Goal: Contribute content: Contribute content

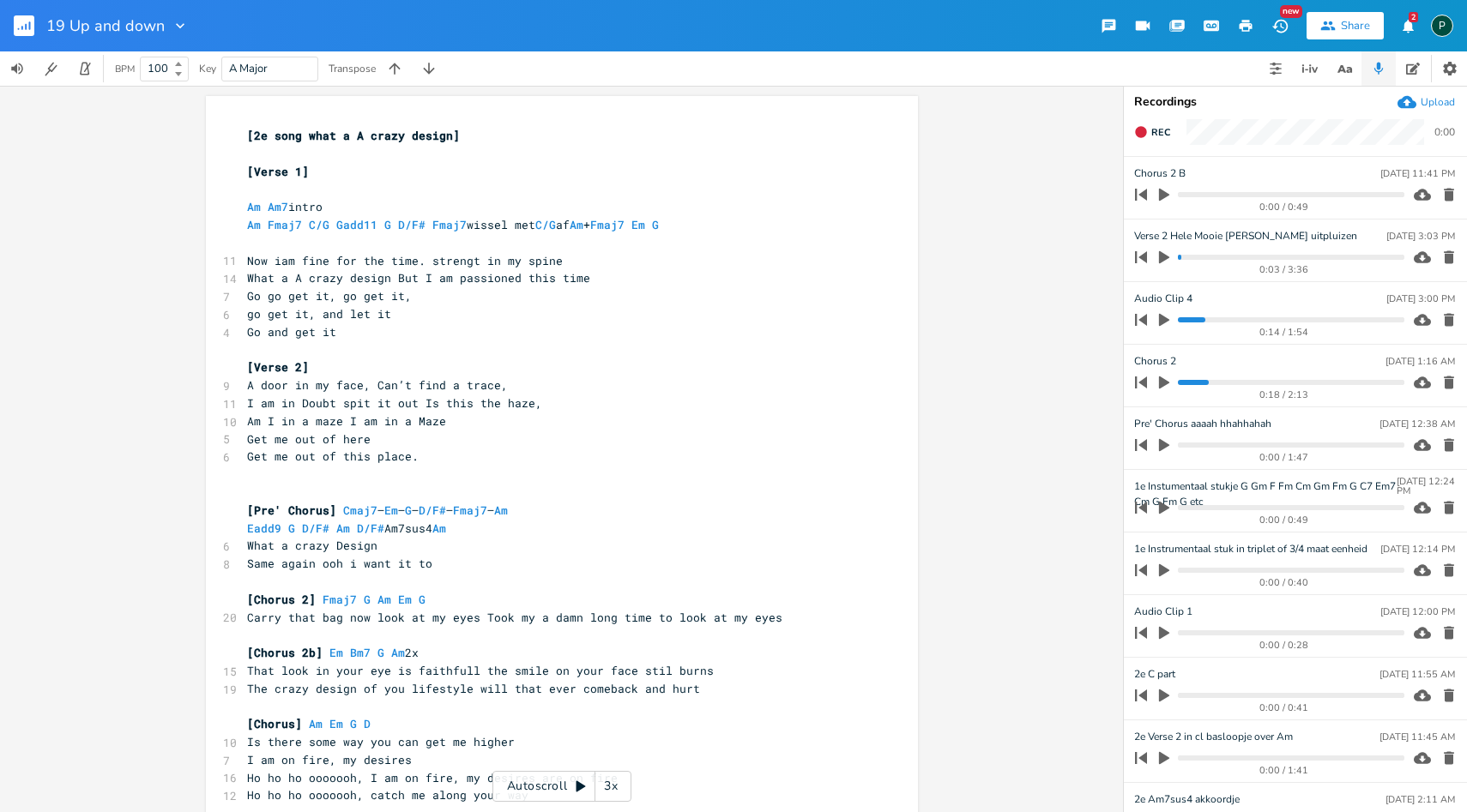
scroll to position [0, 18]
click at [1165, 257] on icon "button" at bounding box center [1164, 257] width 11 height 12
click at [1159, 257] on icon "button" at bounding box center [1164, 257] width 11 height 12
click at [1166, 262] on icon "button" at bounding box center [1165, 257] width 15 height 15
click at [1166, 262] on icon "button" at bounding box center [1165, 257] width 13 height 13
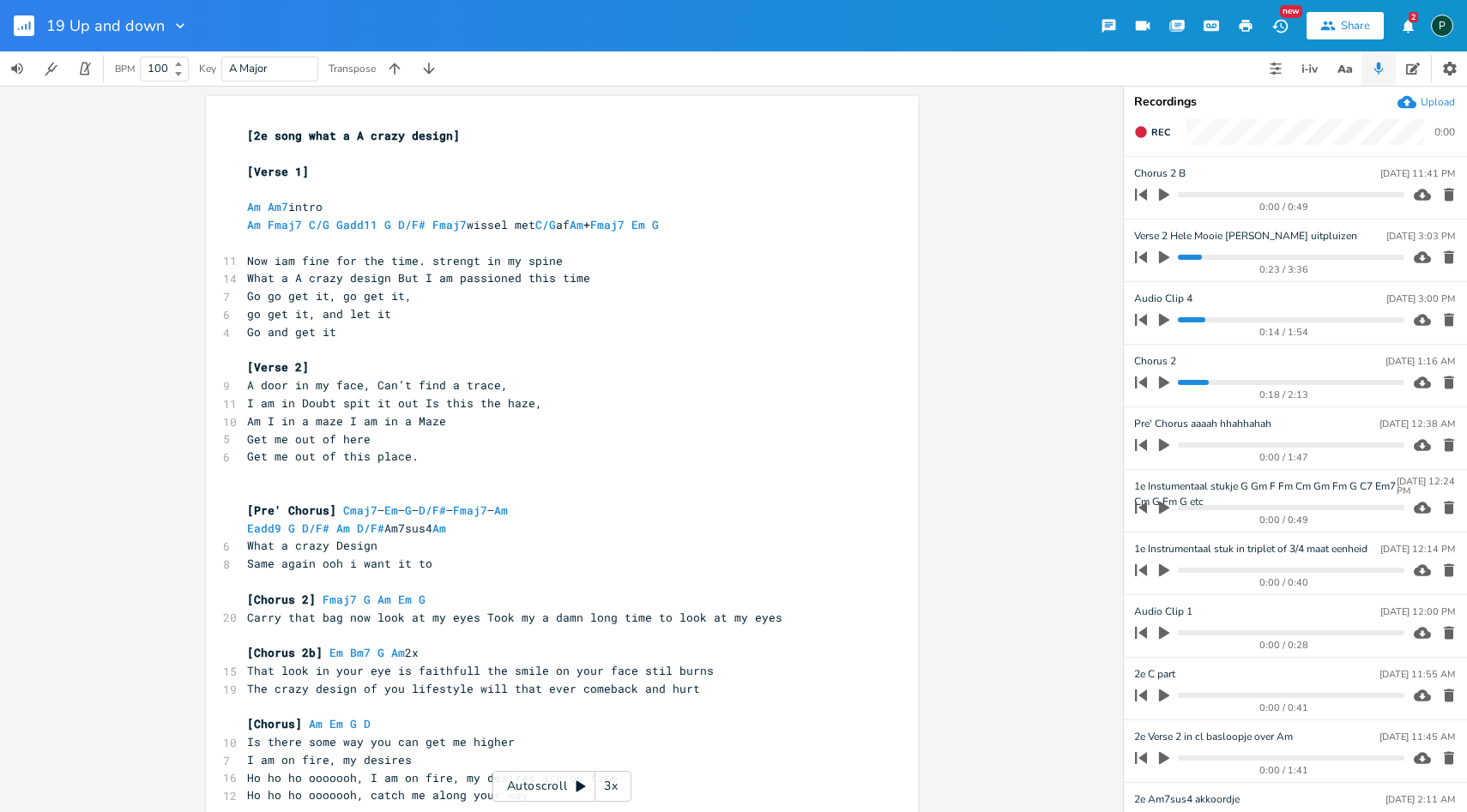
click at [1166, 262] on icon "button" at bounding box center [1165, 257] width 15 height 15
click at [1166, 262] on icon "button" at bounding box center [1165, 257] width 13 height 13
click at [1166, 252] on icon "button" at bounding box center [1165, 257] width 15 height 15
click at [1166, 252] on icon "button" at bounding box center [1164, 257] width 11 height 12
click at [1171, 254] on icon "button" at bounding box center [1165, 257] width 15 height 15
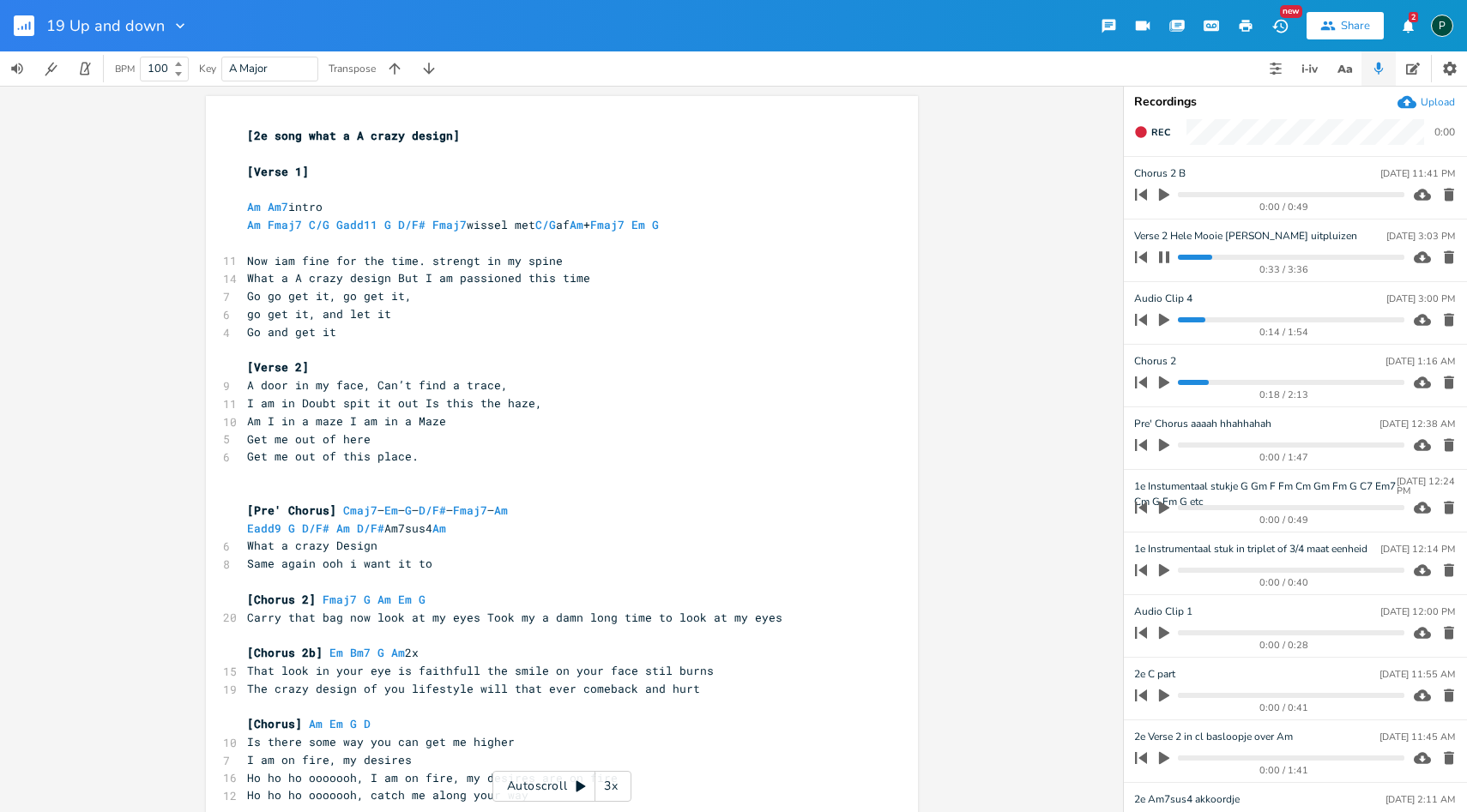
click at [1200, 260] on div "0:33 / 3:36" at bounding box center [1266, 257] width 276 height 28
click at [1200, 257] on progress at bounding box center [1290, 256] width 226 height 5
click at [1163, 259] on icon "button" at bounding box center [1165, 257] width 13 height 13
type textarea "Same again ooh i want it to"
drag, startPoint x: 428, startPoint y: 562, endPoint x: 239, endPoint y: 562, distance: 189.0
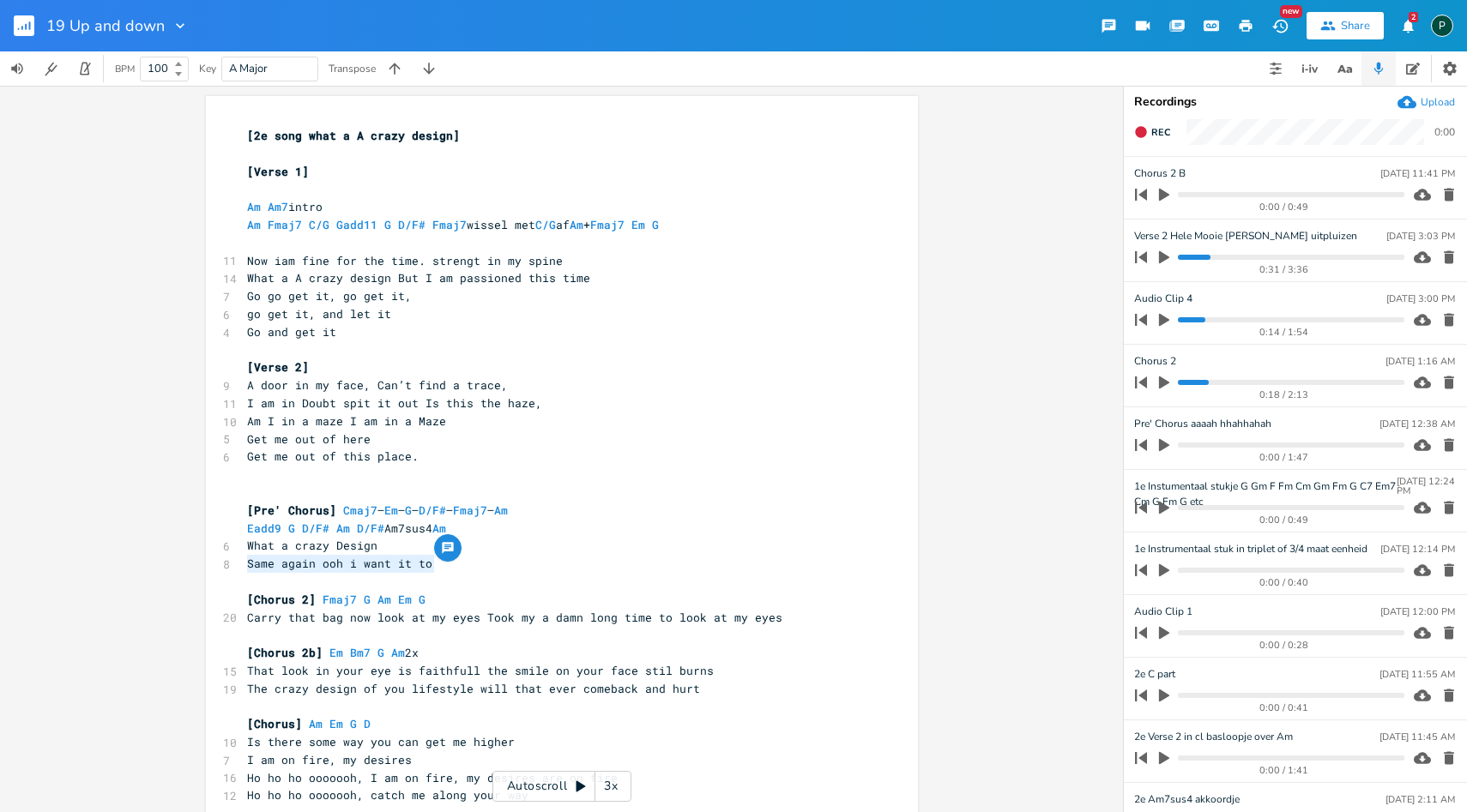
click at [244, 562] on pre "Same again ooh i want it to" at bounding box center [553, 563] width 619 height 18
click at [457, 460] on pre "Get me out of this place." at bounding box center [553, 456] width 619 height 18
type textarea "Am"
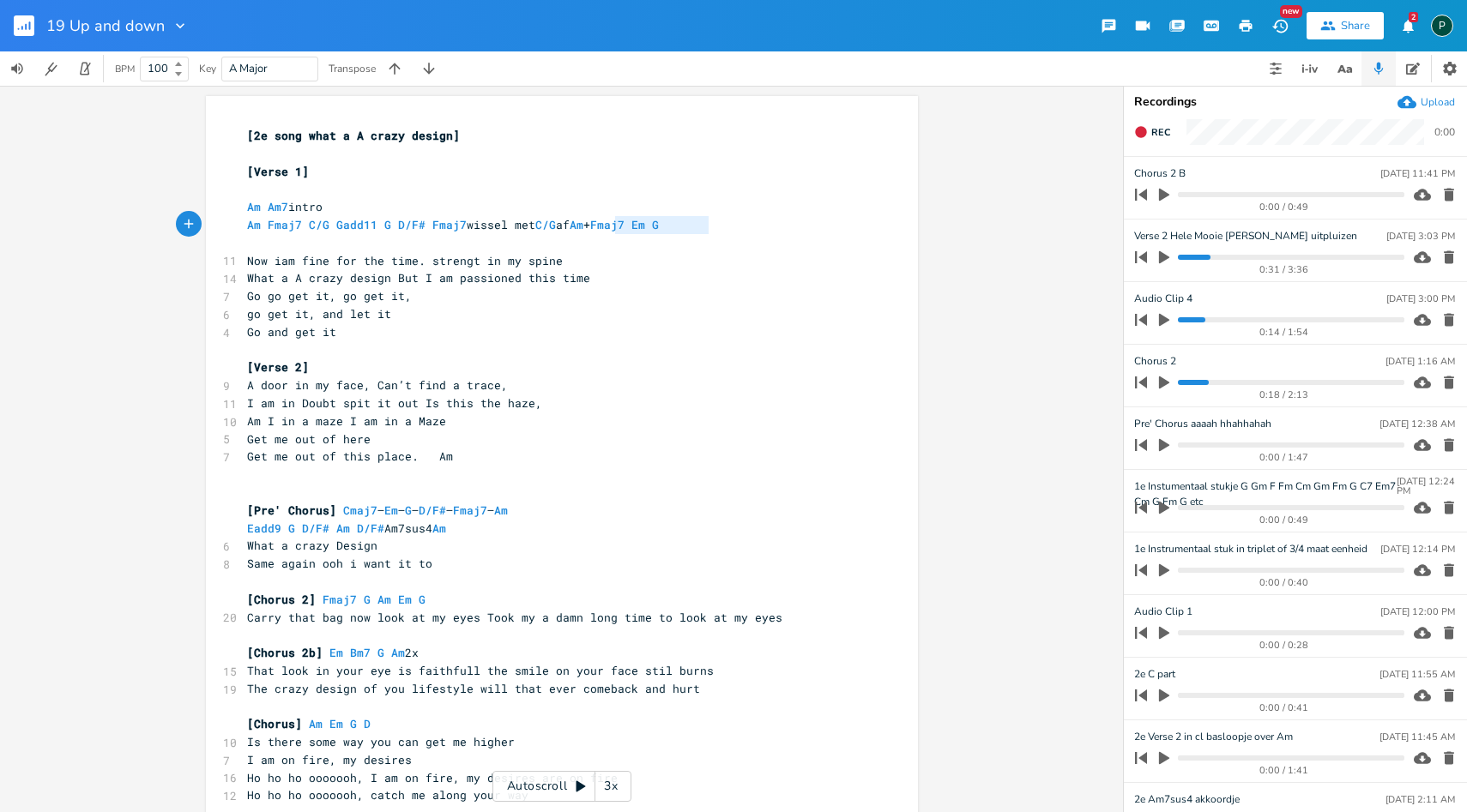
type textarea "+ Fmaj7 Em G"
drag, startPoint x: 714, startPoint y: 226, endPoint x: 602, endPoint y: 226, distance: 112.0
click at [602, 226] on pre "Am Fmaj7 C/G Gadd11 G D/F# Fmaj7 [PERSON_NAME] met C/G af Am + Fmaj7 Em G" at bounding box center [553, 225] width 619 height 18
click at [584, 201] on pre "Am Am7 intro" at bounding box center [553, 206] width 619 height 18
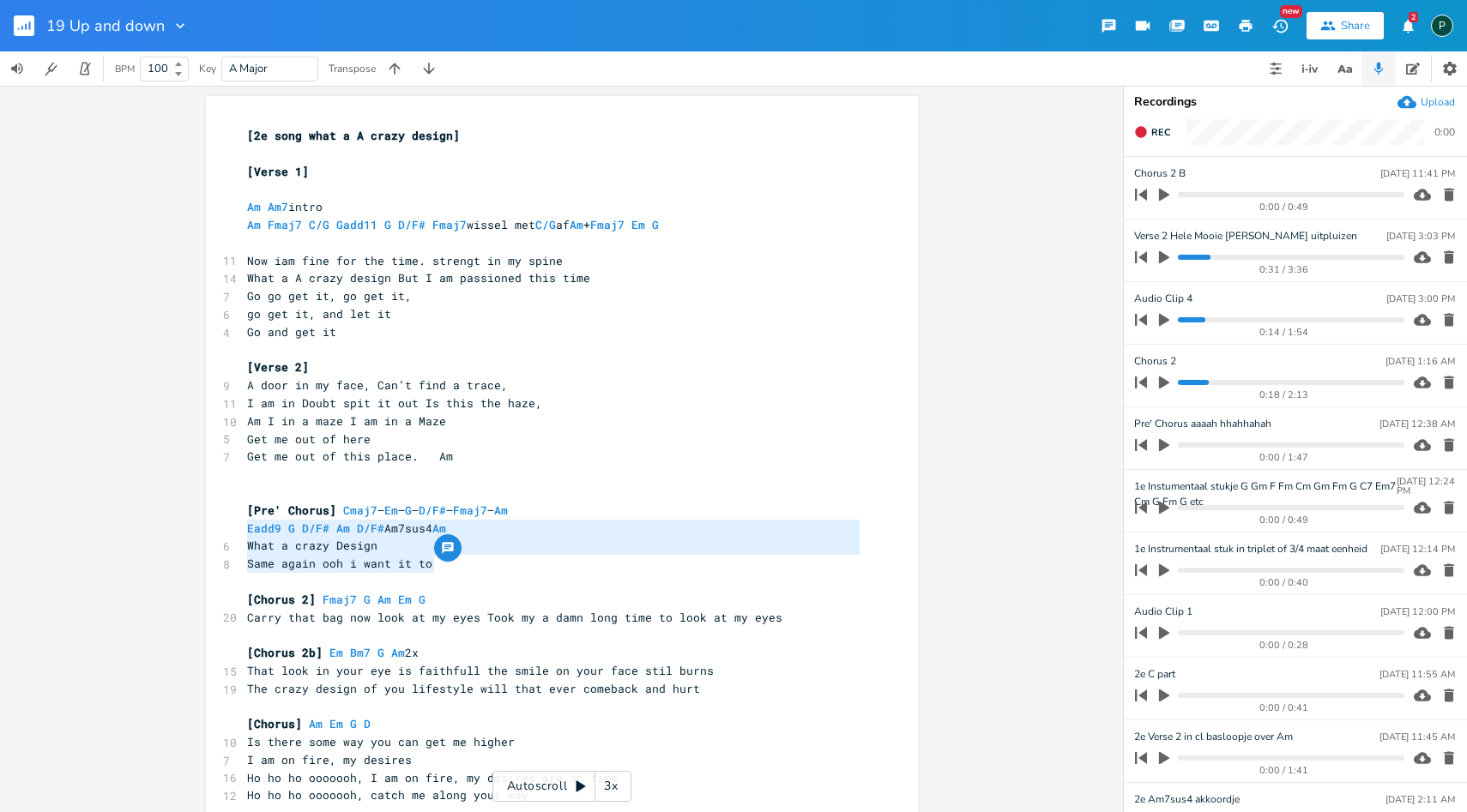
type textarea "What a crazy Design Same again ooh i want it to"
drag, startPoint x: 450, startPoint y: 565, endPoint x: 225, endPoint y: 540, distance: 226.4
click at [464, 456] on pre "Get me out of this place. Am" at bounding box center [553, 456] width 619 height 18
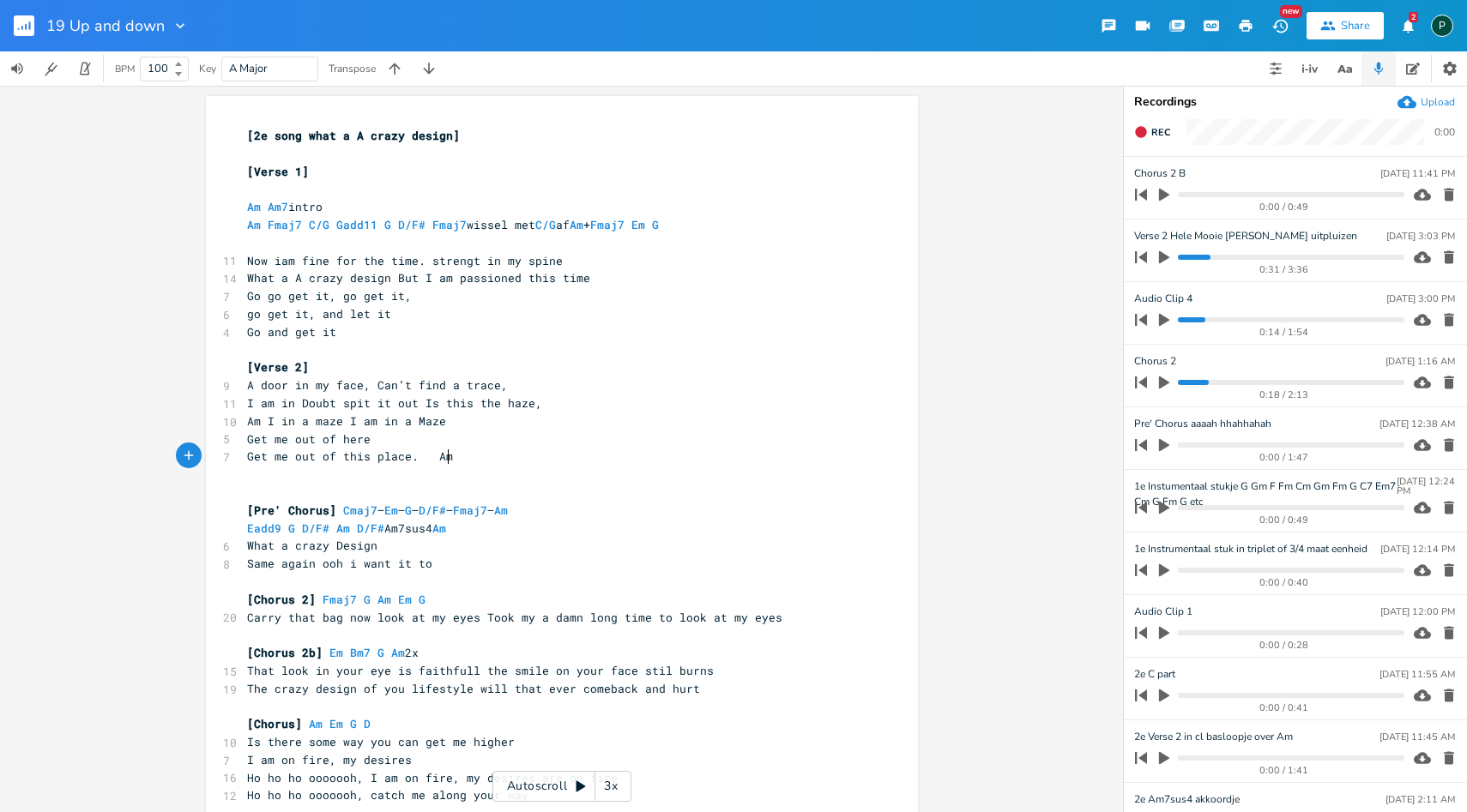
scroll to position [0, 12]
type textarea "m Bas LOOPJE"
click at [335, 342] on pre "​" at bounding box center [553, 350] width 619 height 18
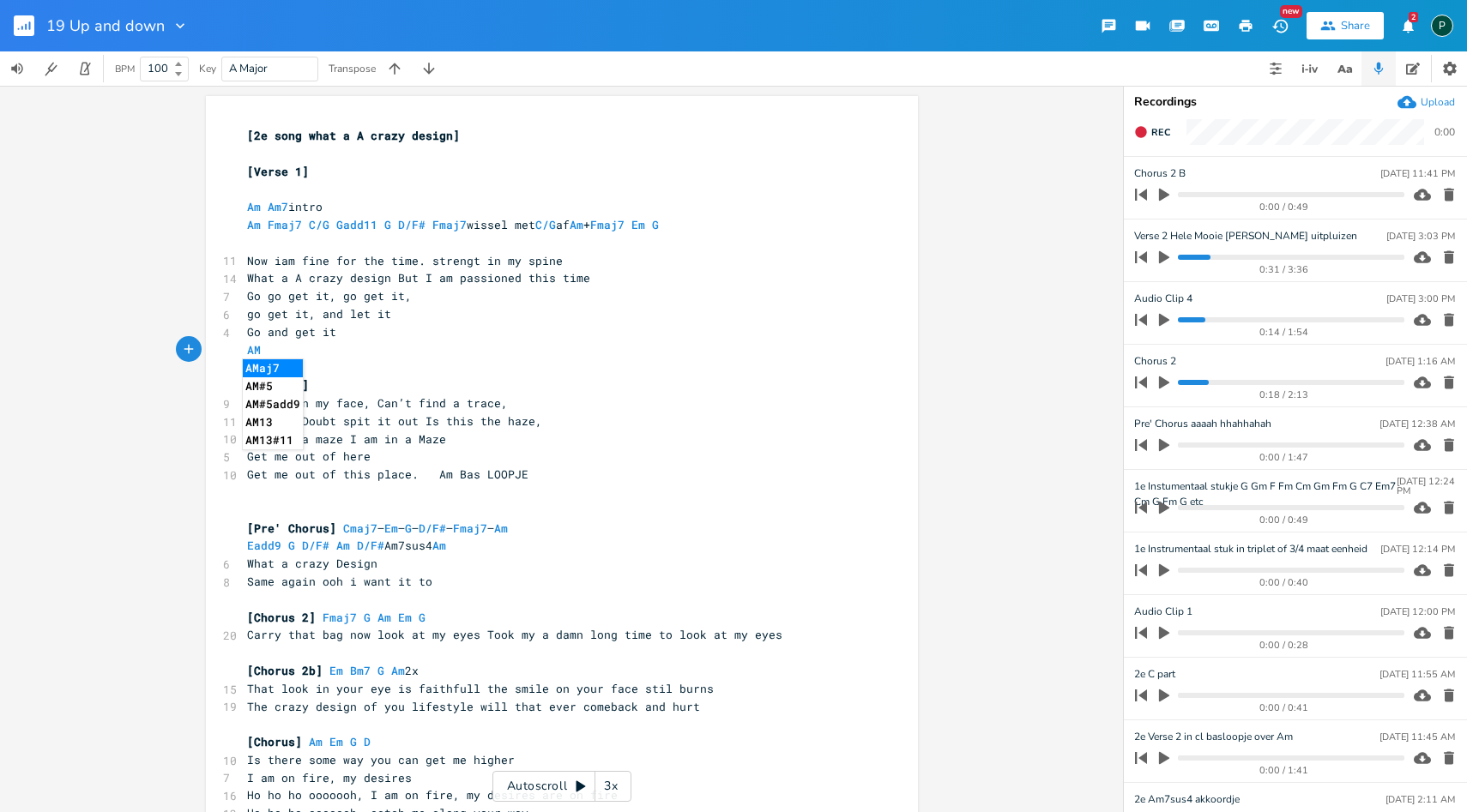
type textarea "AM"
type textarea "M"
type textarea "/F3 AM"
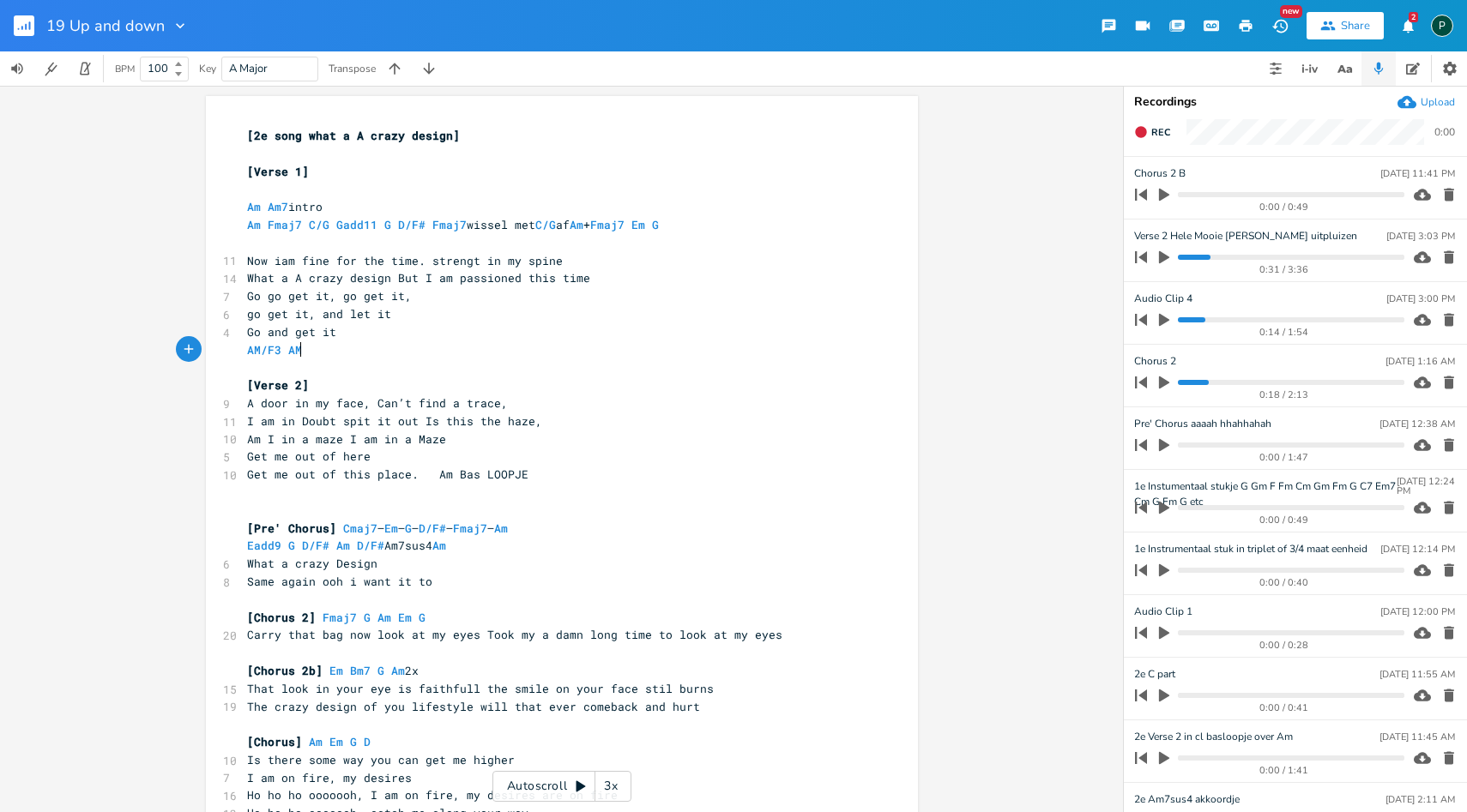
type textarea "."
type textarea "/F AM/A"
click at [434, 342] on pre "AM/F3 AM/F AM/A" at bounding box center [553, 350] width 619 height 18
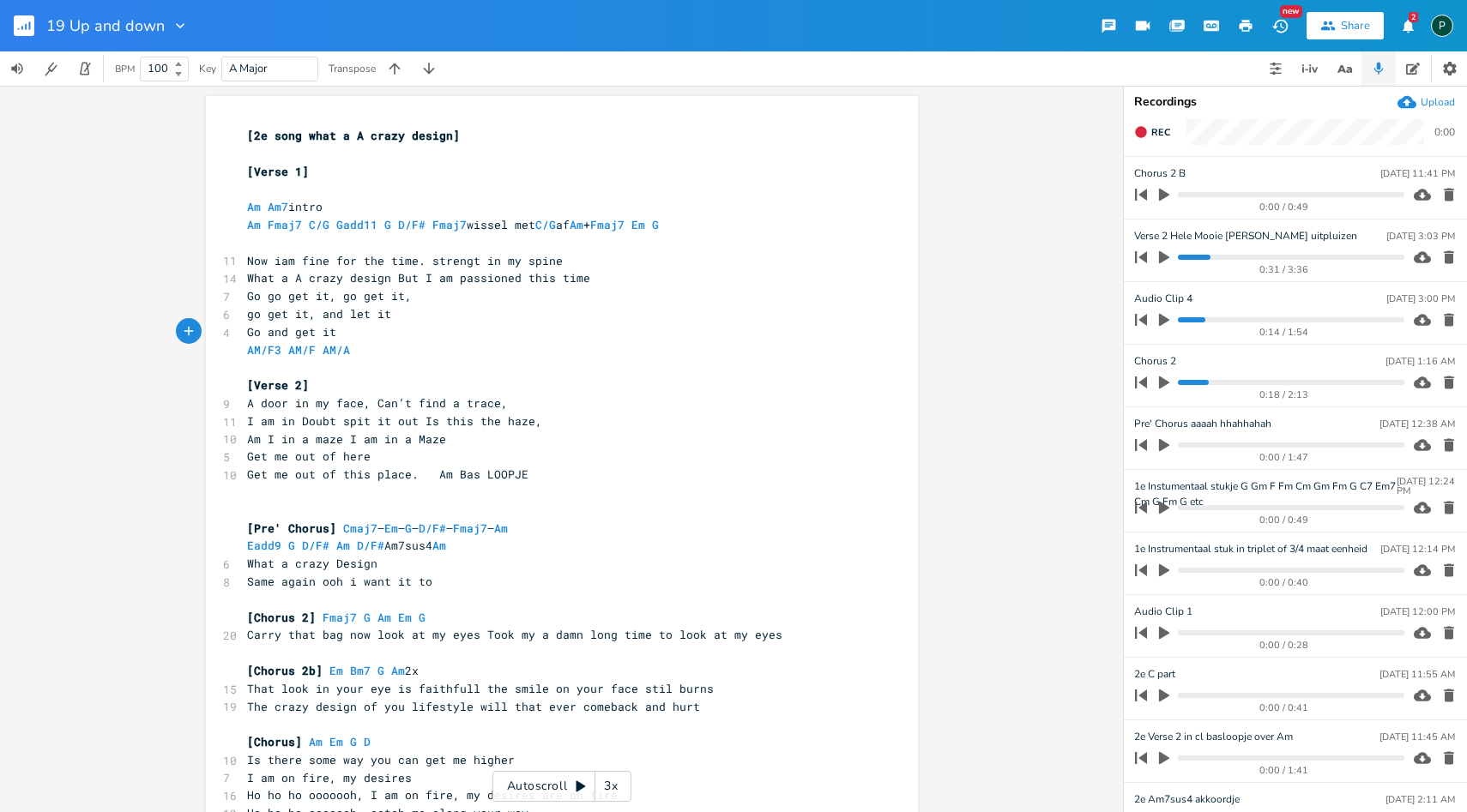
click at [277, 355] on span "AM/F3 AM/F AM/A" at bounding box center [301, 350] width 109 height 15
type textarea "#"
type textarea "M"
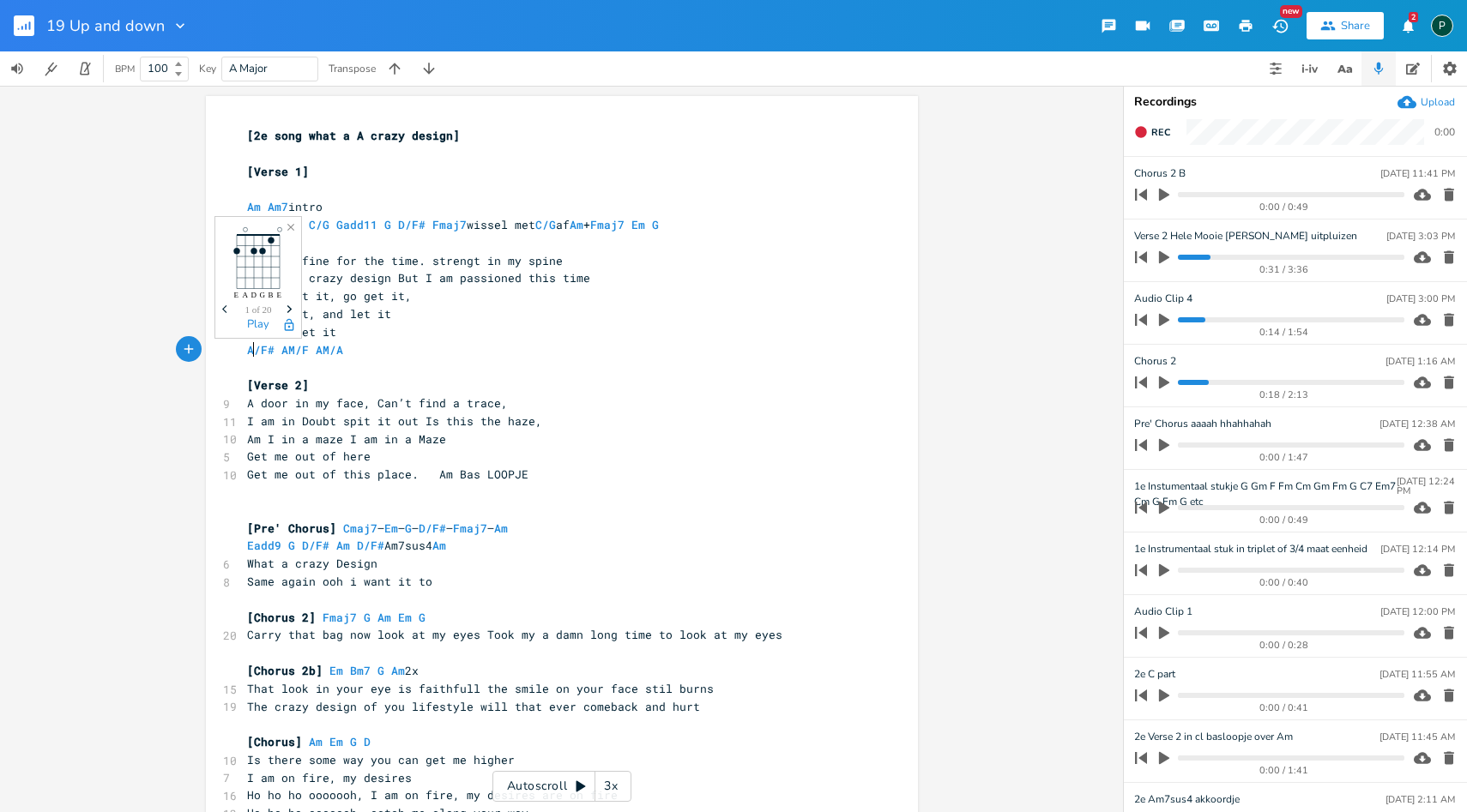
type textarea "m"
click at [395, 346] on pre "Am/F# Am/F Am/A" at bounding box center [553, 350] width 619 height 18
click at [441, 319] on pre "go get it, and let it" at bounding box center [553, 314] width 619 height 18
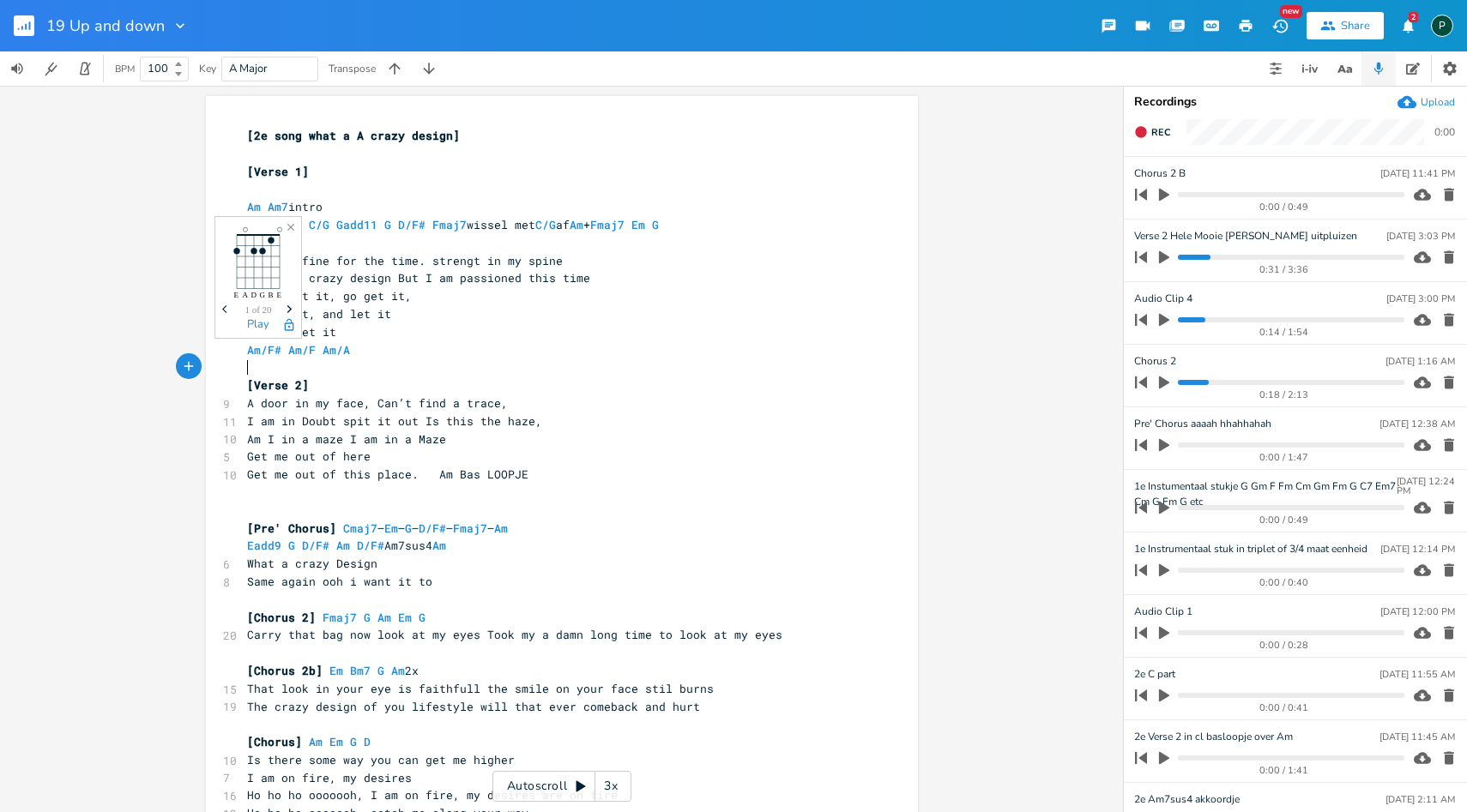
click at [478, 360] on pre "​" at bounding box center [553, 368] width 619 height 18
click at [288, 222] on icon "Close" at bounding box center [291, 227] width 12 height 12
click at [290, 227] on icon "button" at bounding box center [290, 227] width 7 height 7
click at [517, 352] on pre "Am/F# Am/F Am/A" at bounding box center [553, 350] width 619 height 18
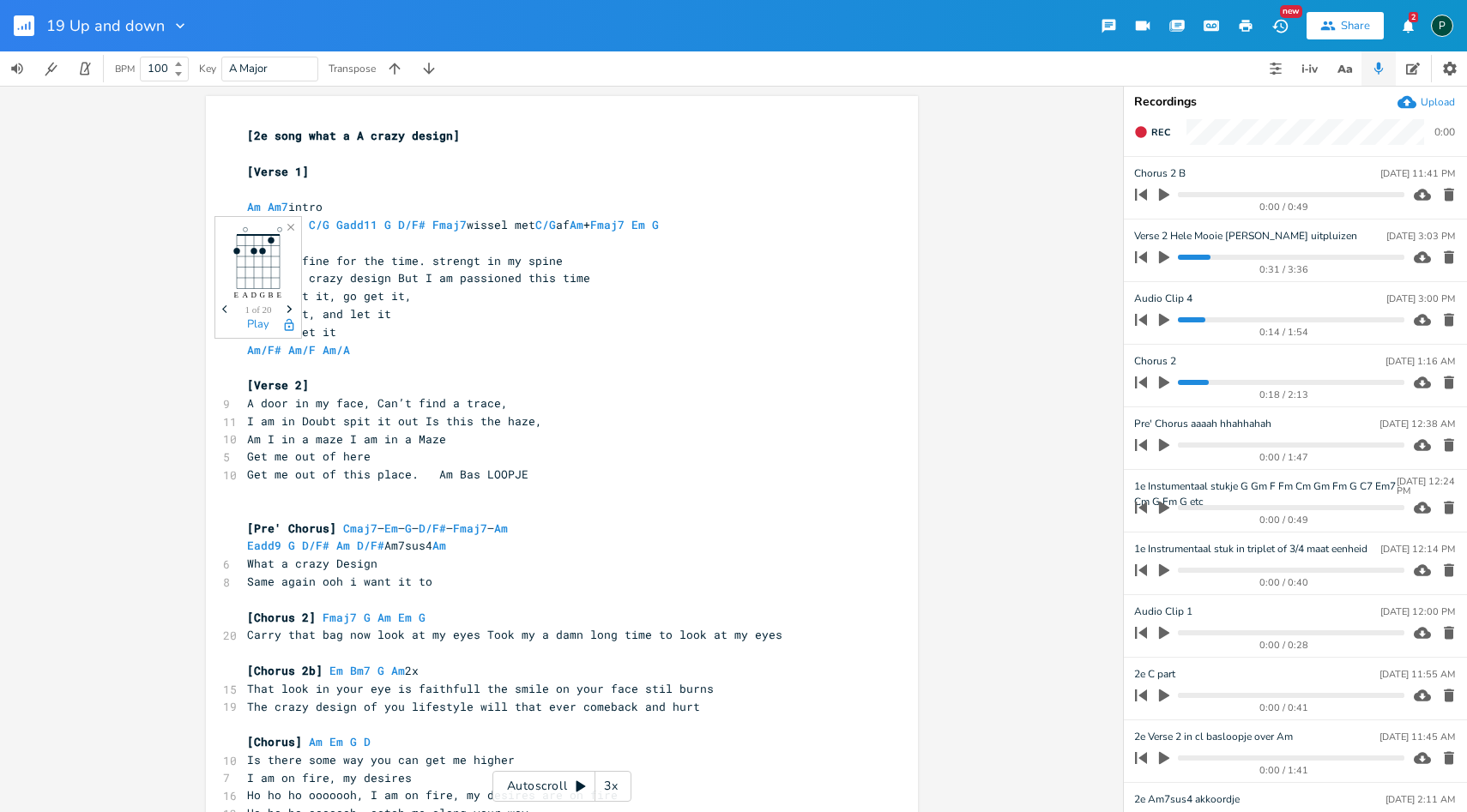
scroll to position [0, 0]
click at [419, 346] on pre "Am/F# Am/F Am/A" at bounding box center [553, 350] width 619 height 18
click at [295, 222] on icon "Close" at bounding box center [291, 227] width 12 height 12
type textarea "Am Bas LOOPJE"
drag, startPoint x: 520, startPoint y: 476, endPoint x: 429, endPoint y: 479, distance: 91.0
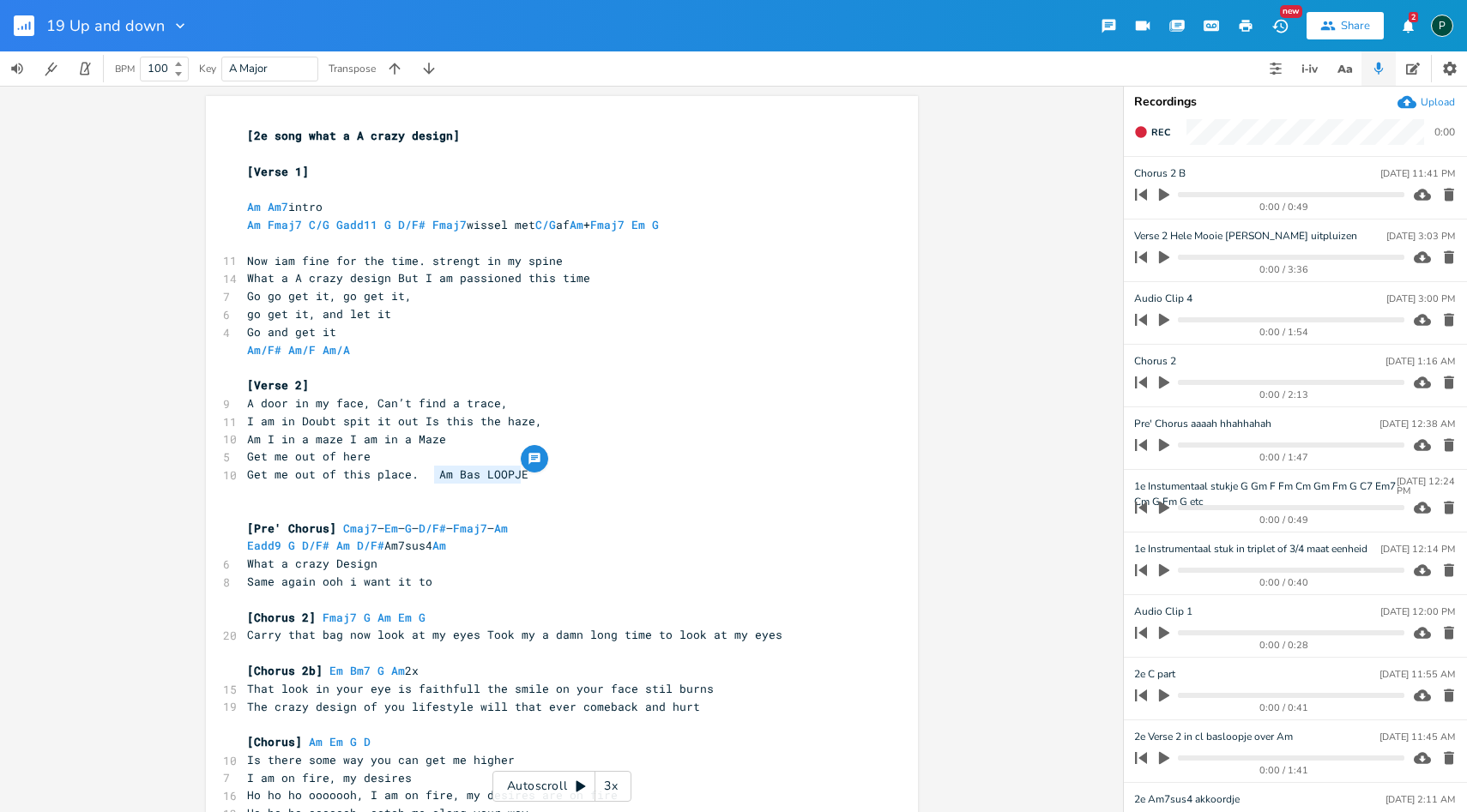
click at [429, 479] on pre "Get me out of this place. Am Bas LOOPJE" at bounding box center [553, 474] width 619 height 18
click at [573, 471] on pre "Get me out of this place. Am/F# Am/F Am/A" at bounding box center [553, 474] width 619 height 18
type textarea "7sus4 Am"
drag, startPoint x: 469, startPoint y: 547, endPoint x: 394, endPoint y: 551, distance: 75.1
click at [394, 551] on pre "Eadd9 G D/F# Am D/F# Am7sus4 Am" at bounding box center [553, 545] width 619 height 18
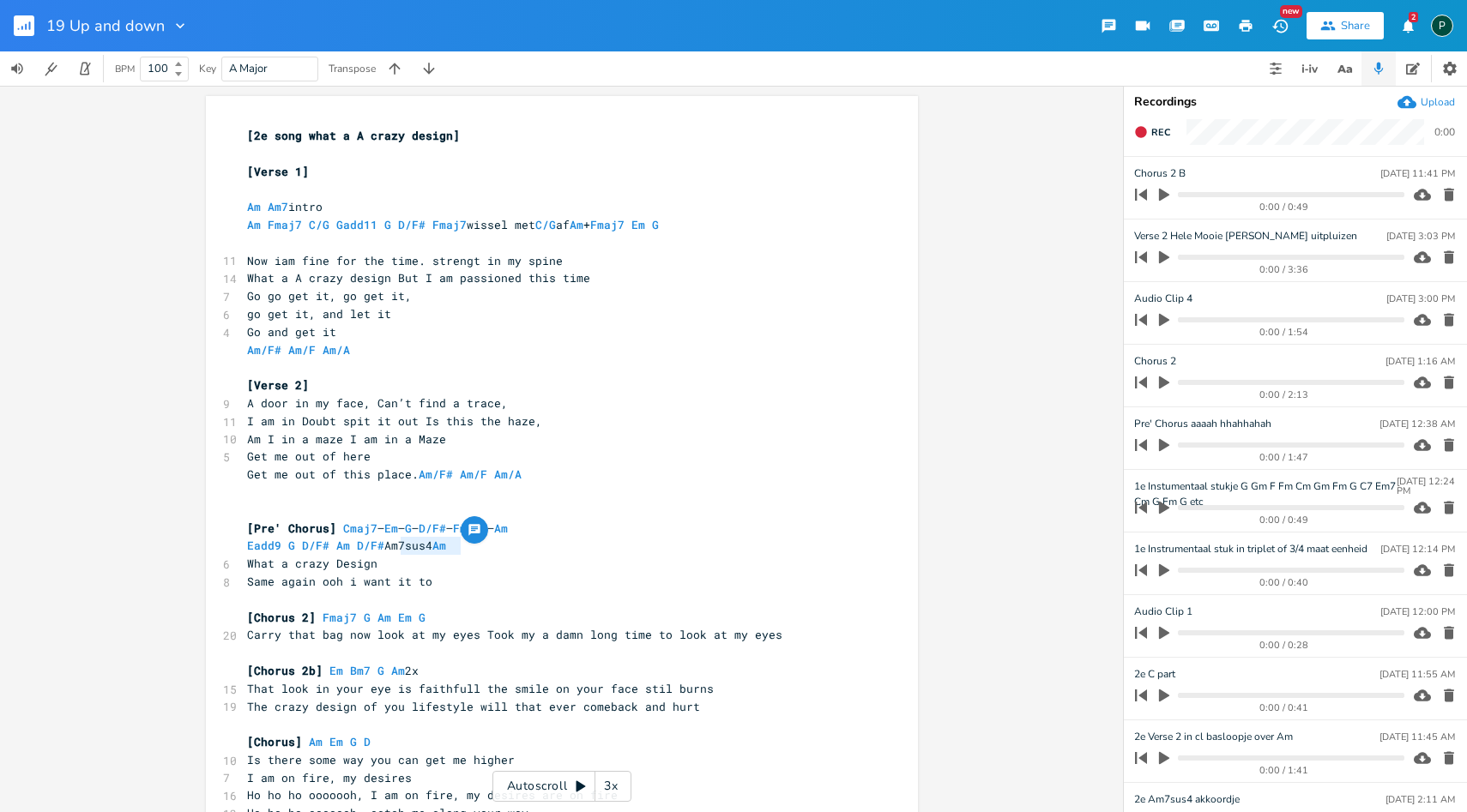
click at [394, 551] on span "Eadd9 G D/F# Am D/F# Am7sus4 Am" at bounding box center [349, 545] width 205 height 15
type textarea "Am7sus4"
drag, startPoint x: 430, startPoint y: 547, endPoint x: 383, endPoint y: 553, distance: 47.4
click at [383, 553] on span "Eadd9 G D/F# Am D/F# Am7sus4 Am" at bounding box center [349, 545] width 205 height 15
click at [370, 530] on span "[Pre' Chorus] Cmaj7 – Em – G – D/F# – Fmaj7 – Am" at bounding box center [377, 528] width 261 height 15
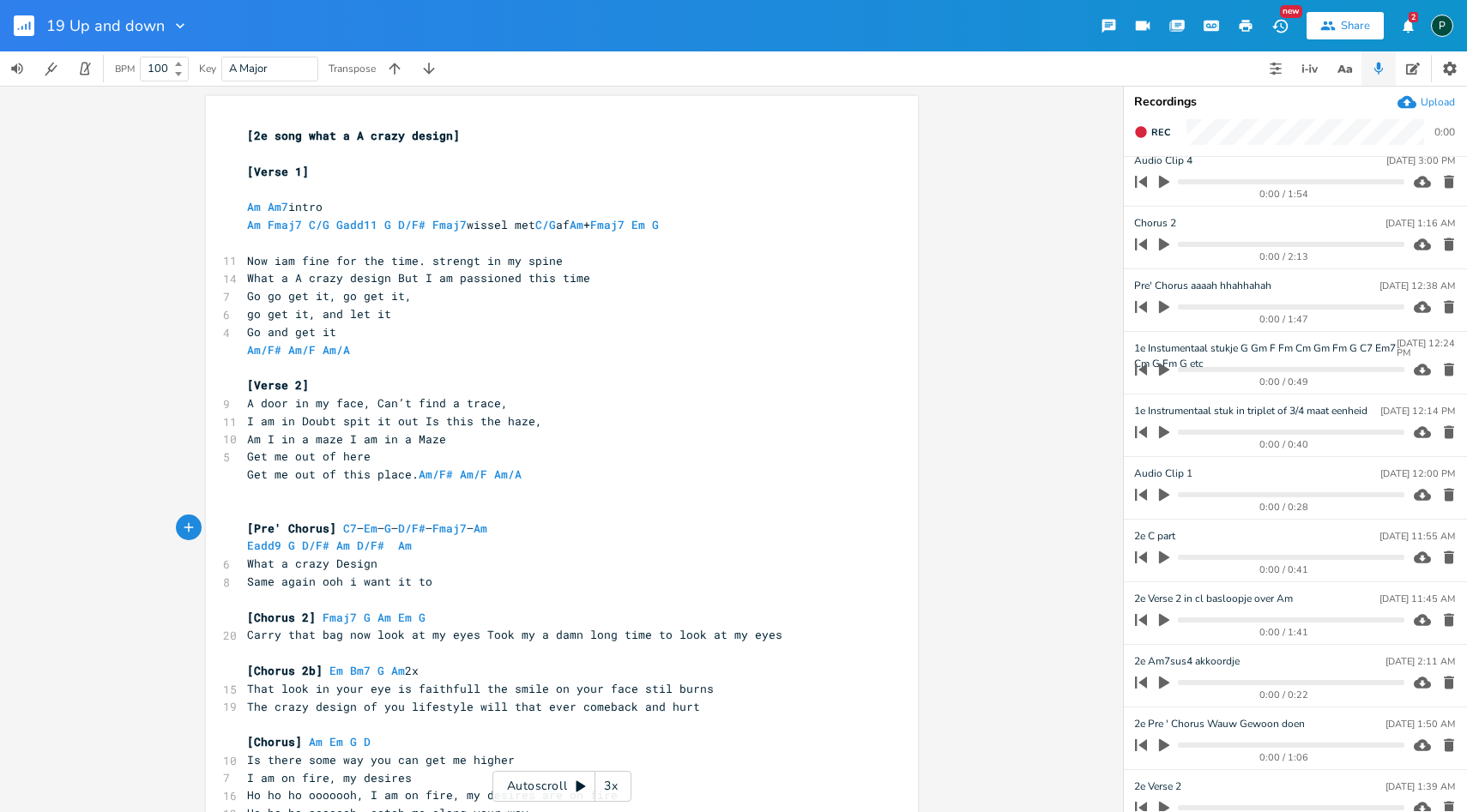
scroll to position [131, 0]
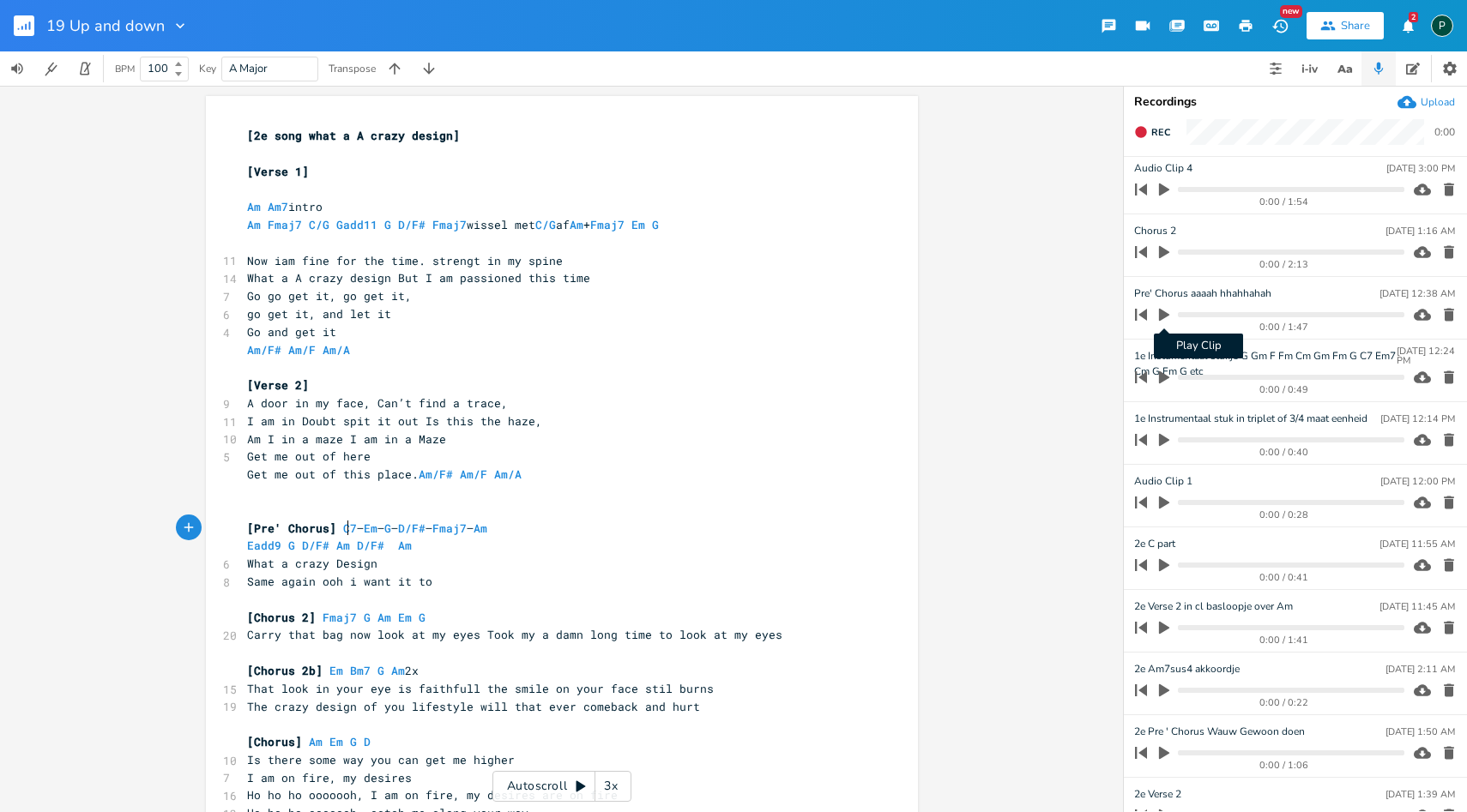
click at [1166, 317] on icon "button" at bounding box center [1164, 315] width 11 height 12
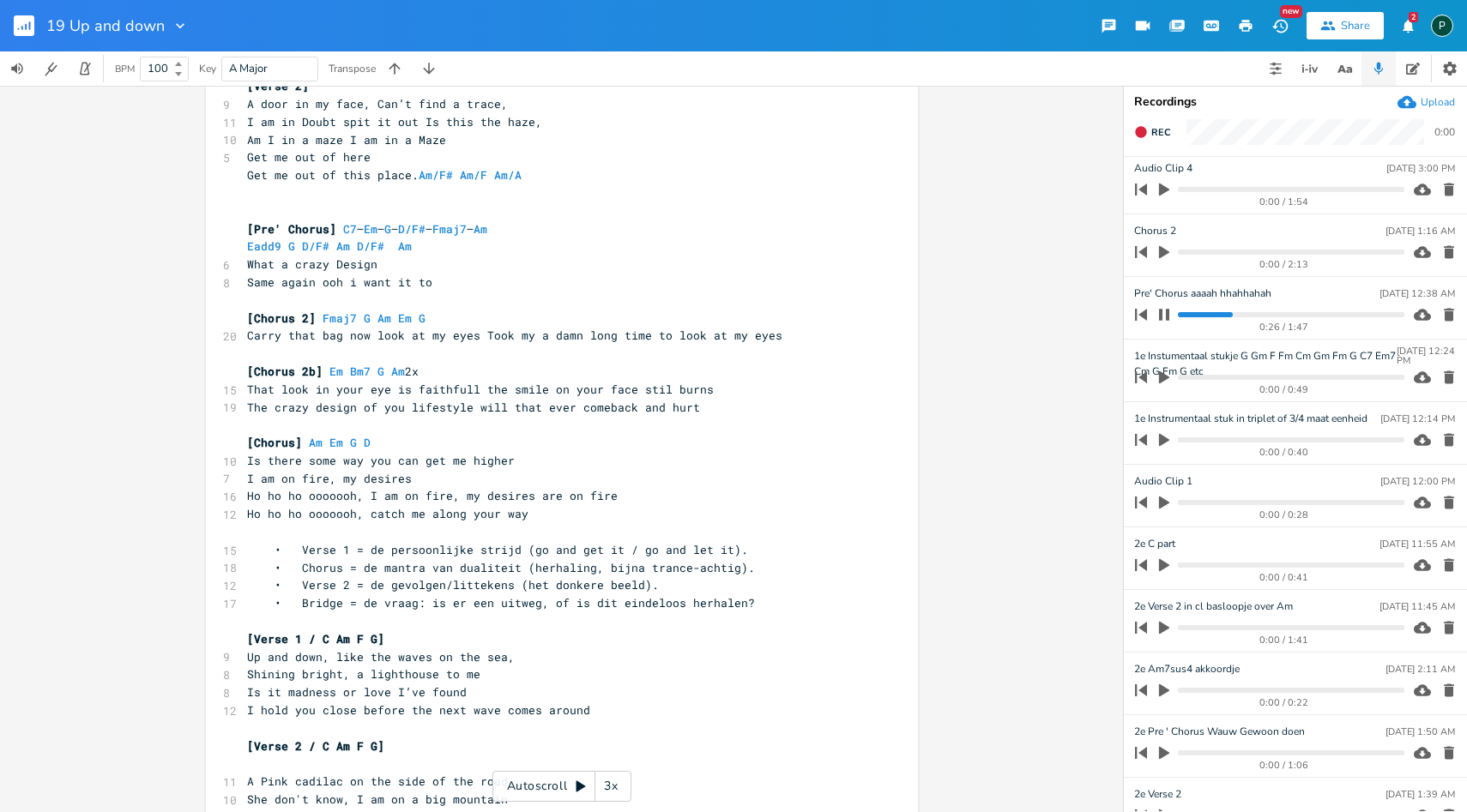
scroll to position [298, 0]
click at [1271, 313] on progress at bounding box center [1290, 314] width 226 height 5
click at [1301, 315] on progress at bounding box center [1290, 314] width 226 height 5
click at [1444, 319] on icon "button" at bounding box center [1449, 315] width 11 height 12
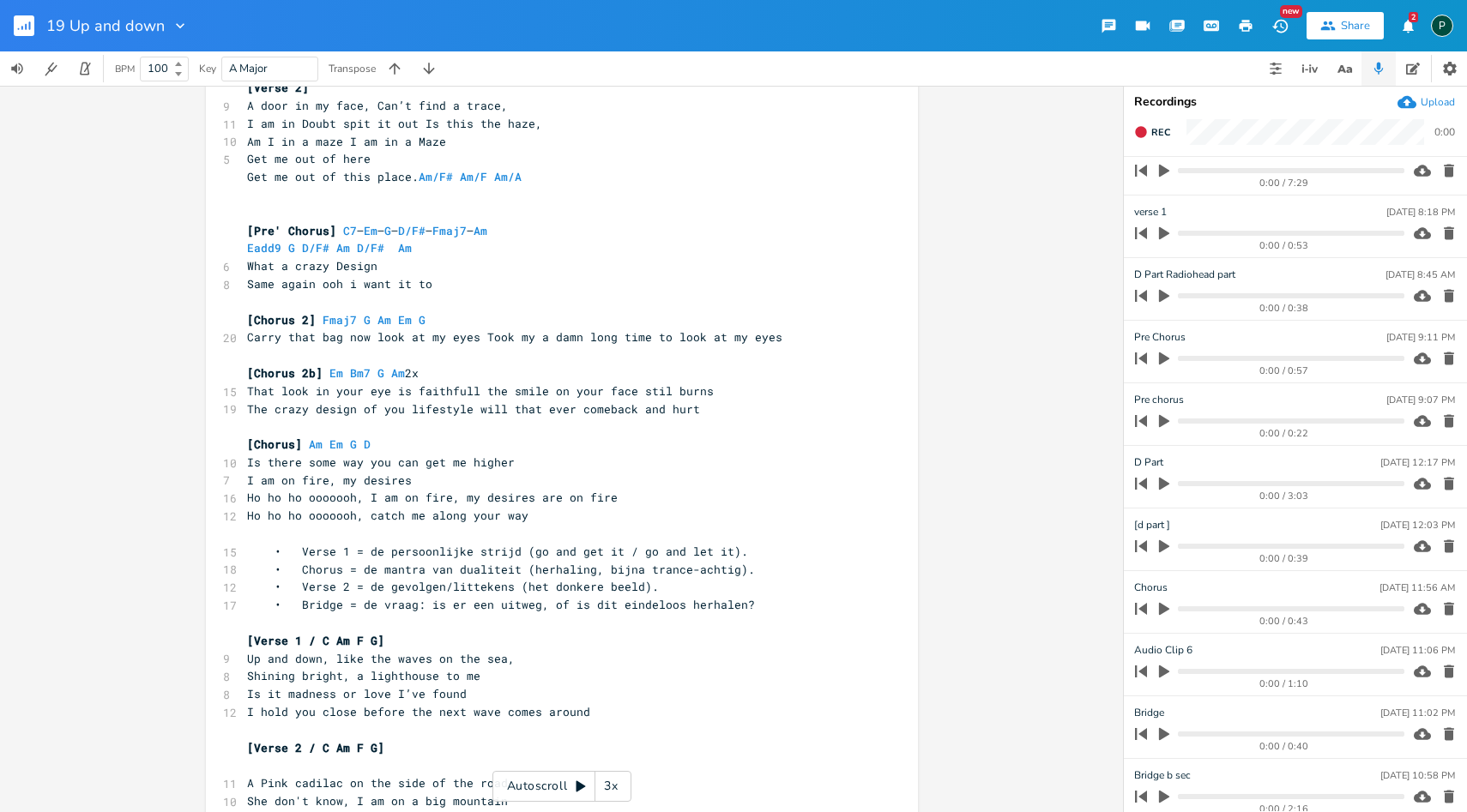
scroll to position [851, 0]
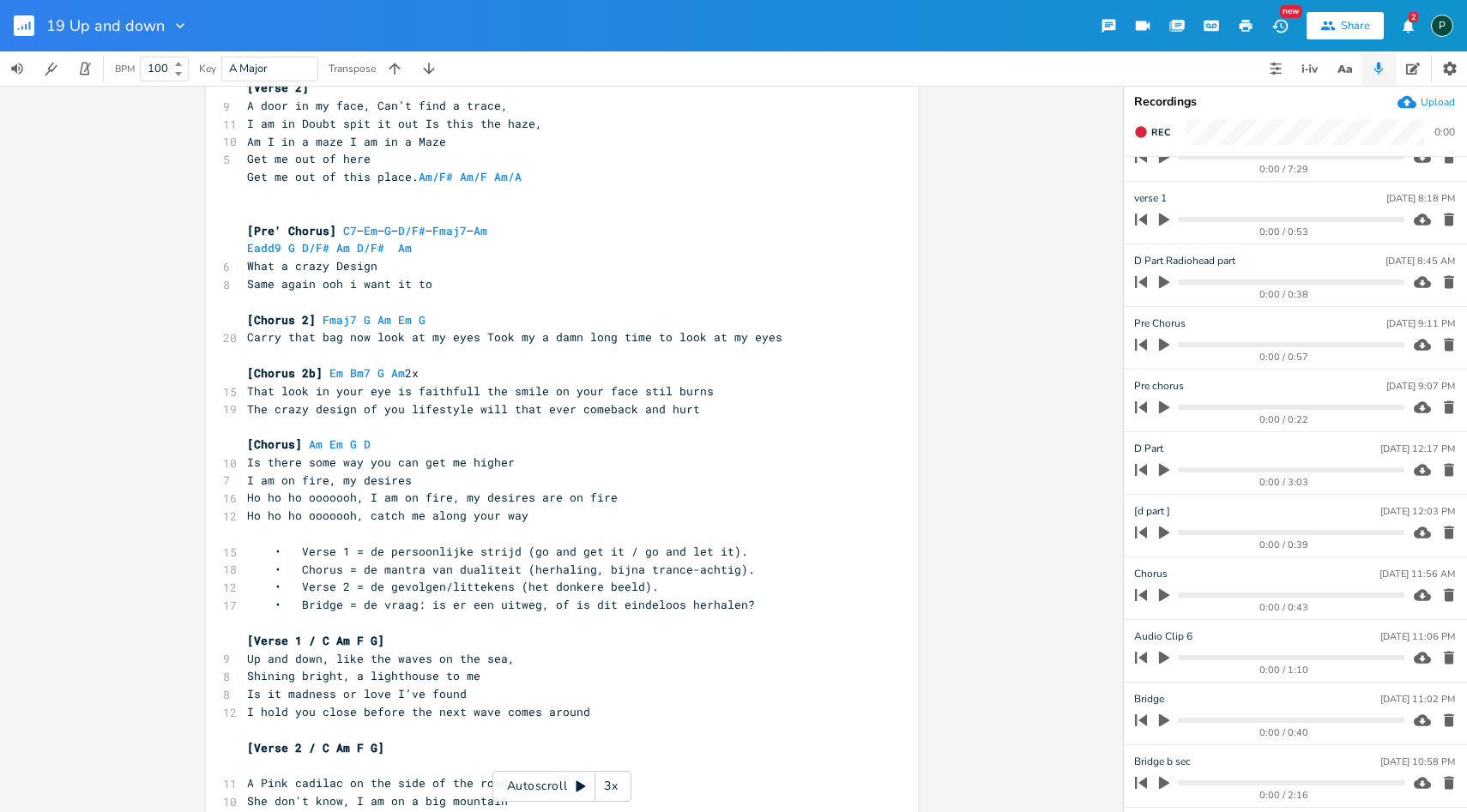
click at [1165, 405] on icon "button" at bounding box center [1164, 407] width 11 height 12
click at [1161, 414] on icon "button" at bounding box center [1165, 407] width 13 height 13
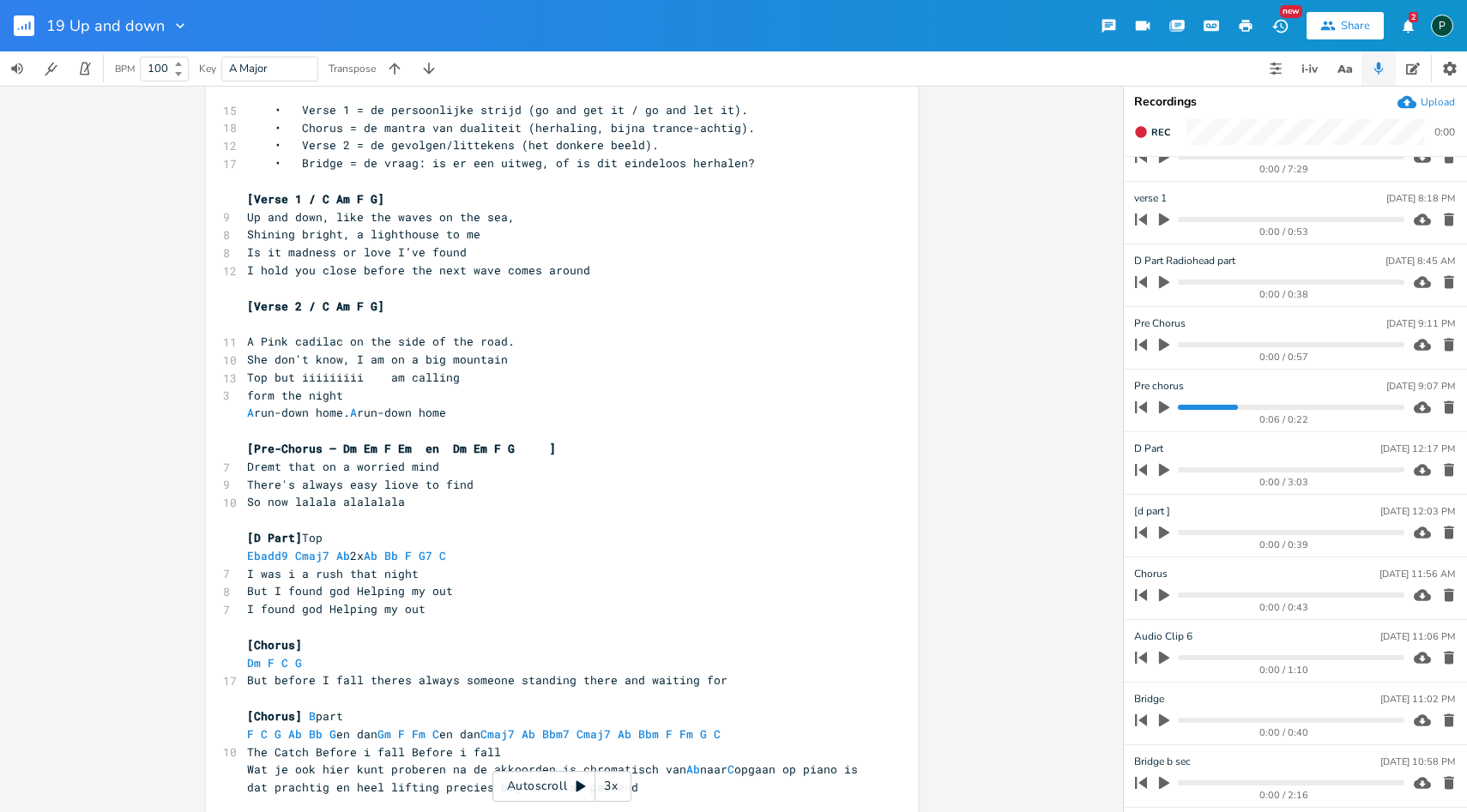
scroll to position [771, 0]
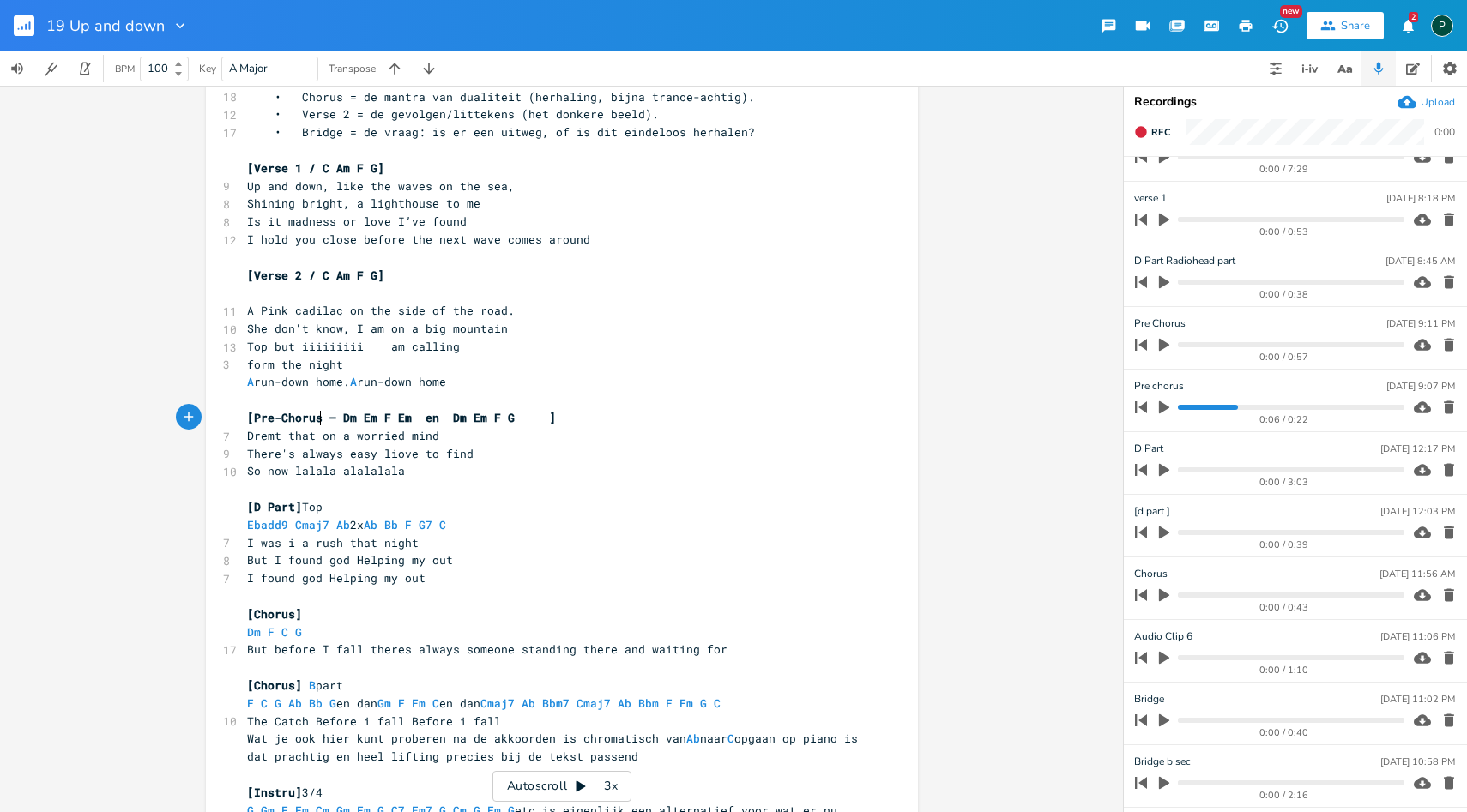
click at [314, 423] on span "[Pre-Chorus – Dm Em F Em en Dm Em F G ]" at bounding box center [401, 418] width 309 height 15
type textarea "1"
type input "Pre chorus 1"
click at [1005, 350] on div "1 x [2e song what a A crazy design] ​ [Verse 1] ​ Am Am7 intro Am Fmaj7 C/G Gad…" at bounding box center [562, 448] width 1123 height 727
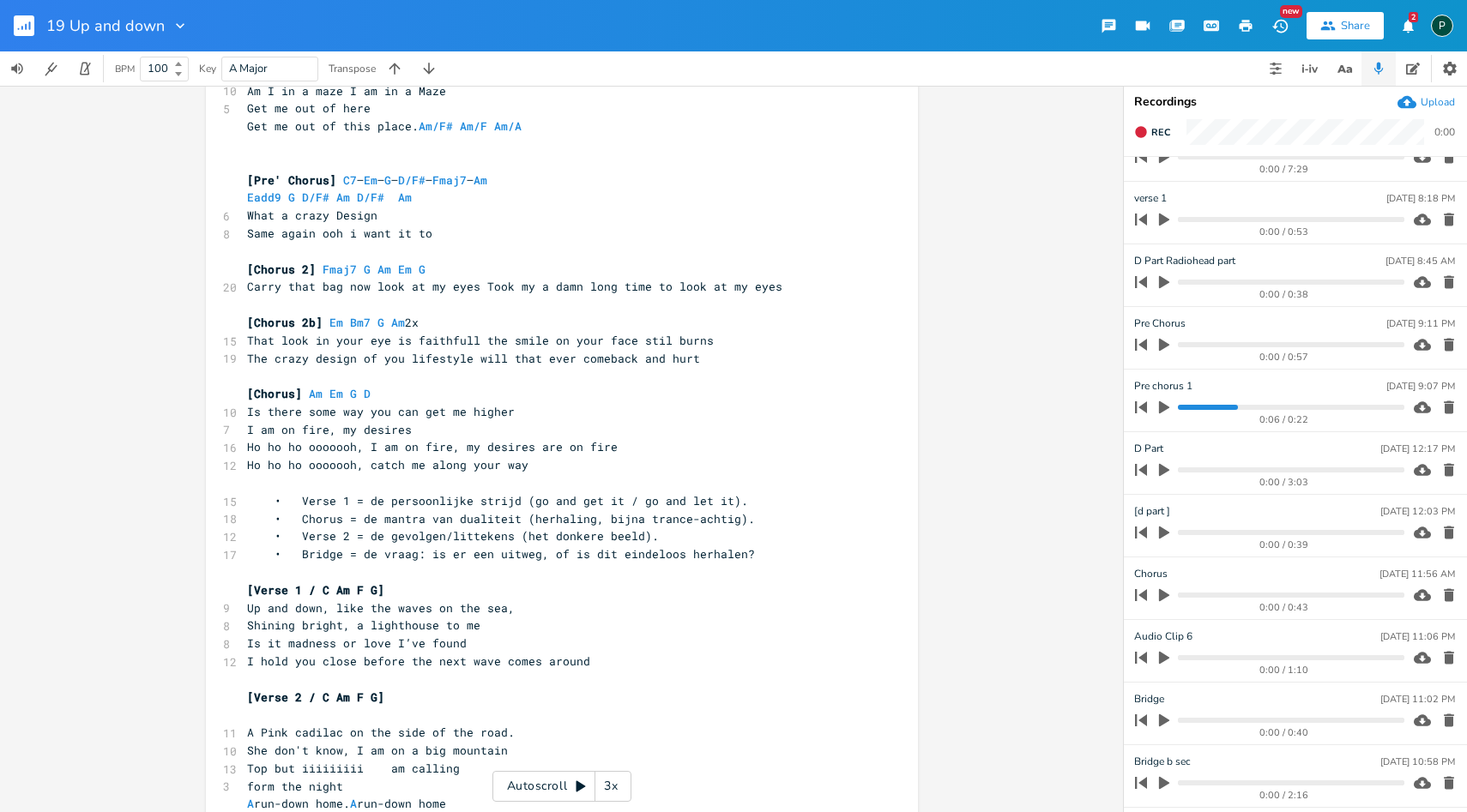
scroll to position [335, 0]
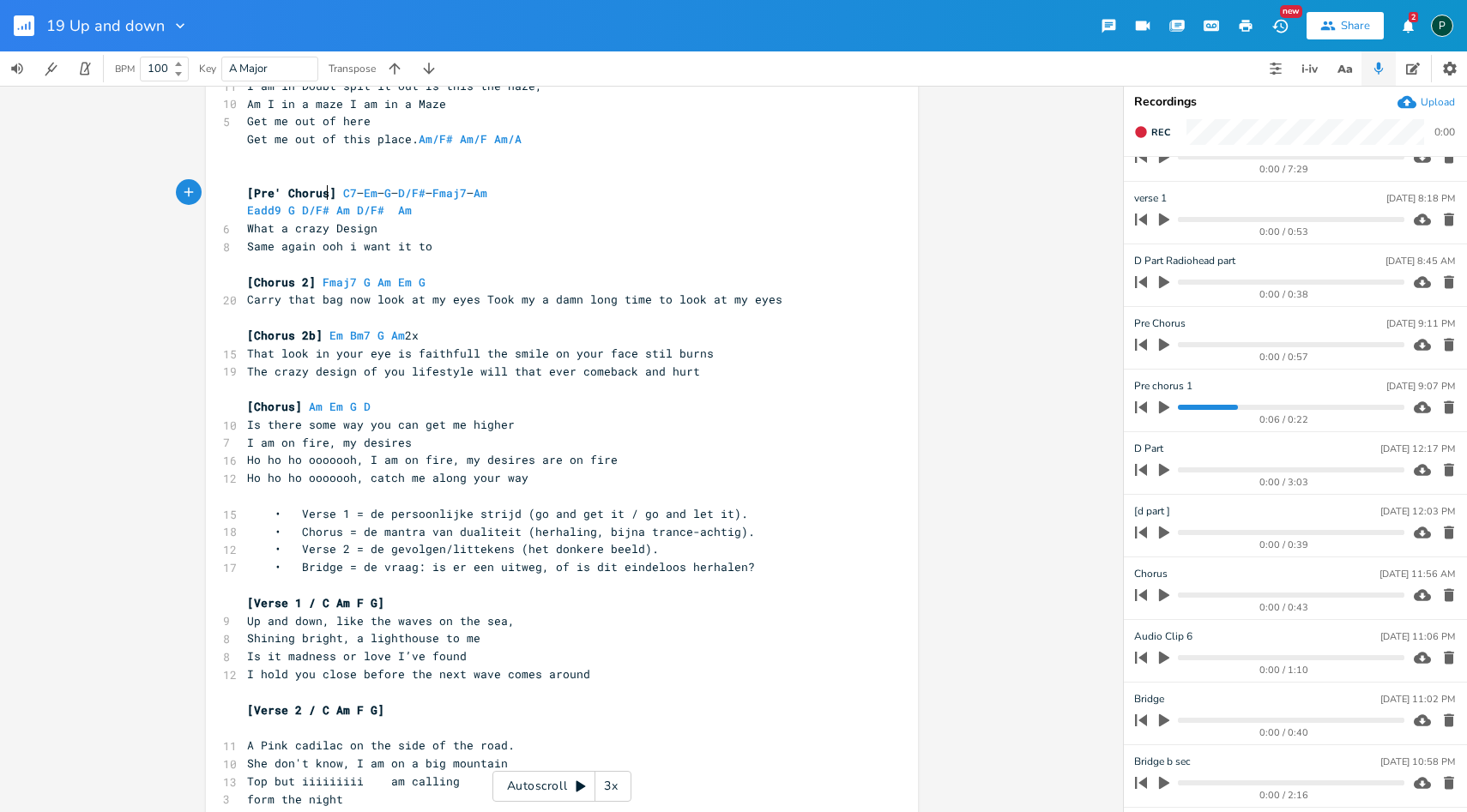
click at [325, 197] on span "[Pre' Chorus]" at bounding box center [291, 193] width 89 height 15
type textarea "2"
click at [1155, 341] on button "button" at bounding box center [1164, 345] width 22 height 28
click at [1233, 346] on progress at bounding box center [1290, 345] width 226 height 5
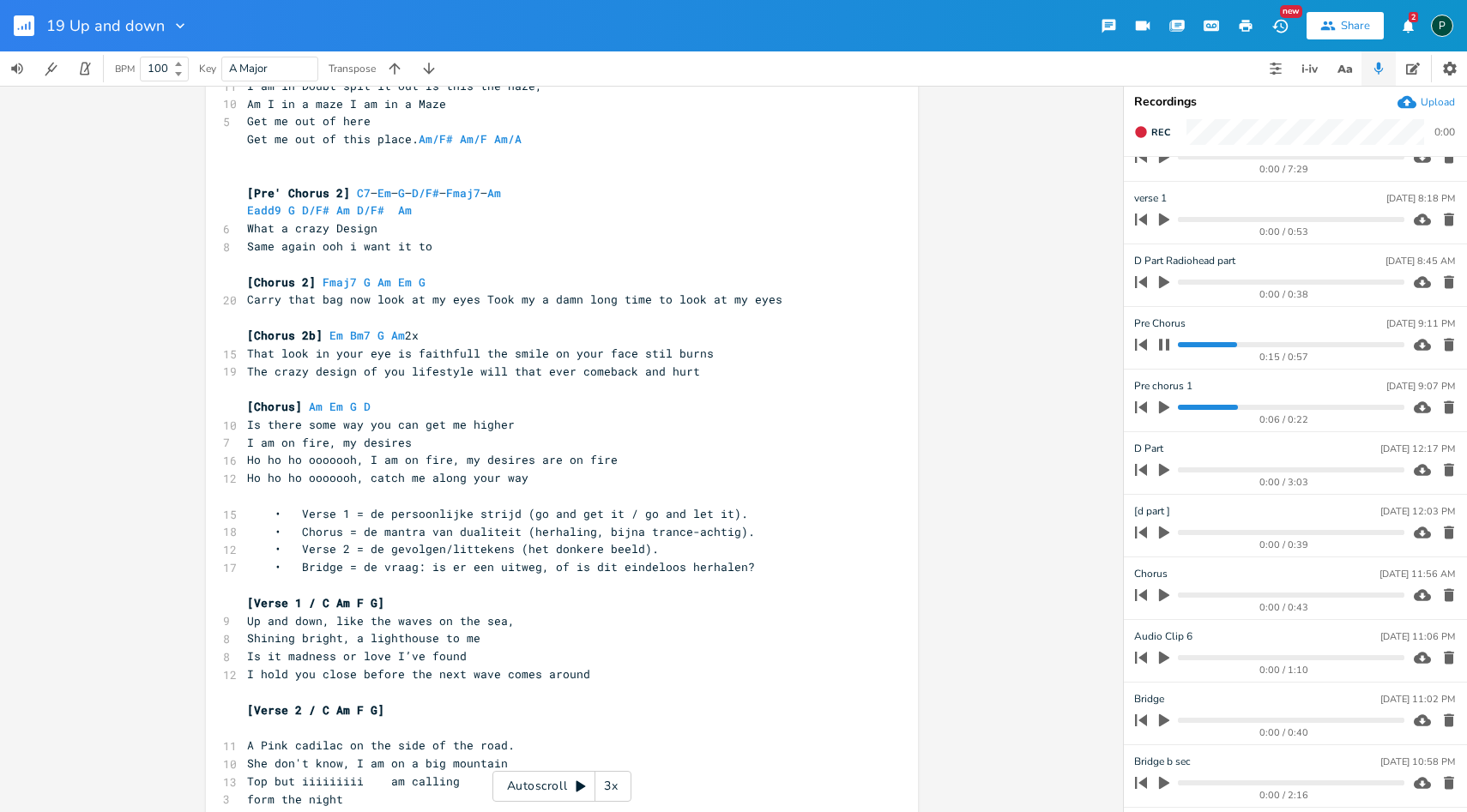
click at [1270, 344] on progress at bounding box center [1290, 345] width 226 height 5
click at [1309, 346] on progress at bounding box center [1290, 345] width 226 height 5
click at [1161, 343] on icon "button" at bounding box center [1164, 345] width 11 height 12
type input "Pre Chorus 1"
click at [1440, 407] on icon "button" at bounding box center [1449, 408] width 17 height 17
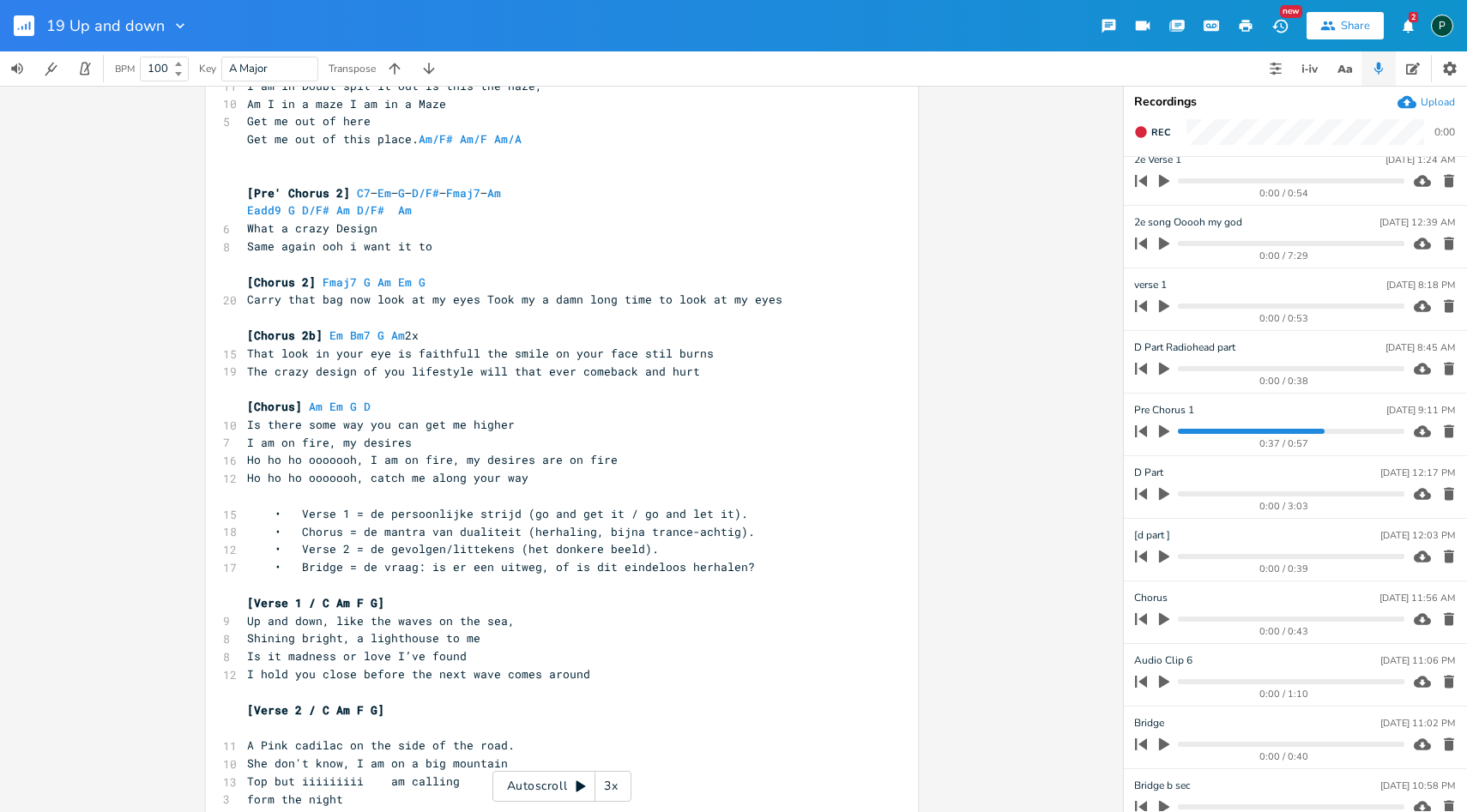
scroll to position [738, 0]
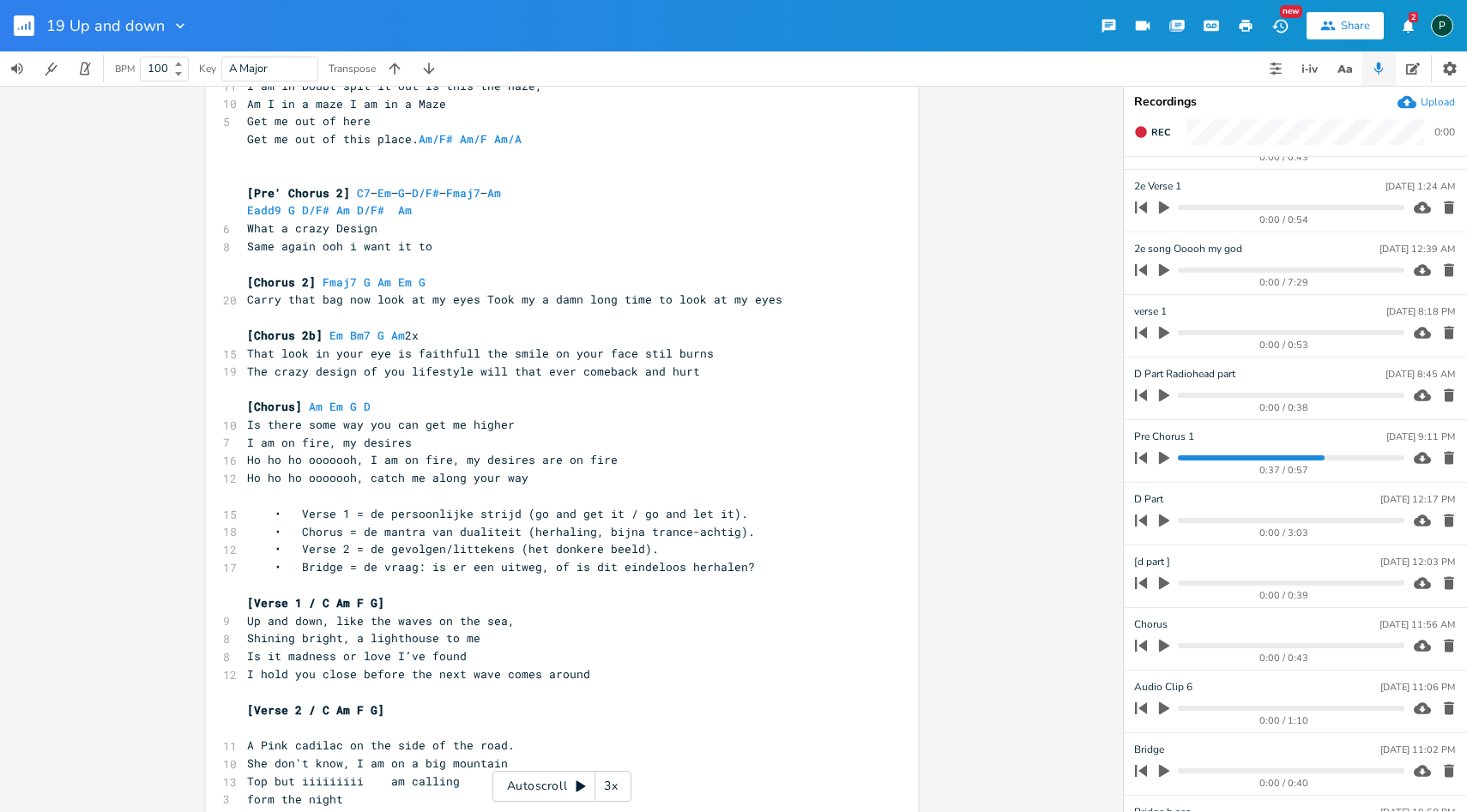
click at [1157, 391] on icon "button" at bounding box center [1165, 395] width 15 height 15
click at [1166, 398] on icon "button" at bounding box center [1165, 395] width 13 height 13
click at [1163, 517] on icon "button" at bounding box center [1164, 520] width 11 height 12
click at [1227, 522] on progress at bounding box center [1290, 520] width 226 height 5
click at [1303, 523] on div "0:42 / 3:03" at bounding box center [1266, 520] width 276 height 28
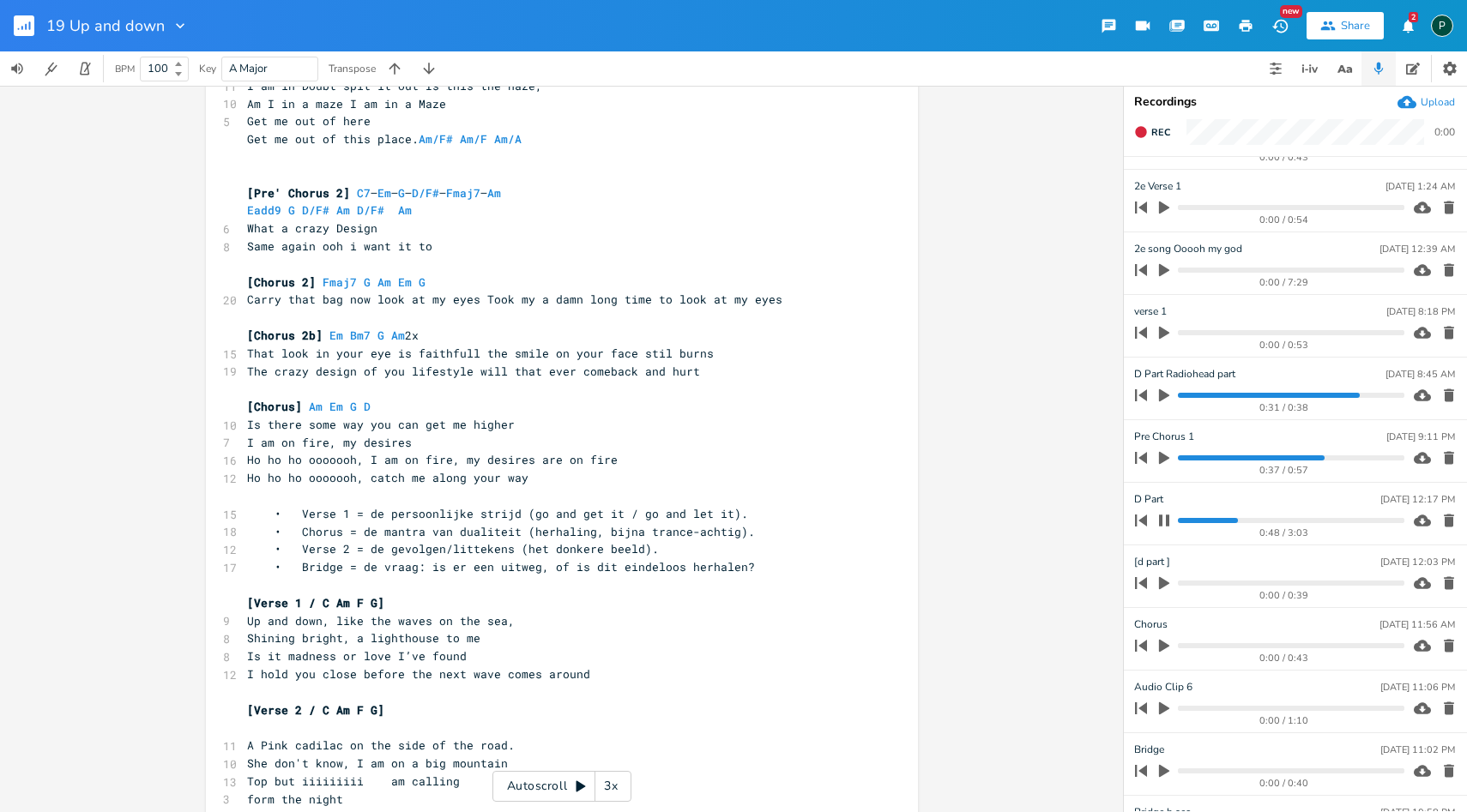
click at [1271, 522] on progress at bounding box center [1290, 520] width 226 height 5
click at [1169, 521] on icon "button" at bounding box center [1164, 520] width 11 height 12
click at [1169, 521] on icon "button" at bounding box center [1165, 520] width 15 height 15
click at [1169, 521] on icon "button" at bounding box center [1164, 520] width 11 height 12
click at [1163, 520] on icon "button" at bounding box center [1164, 520] width 11 height 12
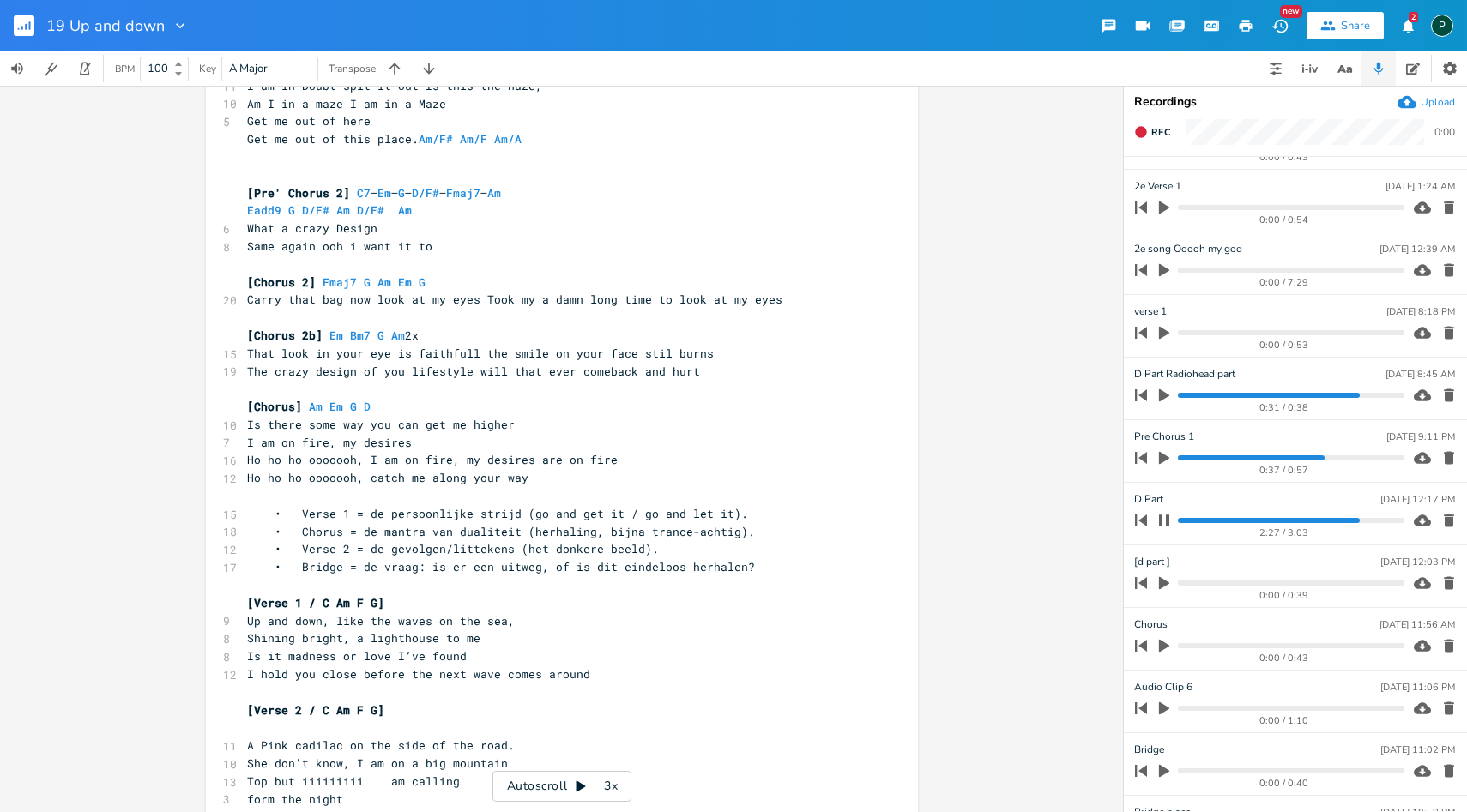
click at [1163, 520] on icon "button" at bounding box center [1165, 520] width 13 height 13
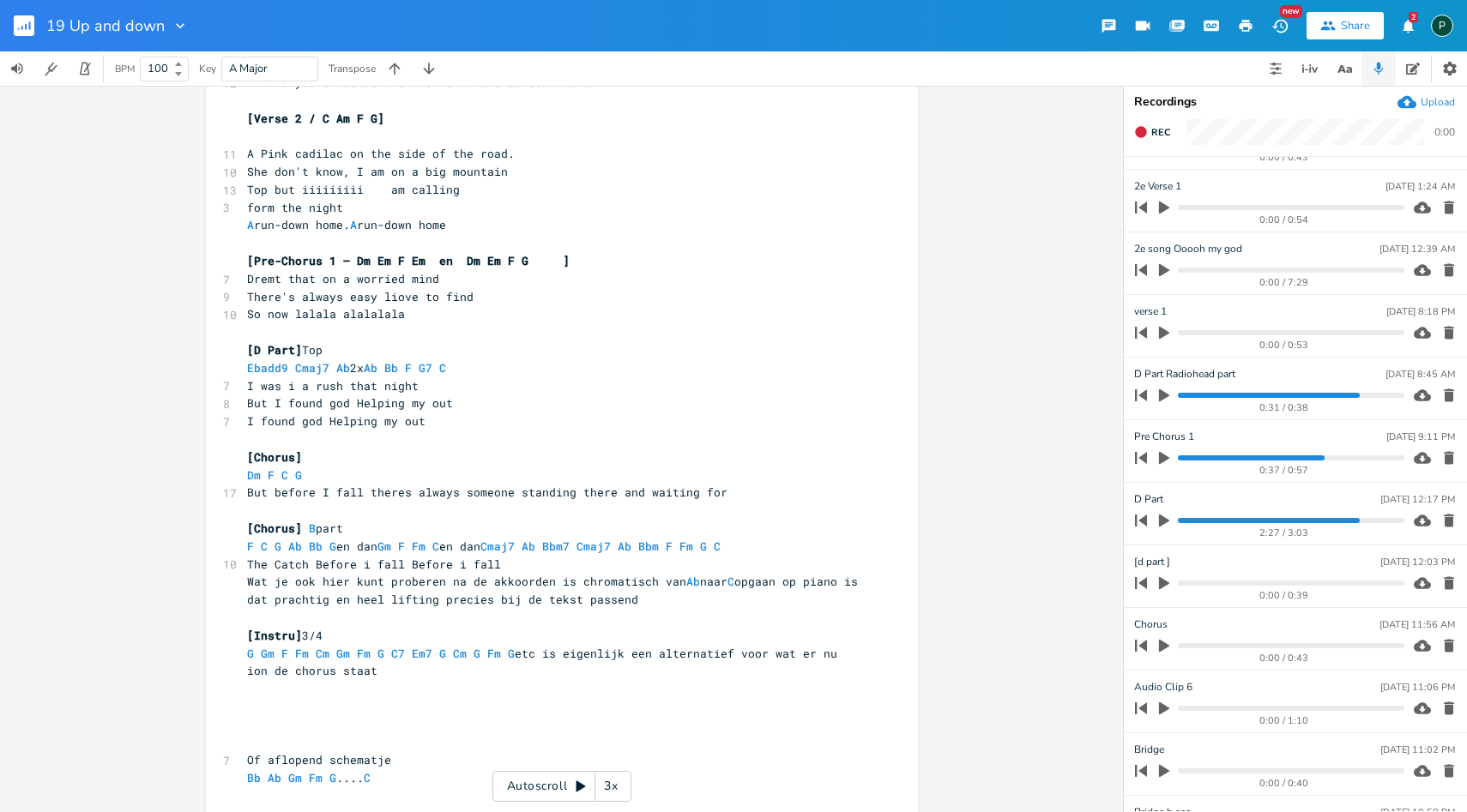
scroll to position [929, 0]
click at [445, 418] on pre "I found god Helping my out" at bounding box center [553, 419] width 619 height 18
click at [488, 368] on pre "Ebadd9 Cmaj7 Ab 2x Ab Bb F G7 C" at bounding box center [553, 367] width 619 height 18
type textarea "G Am"
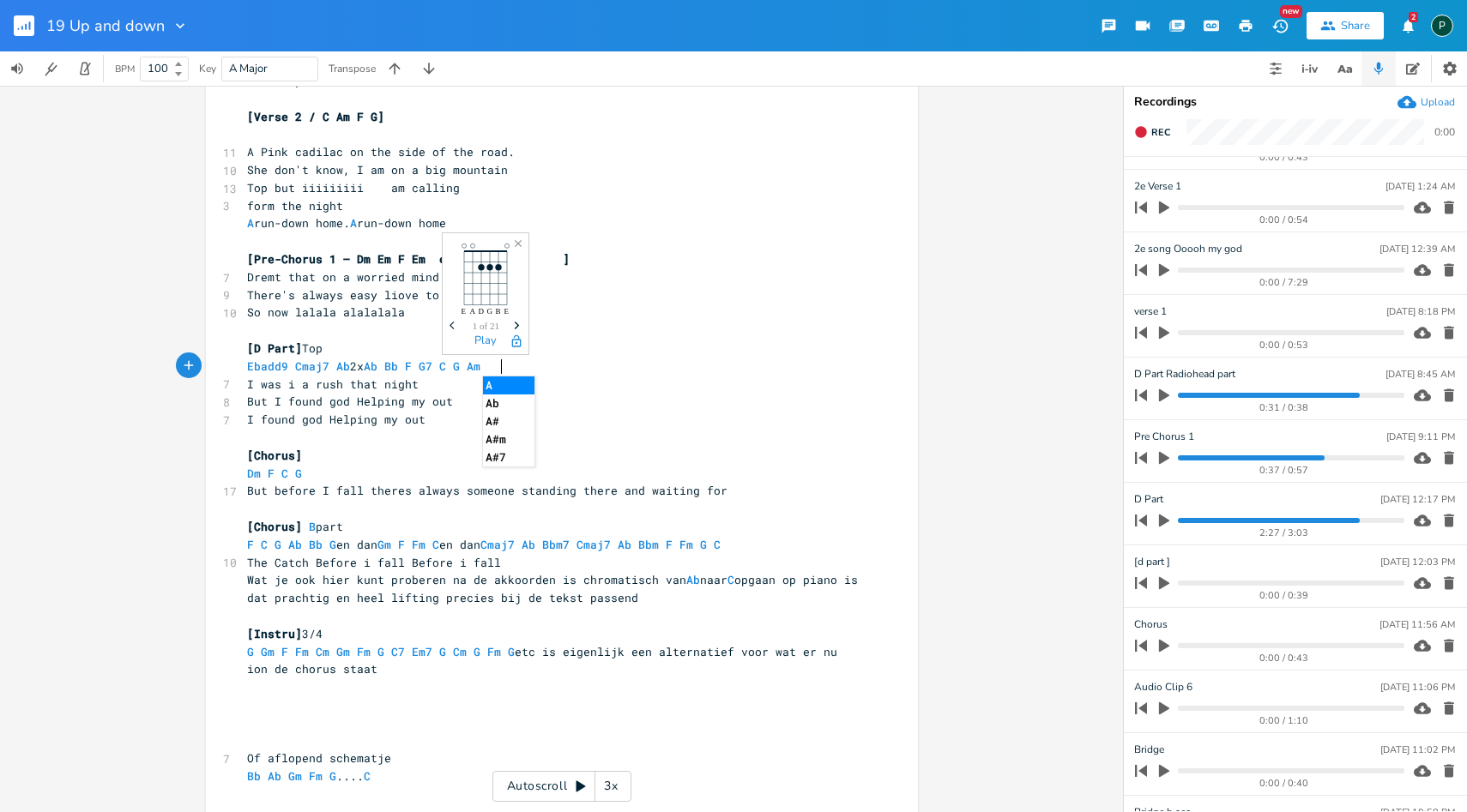
scroll to position [0, 28]
click at [586, 351] on pre "[D Part] Top" at bounding box center [553, 348] width 619 height 18
click at [567, 359] on pre "Ebadd9 Cmaj7 Ab 2x Ab Bb F G7 C G Am" at bounding box center [553, 367] width 619 height 18
type textarea "C G Am 3"
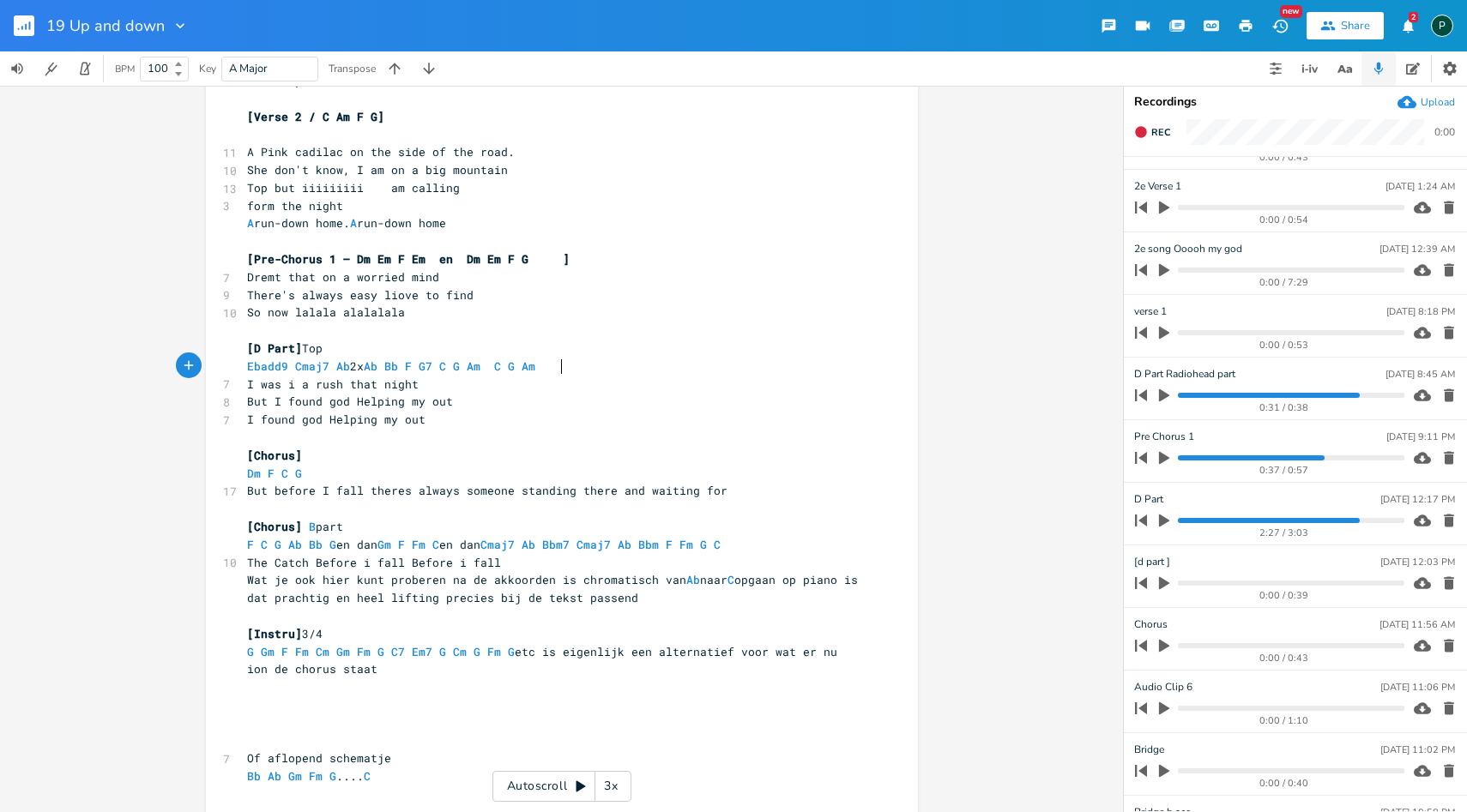
scroll to position [0, 55]
type textarea "4x"
click at [506, 361] on span "Ebadd9 Cmaj7 Ab 2x Ab Bb F G7 C G Am C G Am 4x" at bounding box center [397, 367] width 302 height 15
type textarea "("
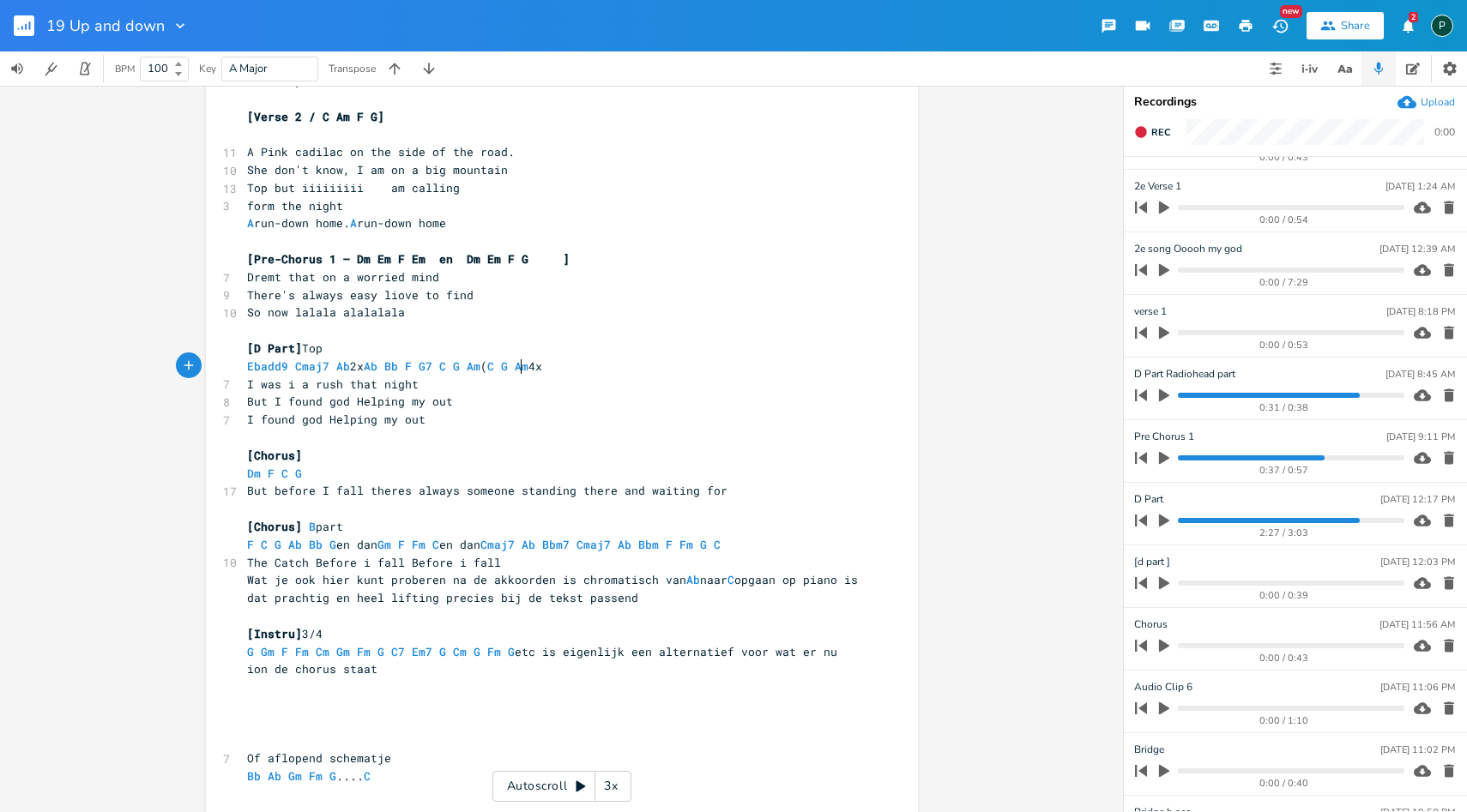
scroll to position [0, 4]
click at [542, 367] on span "Ebadd9 Cmaj7 Ab 2x Ab Bb F G7 C G Am ( C G Am 4x" at bounding box center [394, 367] width 295 height 15
type textarea ")"
click at [696, 383] on pre "I was i a rush that night" at bounding box center [553, 384] width 619 height 18
type textarea "(C G Am) 4x"
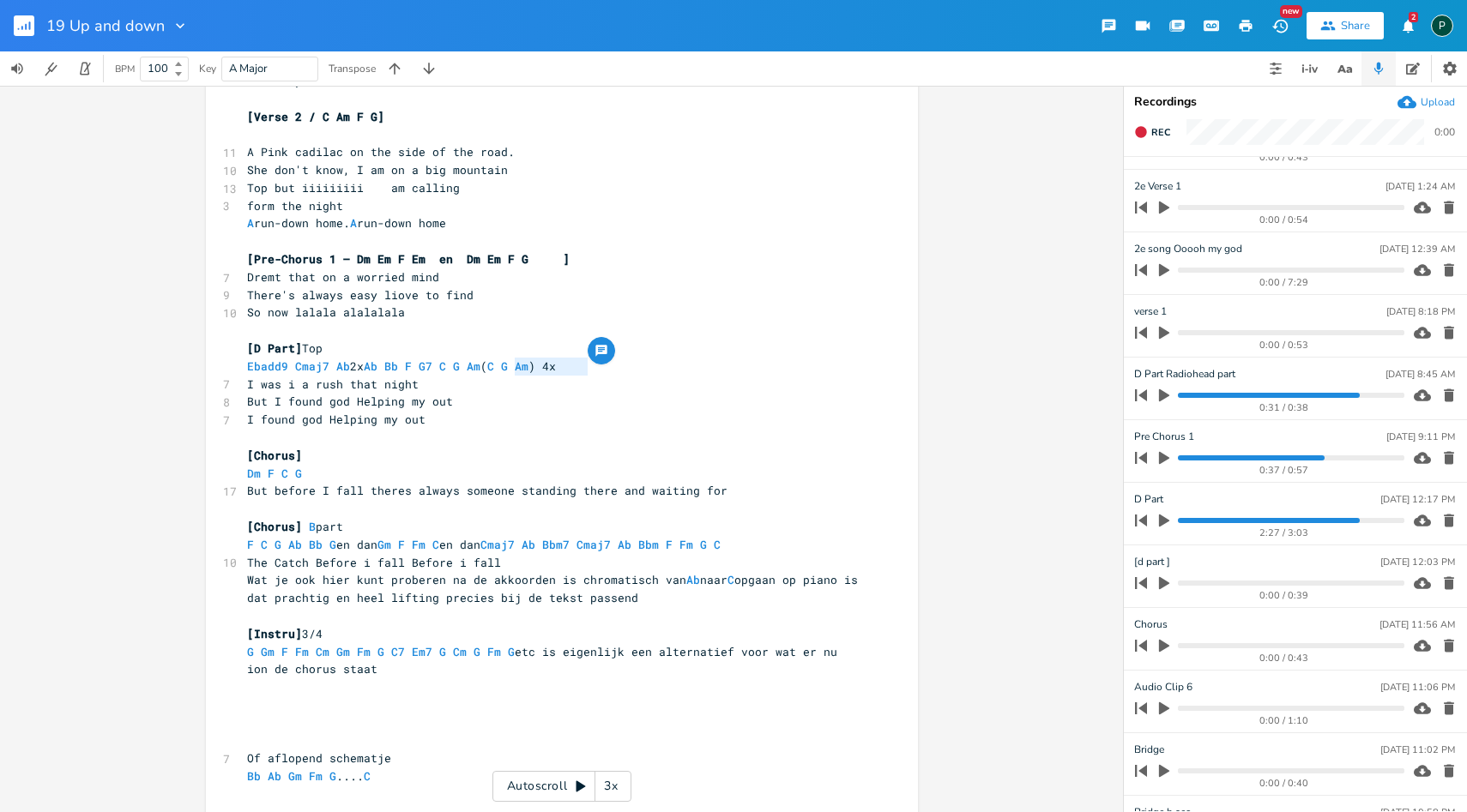
drag, startPoint x: 618, startPoint y: 360, endPoint x: 510, endPoint y: 363, distance: 108.0
click at [510, 363] on pre "Ebadd9 Cmaj7 Ab 2x Ab Bb F G7 C G Am ( C G Am ) 4x" at bounding box center [553, 367] width 619 height 18
click at [445, 432] on pre "​" at bounding box center [553, 438] width 619 height 18
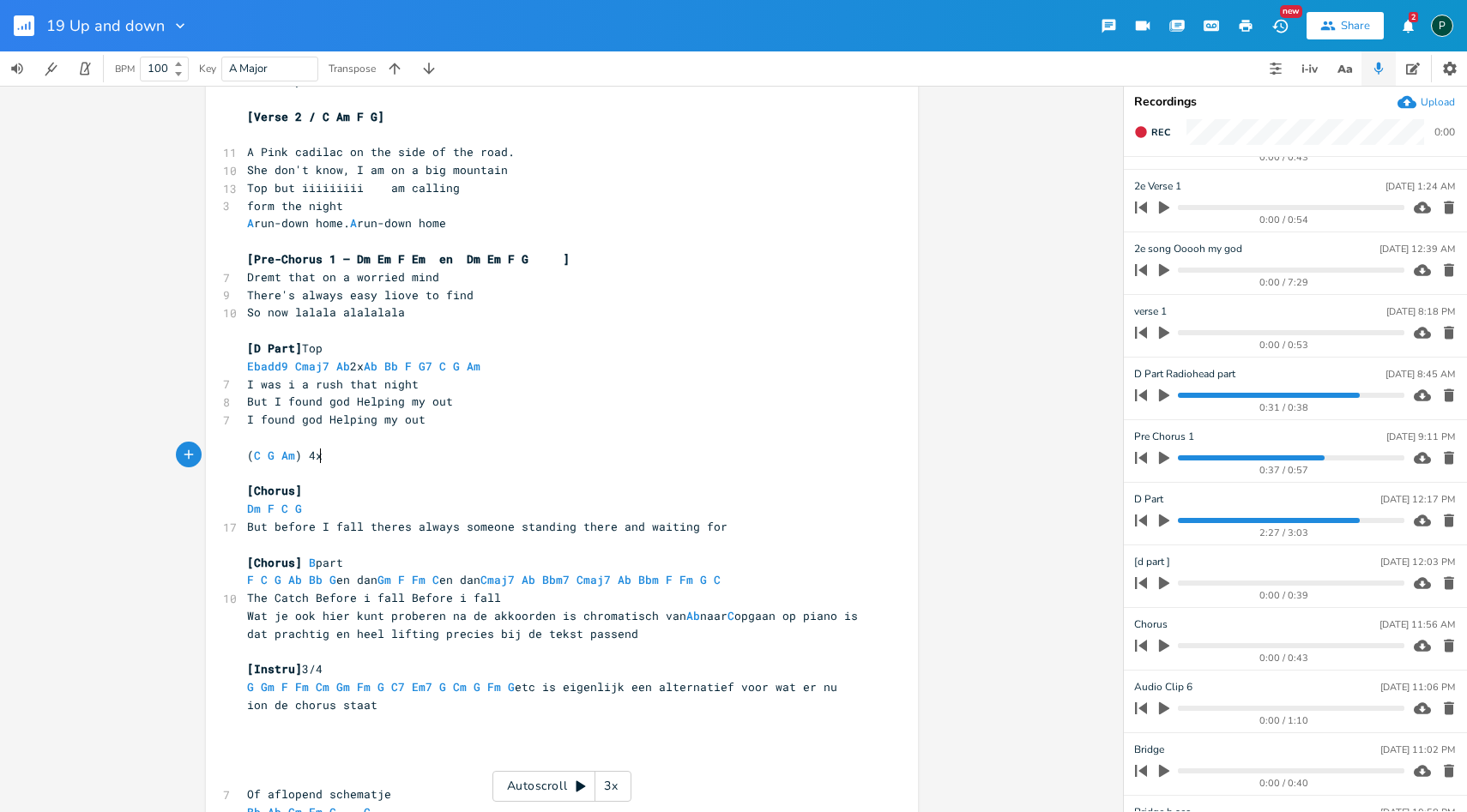
click at [244, 440] on pre "​" at bounding box center [553, 438] width 619 height 18
type textarea "D Part"
type textarea "2v"
type textarea "2"
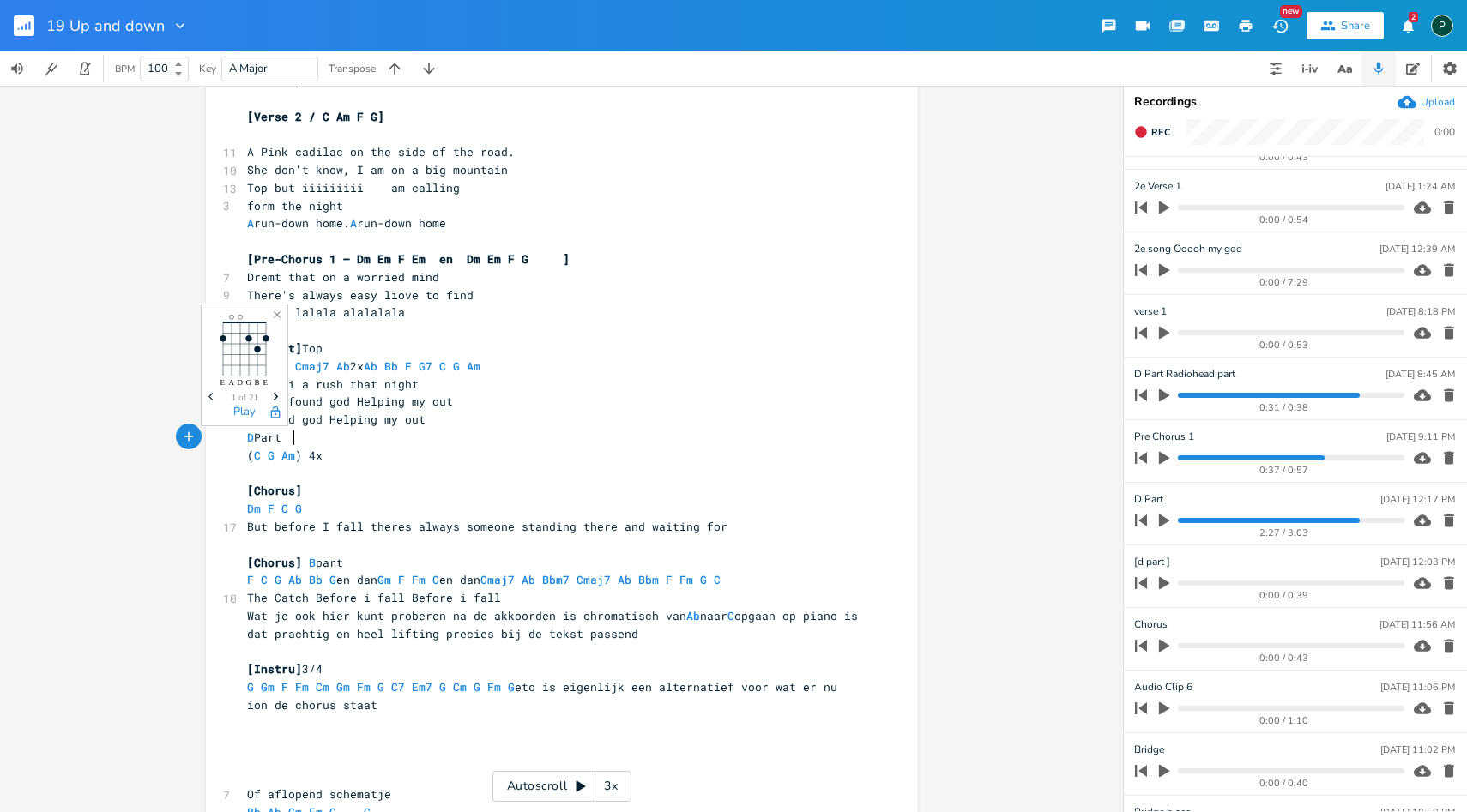
scroll to position [0, 9]
click at [329, 454] on pre "( C G Am ) 4x" at bounding box center [553, 456] width 619 height 18
click at [299, 436] on pre "D Part 2" at bounding box center [553, 438] width 619 height 18
type textarea "}"
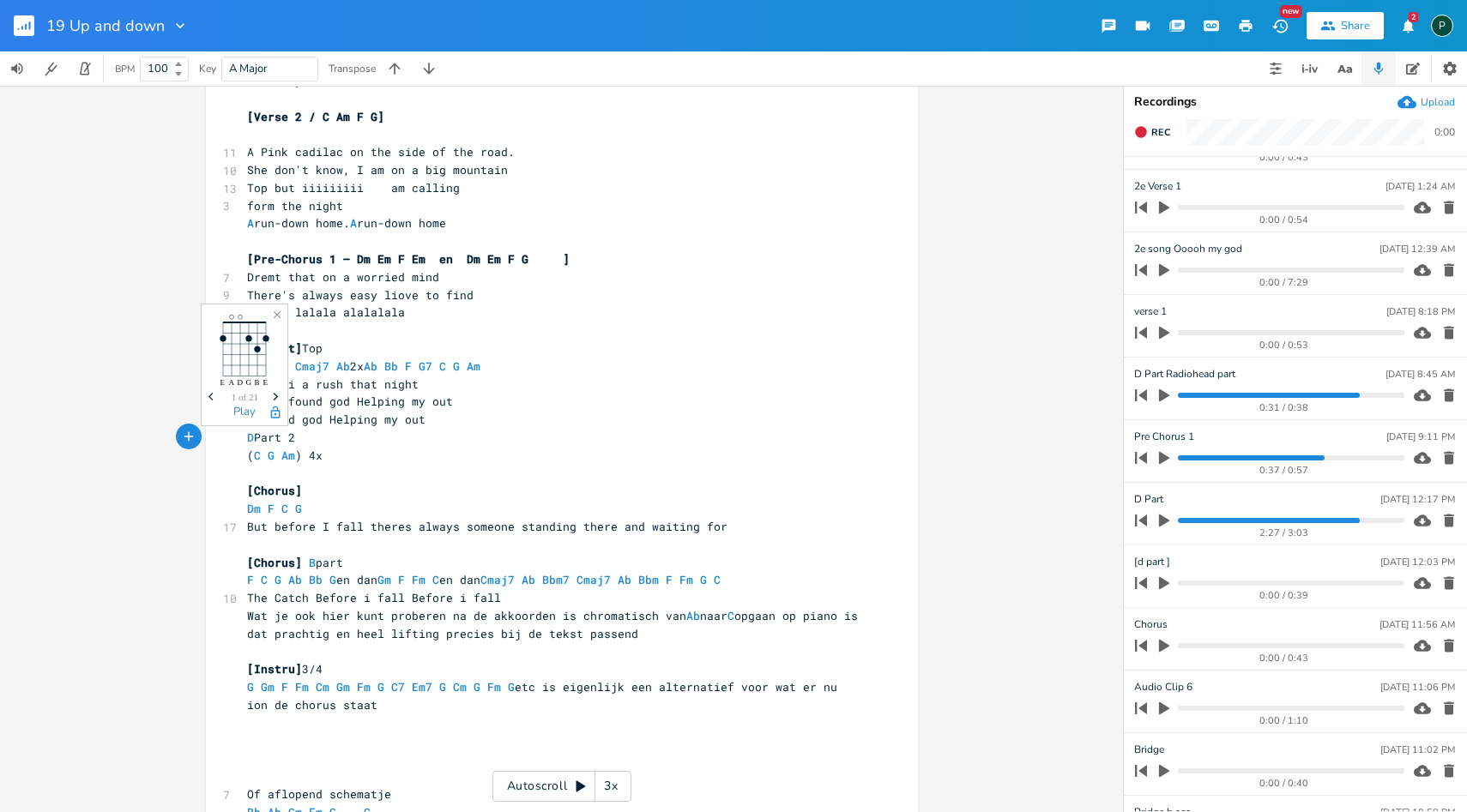
type textarea "]"
click at [244, 437] on pre "D Part 2]" at bounding box center [553, 438] width 619 height 18
type textarea "["
click at [349, 438] on pre "[D Part 2]" at bounding box center [553, 438] width 619 height 18
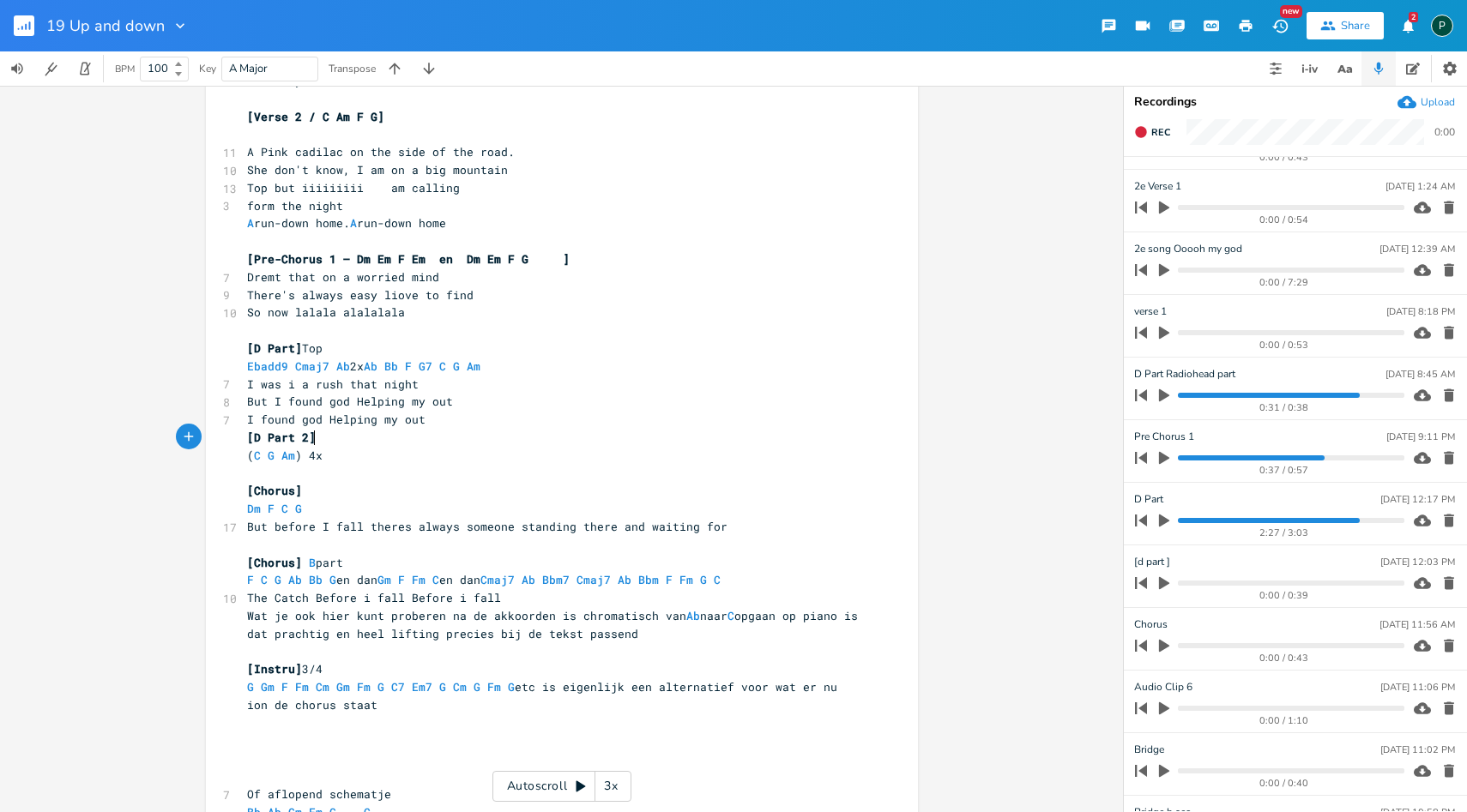
scroll to position [0, 3]
type textarea "Instrumentaal distortien gehaal"
type textarea "eel andere vine"
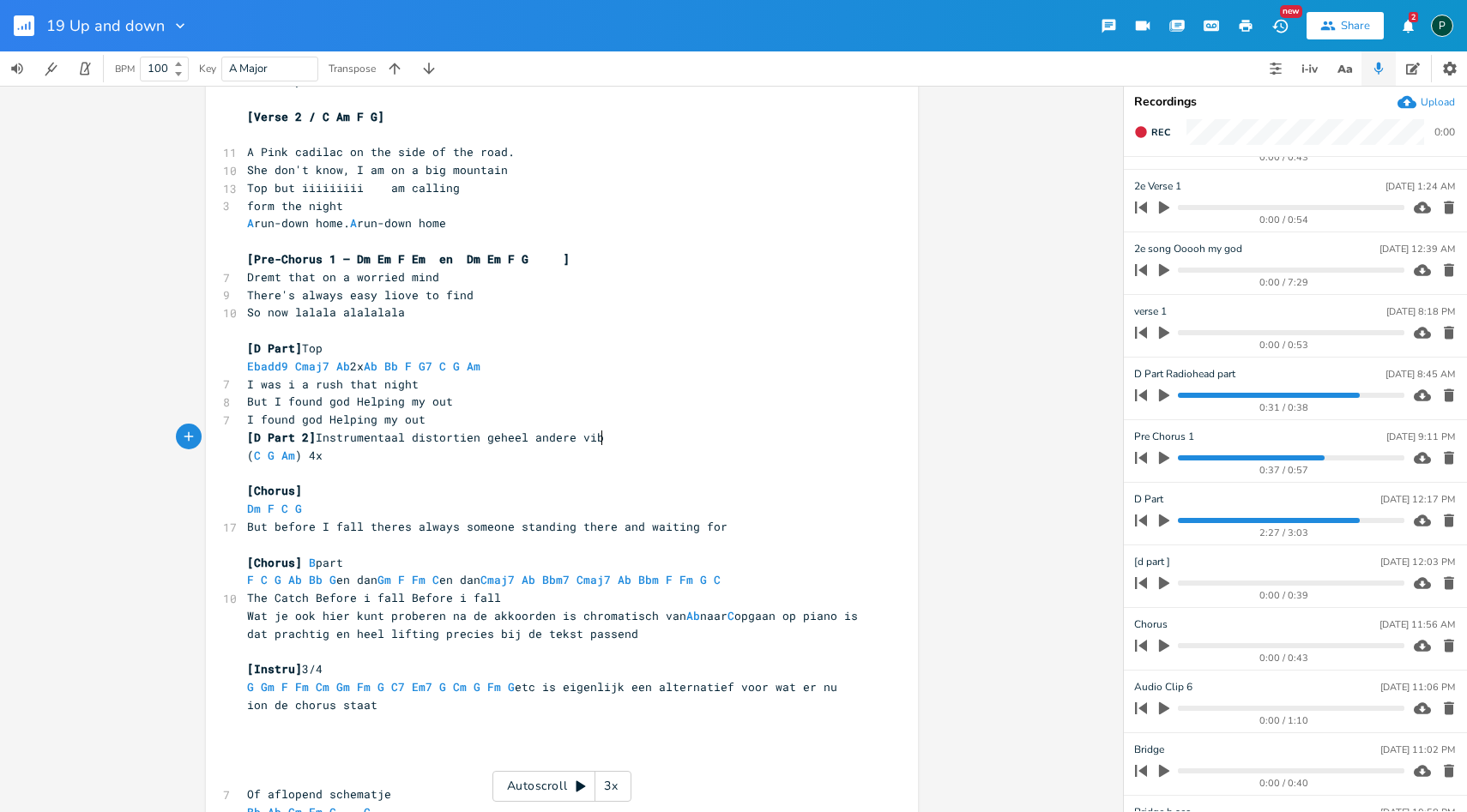
type textarea "be"
click at [437, 424] on pre "I found god Helping my out" at bounding box center [553, 419] width 619 height 18
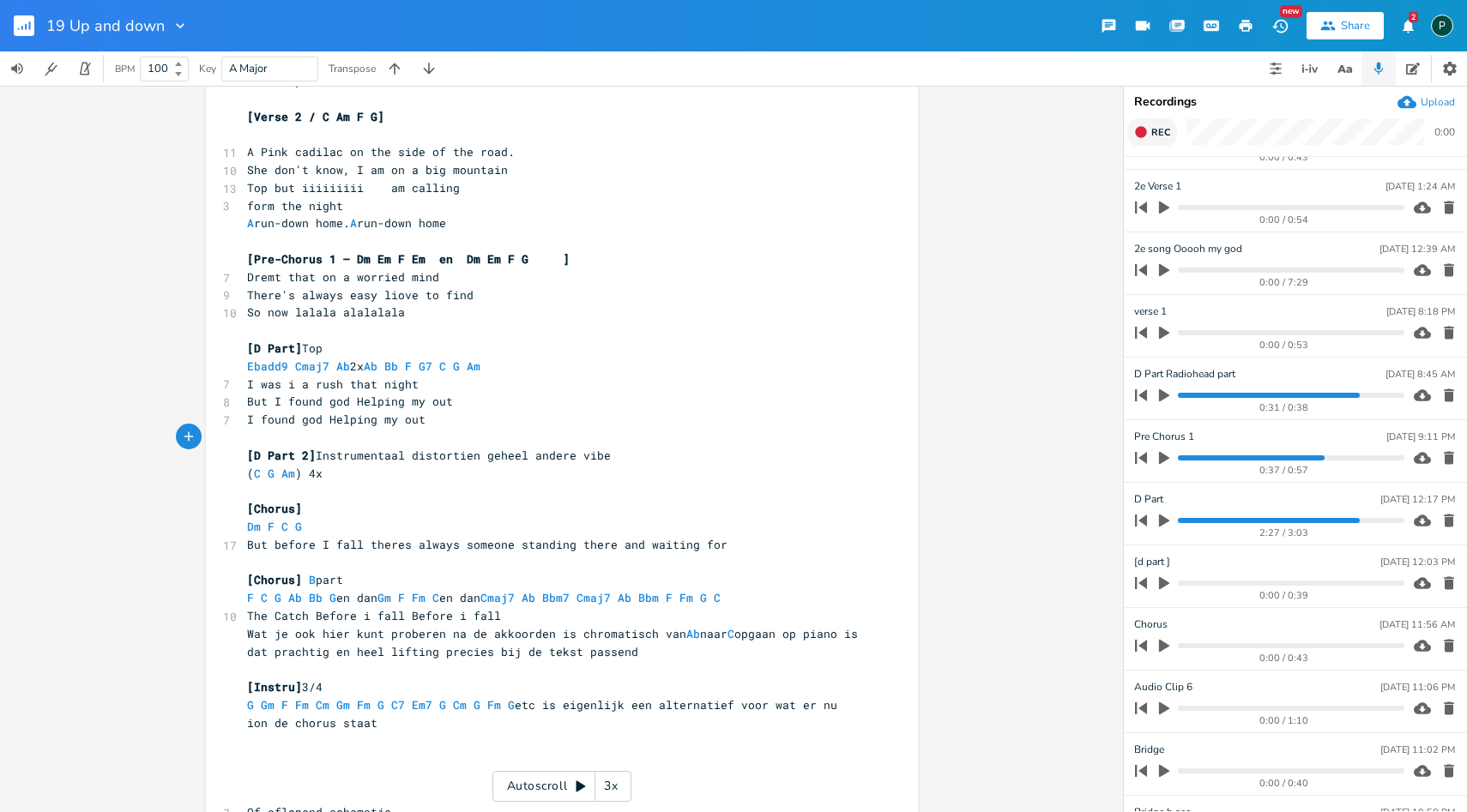
click at [1156, 131] on span "Rec" at bounding box center [1161, 131] width 19 height 12
click at [1127, 118] on button "End" at bounding box center [1152, 131] width 51 height 28
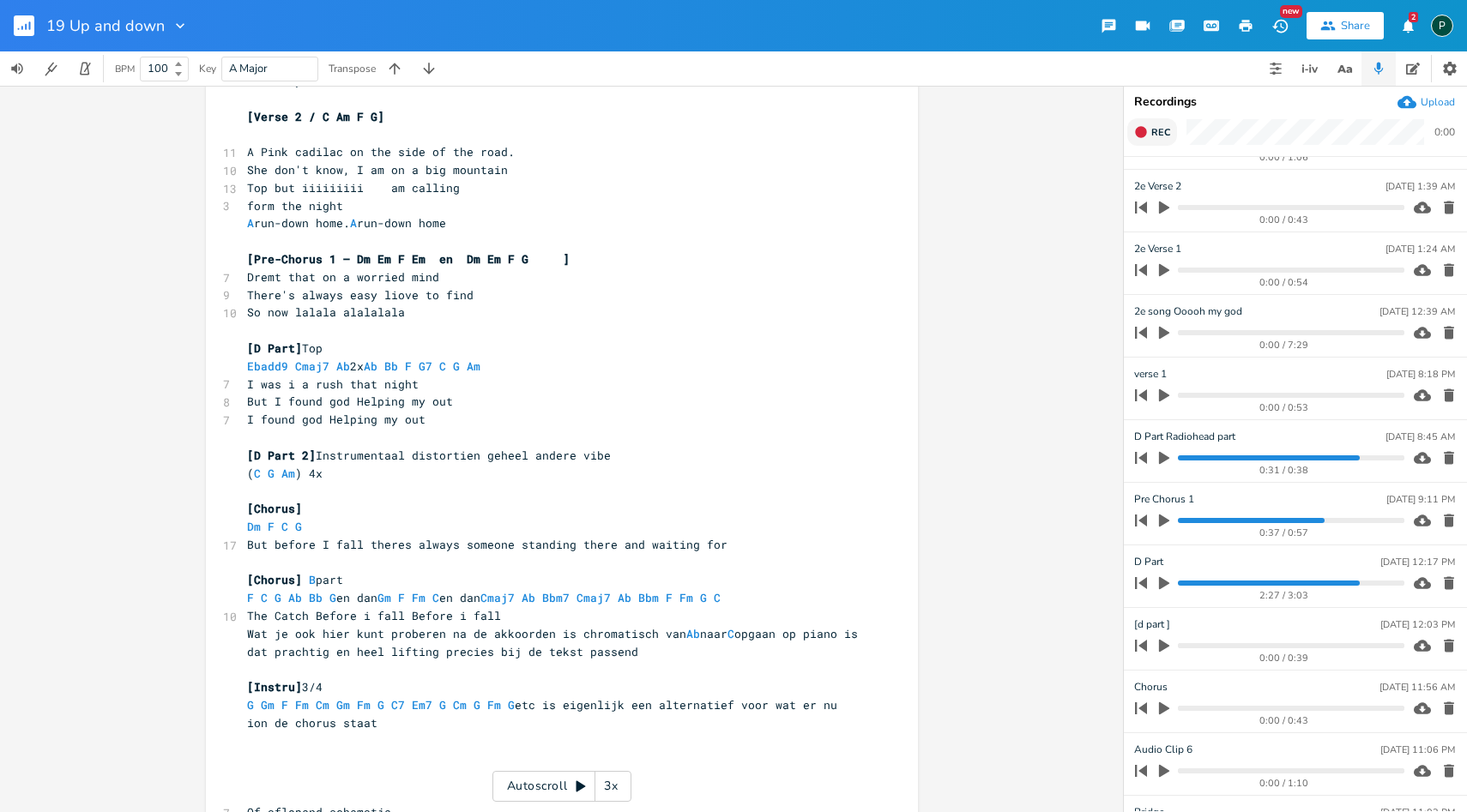
scroll to position [801, 0]
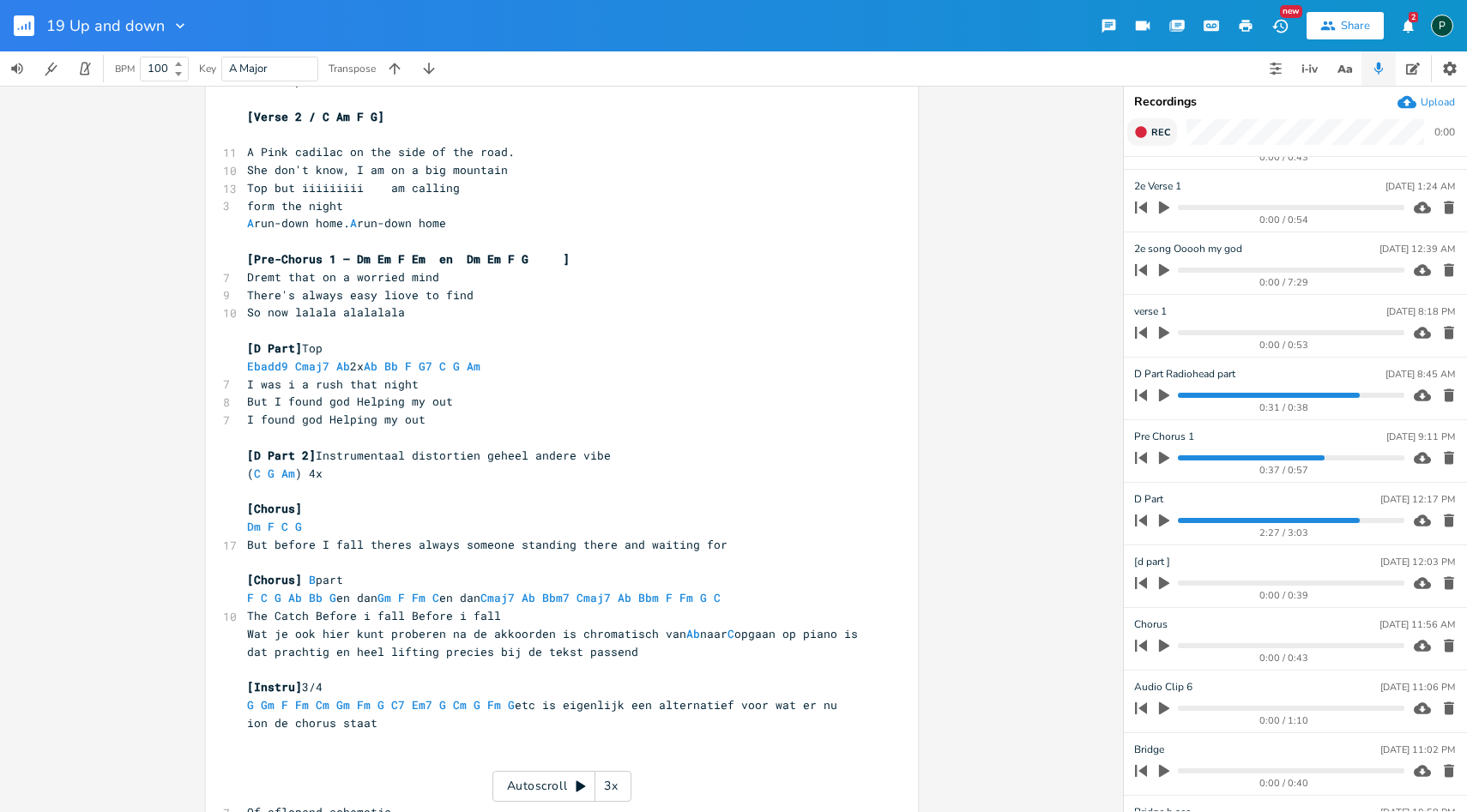
click at [1156, 131] on span "Rec" at bounding box center [1161, 131] width 19 height 12
click at [1169, 133] on span "End" at bounding box center [1161, 131] width 20 height 12
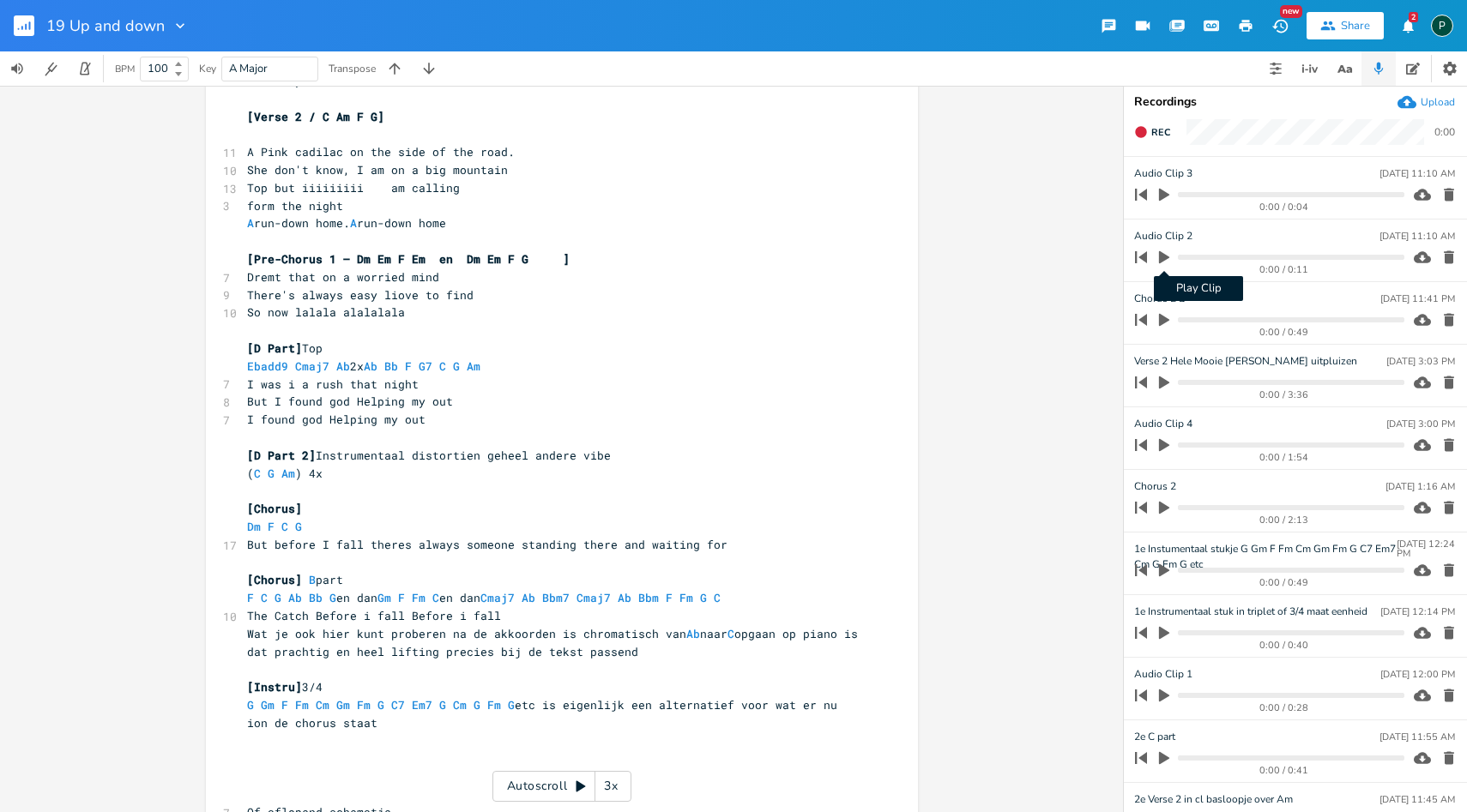
click at [1166, 258] on icon "button" at bounding box center [1164, 257] width 11 height 12
click at [1166, 257] on icon "button" at bounding box center [1164, 257] width 11 height 12
click at [1155, 130] on span "Rec" at bounding box center [1161, 131] width 19 height 12
click at [1155, 130] on span "End" at bounding box center [1161, 131] width 20 height 12
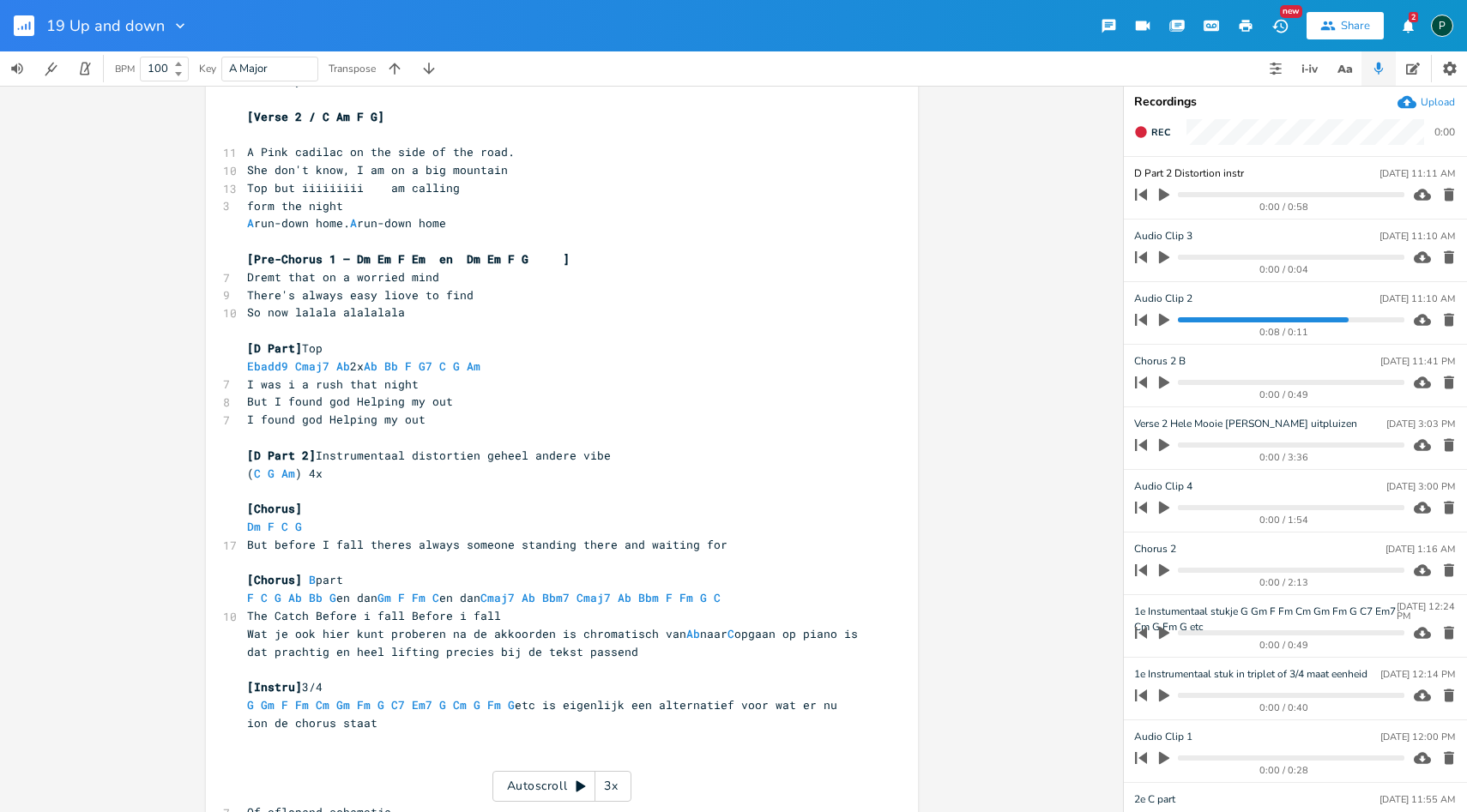
type input "D Part 2 Distortion instru"
click at [1061, 222] on div "x [2e song what a A crazy design] ​ [Verse 1] ​ Am Am7 intro Am Fmaj7 C/G Gadd1…" at bounding box center [562, 448] width 1123 height 727
click at [1440, 249] on icon "button" at bounding box center [1449, 257] width 17 height 17
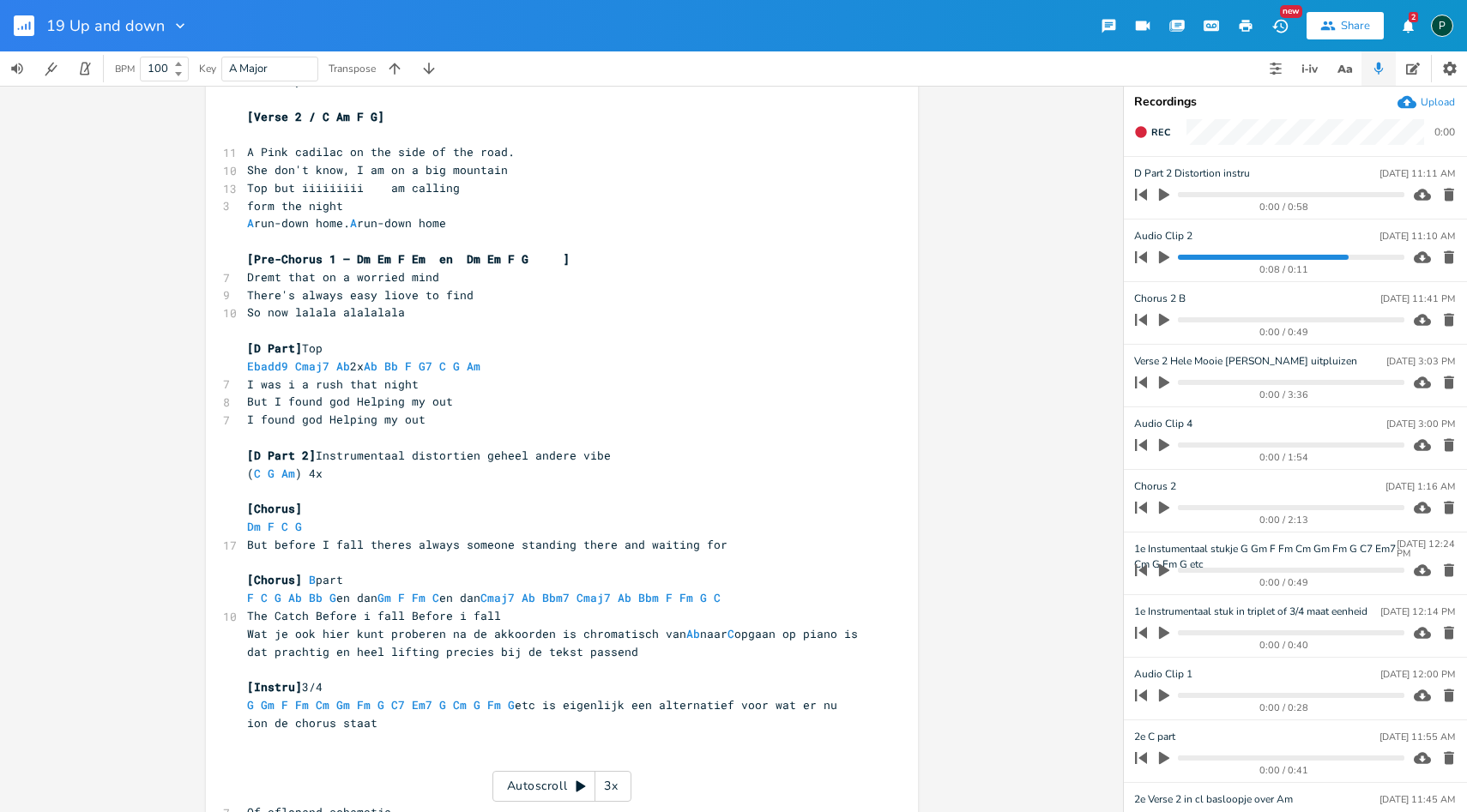
click at [1444, 252] on icon "button" at bounding box center [1449, 257] width 11 height 12
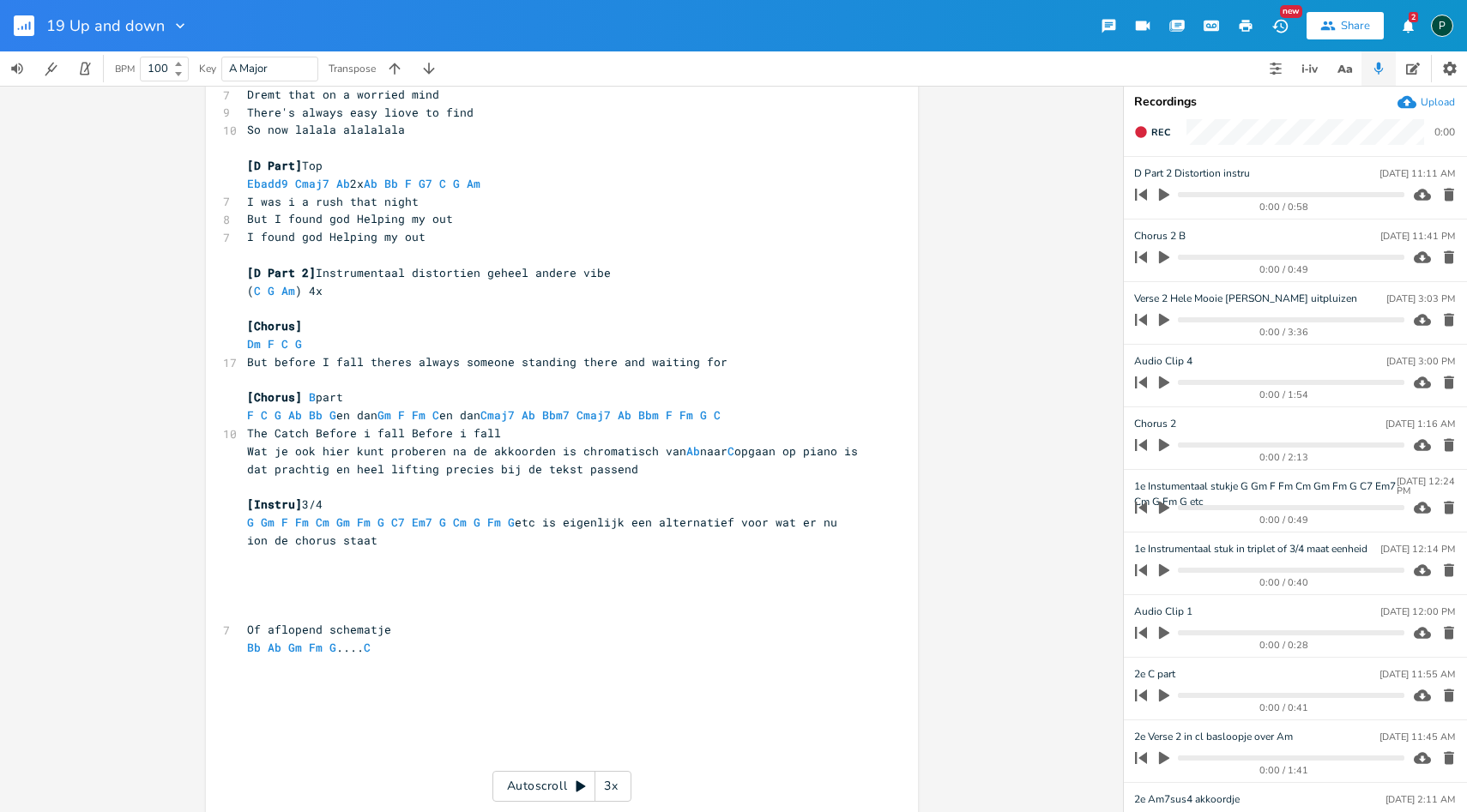
scroll to position [1115, 0]
click at [1157, 133] on span "Rec" at bounding box center [1161, 131] width 19 height 12
click at [1157, 133] on span "End" at bounding box center [1161, 131] width 20 height 12
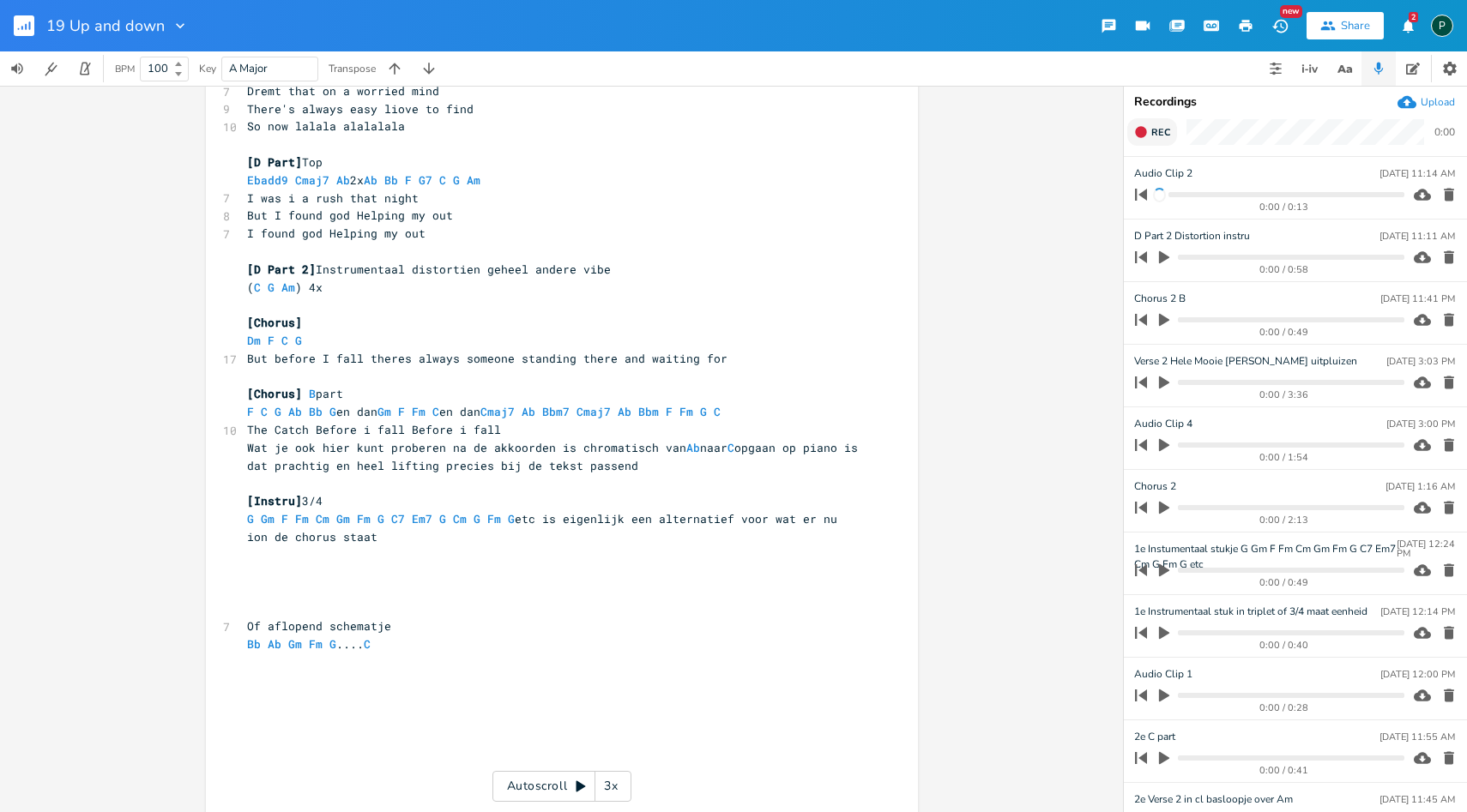
click at [1157, 133] on span "Rec" at bounding box center [1161, 131] width 19 height 12
click at [1157, 133] on span "End" at bounding box center [1161, 131] width 20 height 12
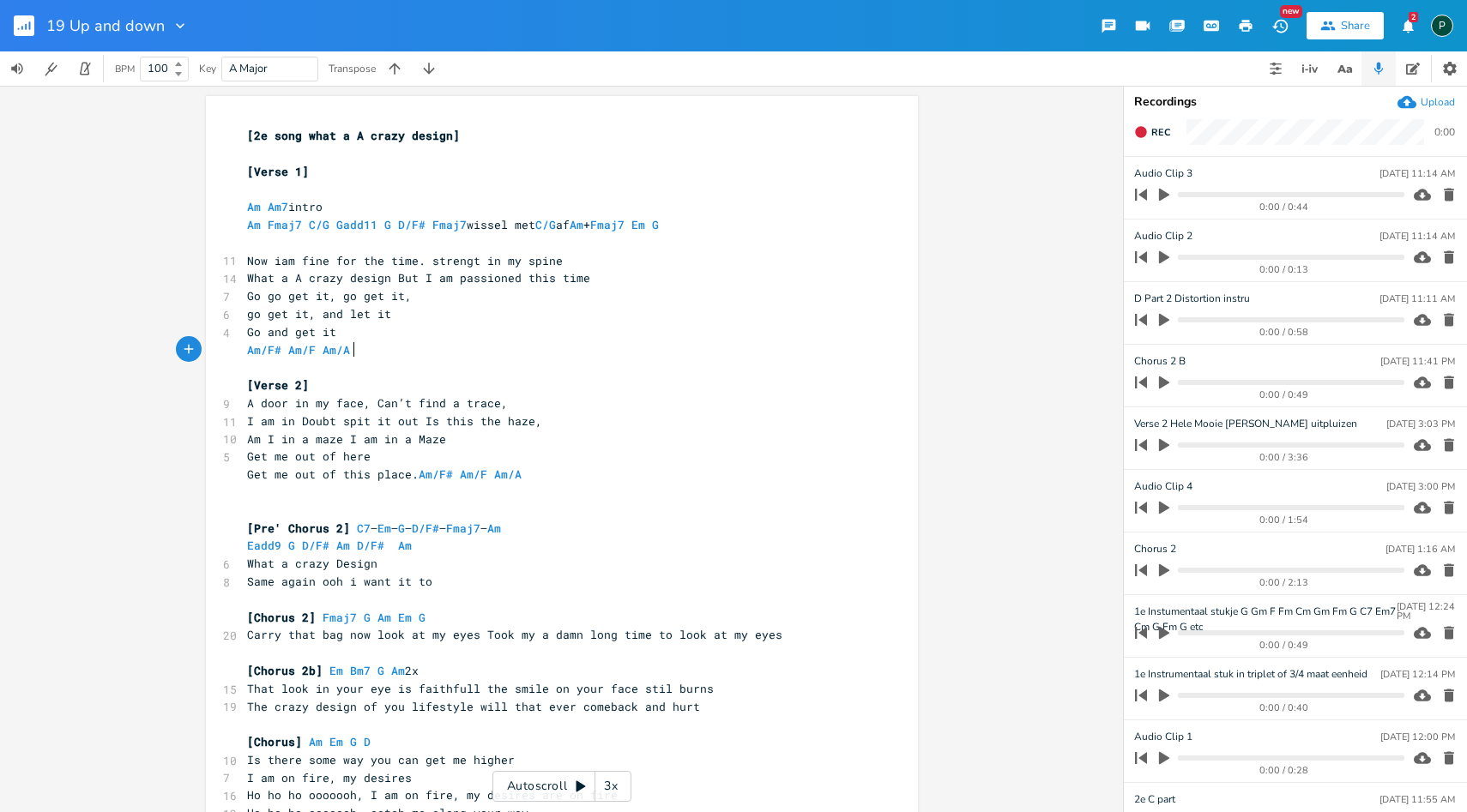
scroll to position [0, 0]
type textarea "Am/F# Am/F Am/A"
drag, startPoint x: 371, startPoint y: 343, endPoint x: 226, endPoint y: 343, distance: 145.0
click at [336, 205] on pre "Am Am7 intro" at bounding box center [553, 206] width 619 height 18
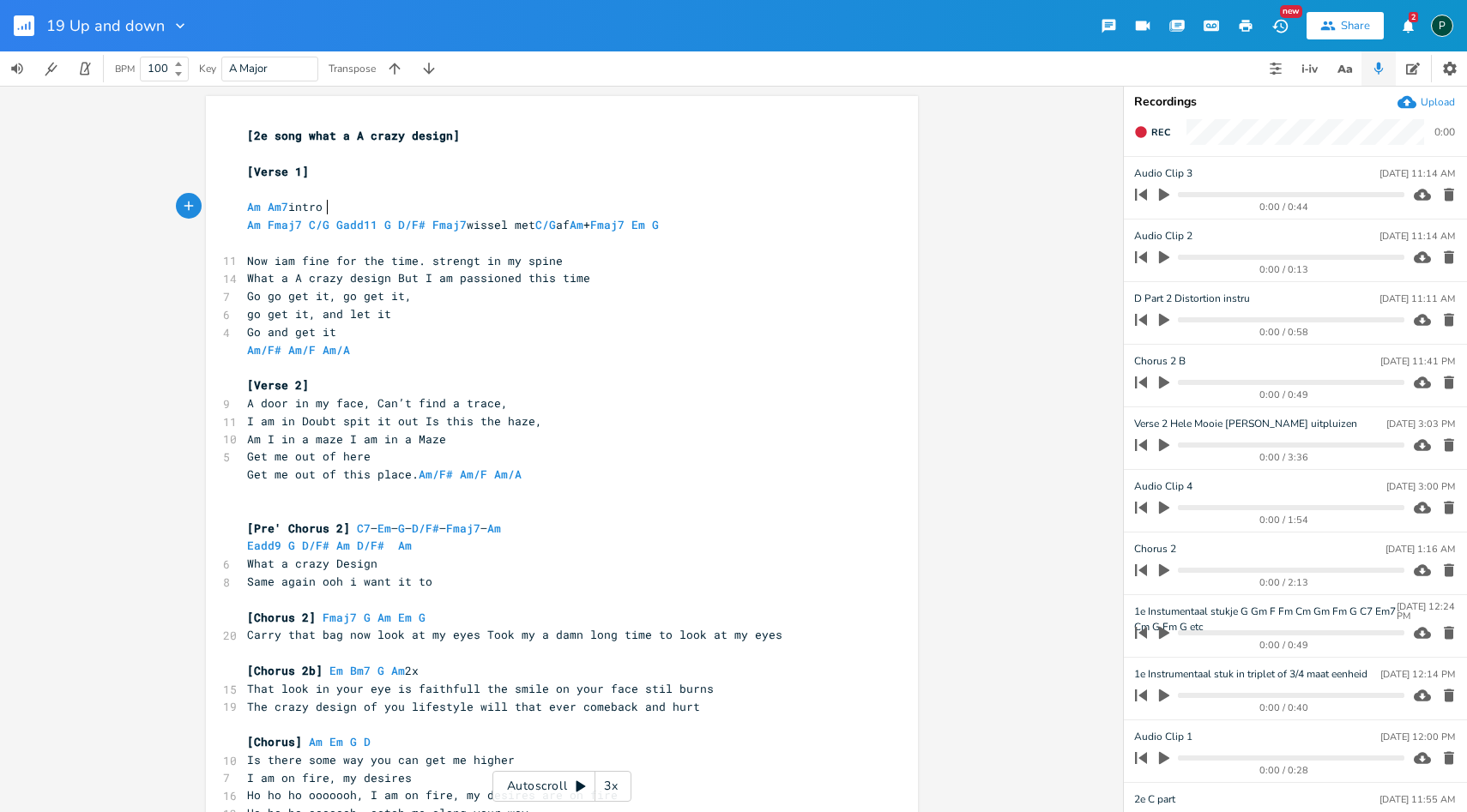
scroll to position [0, 2]
click at [426, 195] on pre "​" at bounding box center [553, 189] width 619 height 18
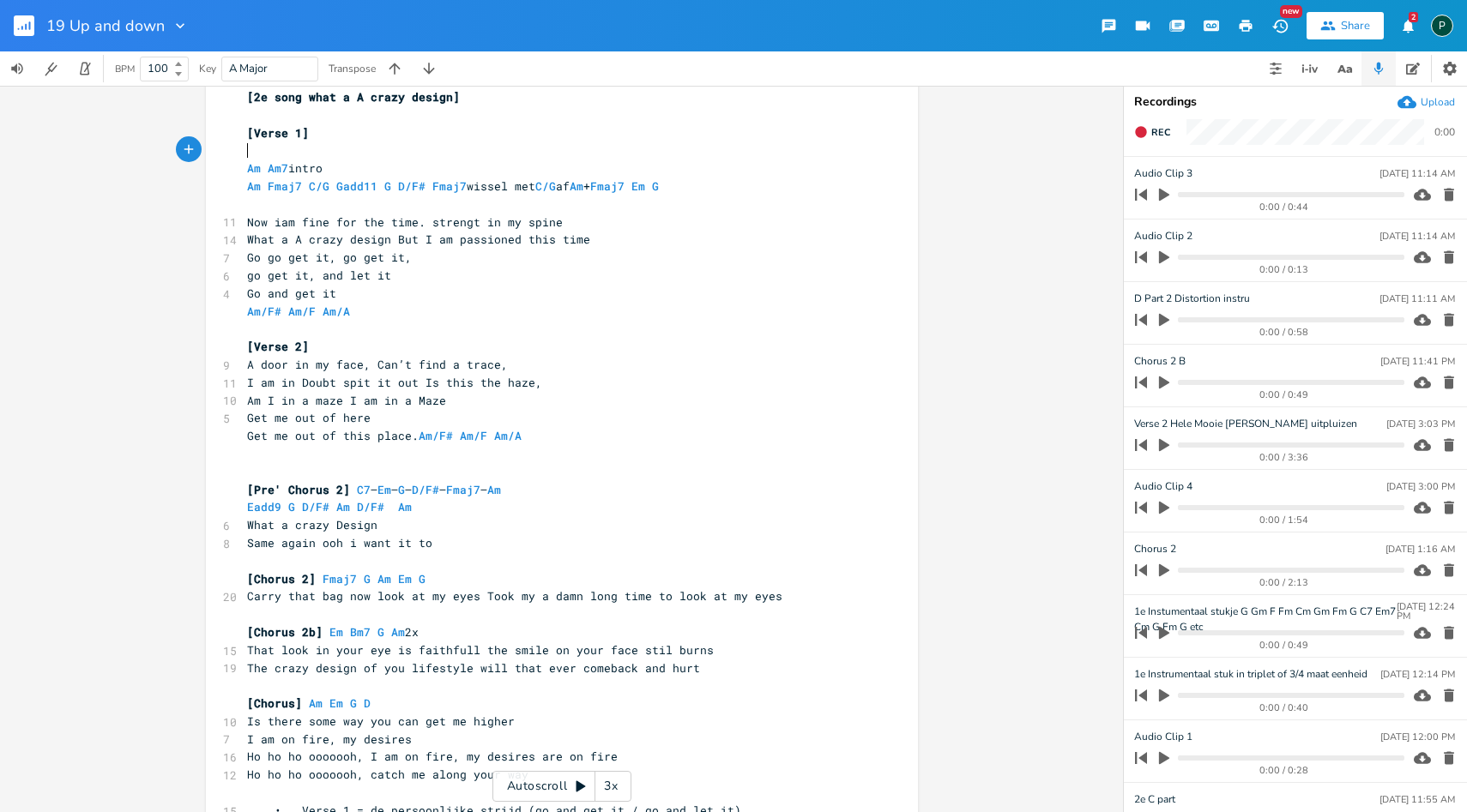
scroll to position [0, 0]
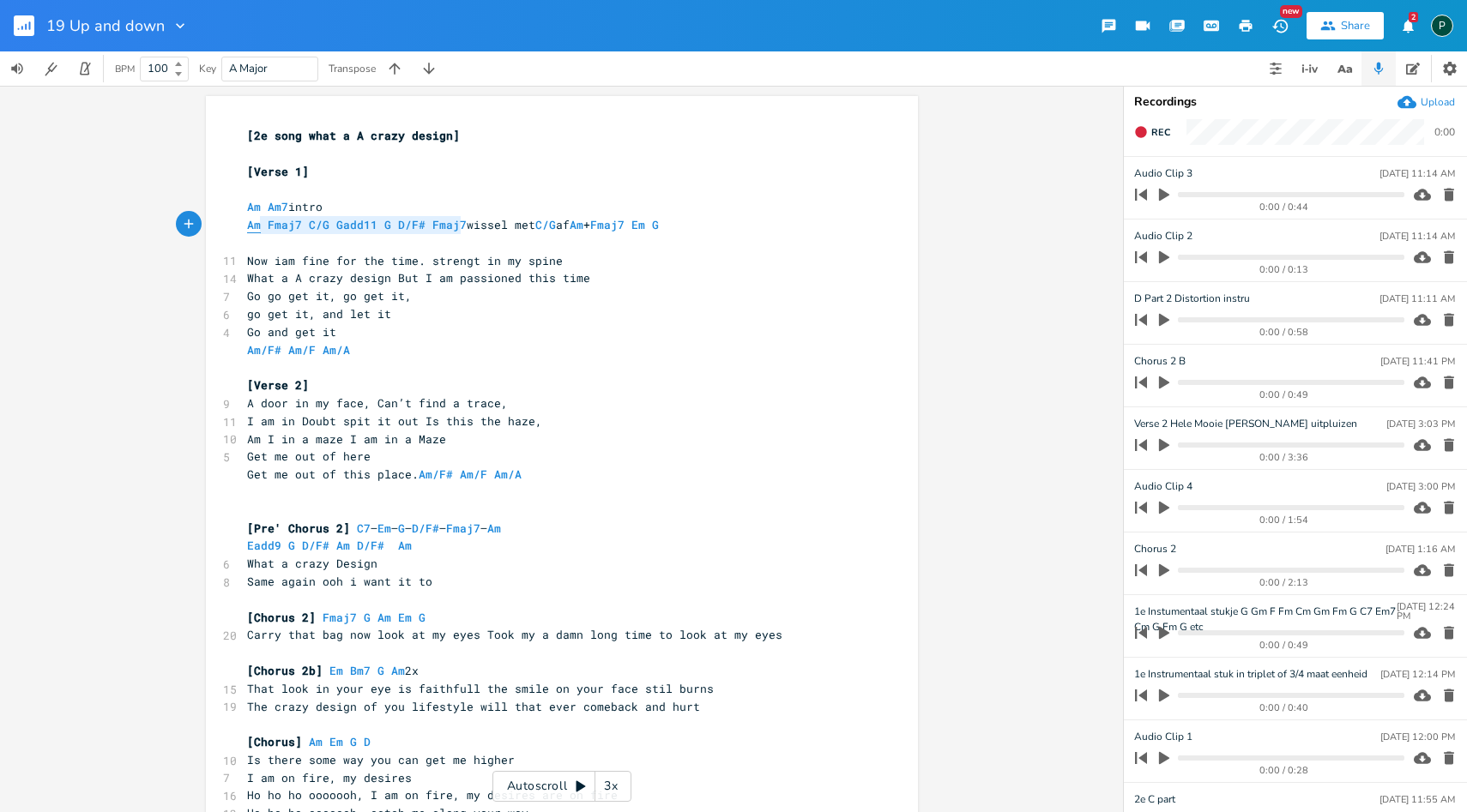
type textarea "Am Fmaj7 C/G Gadd11 G D/F# Fmaj7"
drag, startPoint x: 459, startPoint y: 221, endPoint x: 243, endPoint y: 222, distance: 216.0
click at [247, 222] on span "Am Fmaj7 C/G Gadd11 G D/F# Fmaj7 [PERSON_NAME] met C/G af Am + Fmaj7 Em G" at bounding box center [456, 225] width 419 height 15
click at [383, 211] on pre "Am Am7 intro" at bounding box center [553, 206] width 619 height 18
type textarea "[PERSON_NAME] met C/G af Am + Fmaj7 Em G"
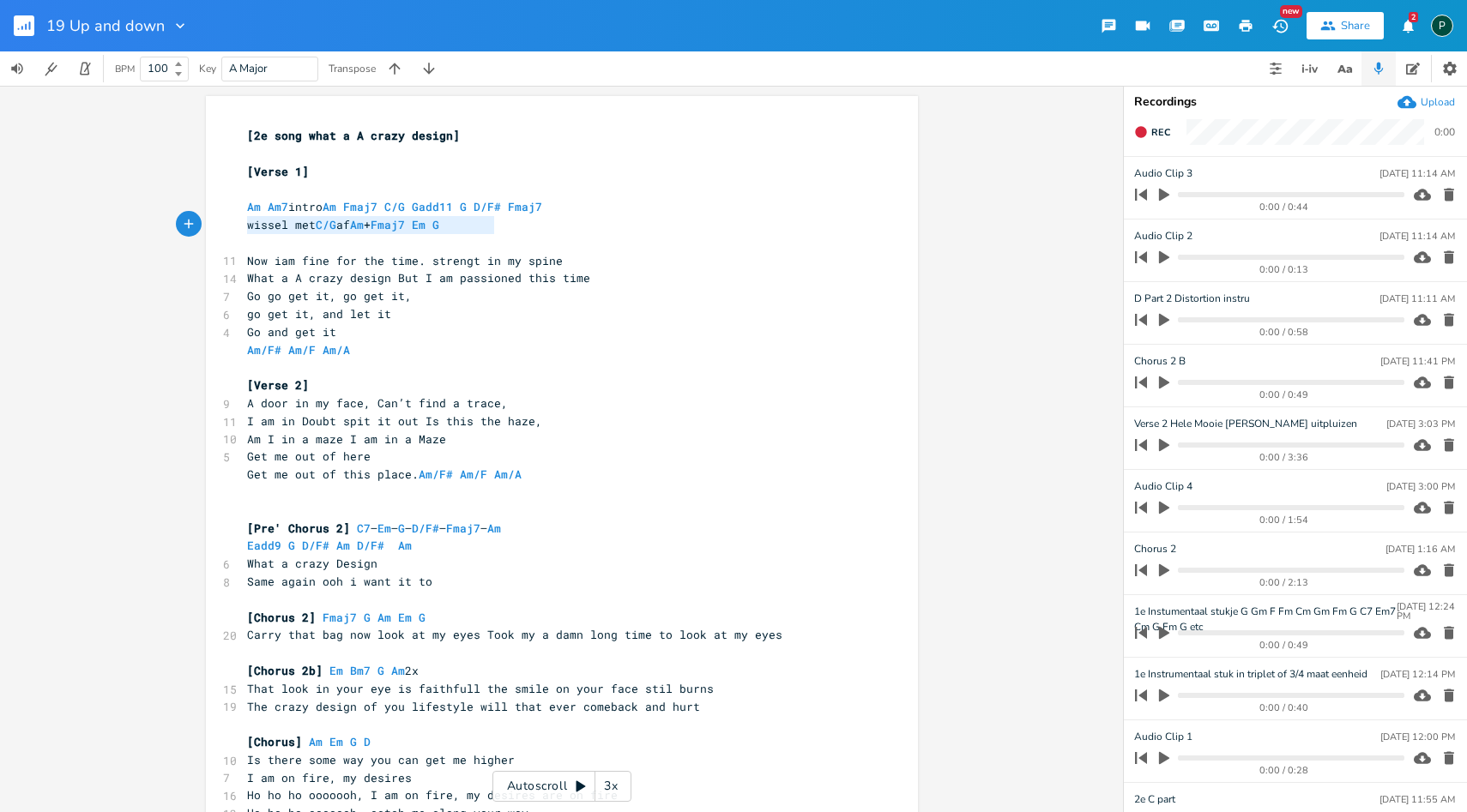
drag, startPoint x: 496, startPoint y: 220, endPoint x: 230, endPoint y: 220, distance: 266.0
type textarea "Am Fmaj7 C/G Gadd11 G D/F#"
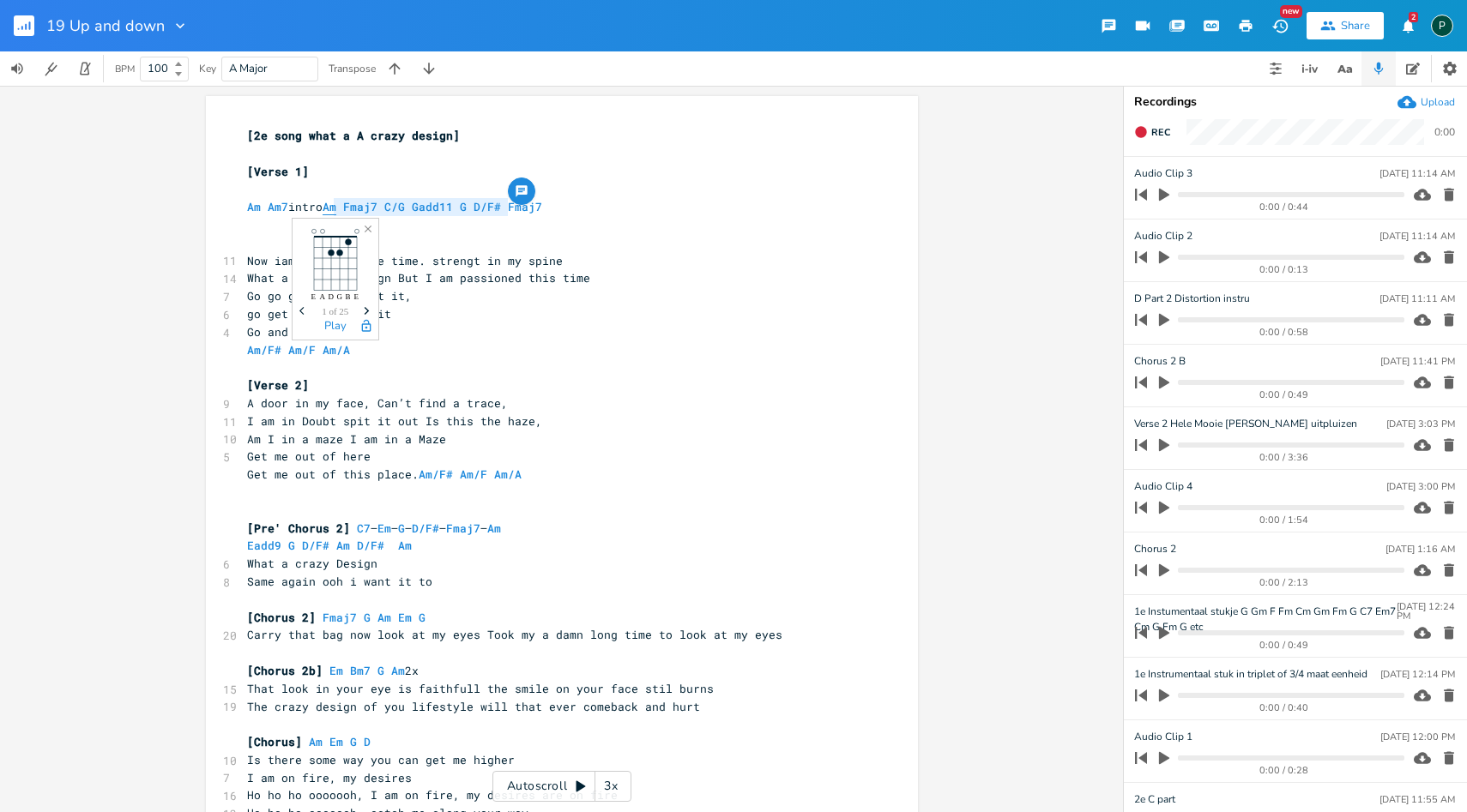
drag, startPoint x: 503, startPoint y: 210, endPoint x: 329, endPoint y: 207, distance: 174.0
click at [329, 207] on span "Am Am7 intro Am Fmaj7 C/G Gadd11 G D/F# Fmaj7" at bounding box center [394, 206] width 295 height 15
click at [272, 247] on pre "​" at bounding box center [553, 243] width 619 height 18
click at [374, 243] on span "Am Fmaj7 C/G Gadd11 G D/F#" at bounding box center [336, 243] width 179 height 15
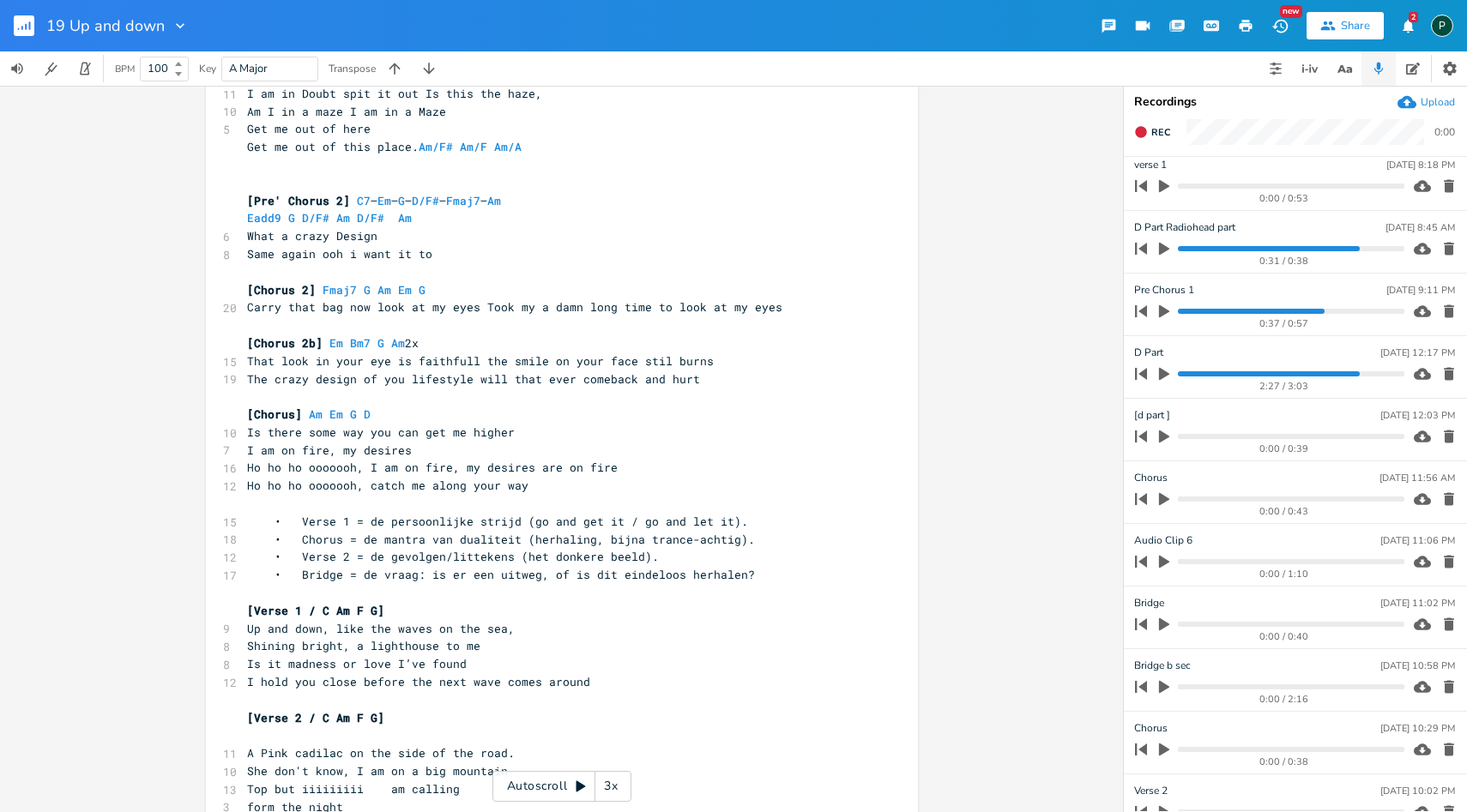
scroll to position [1069, 0]
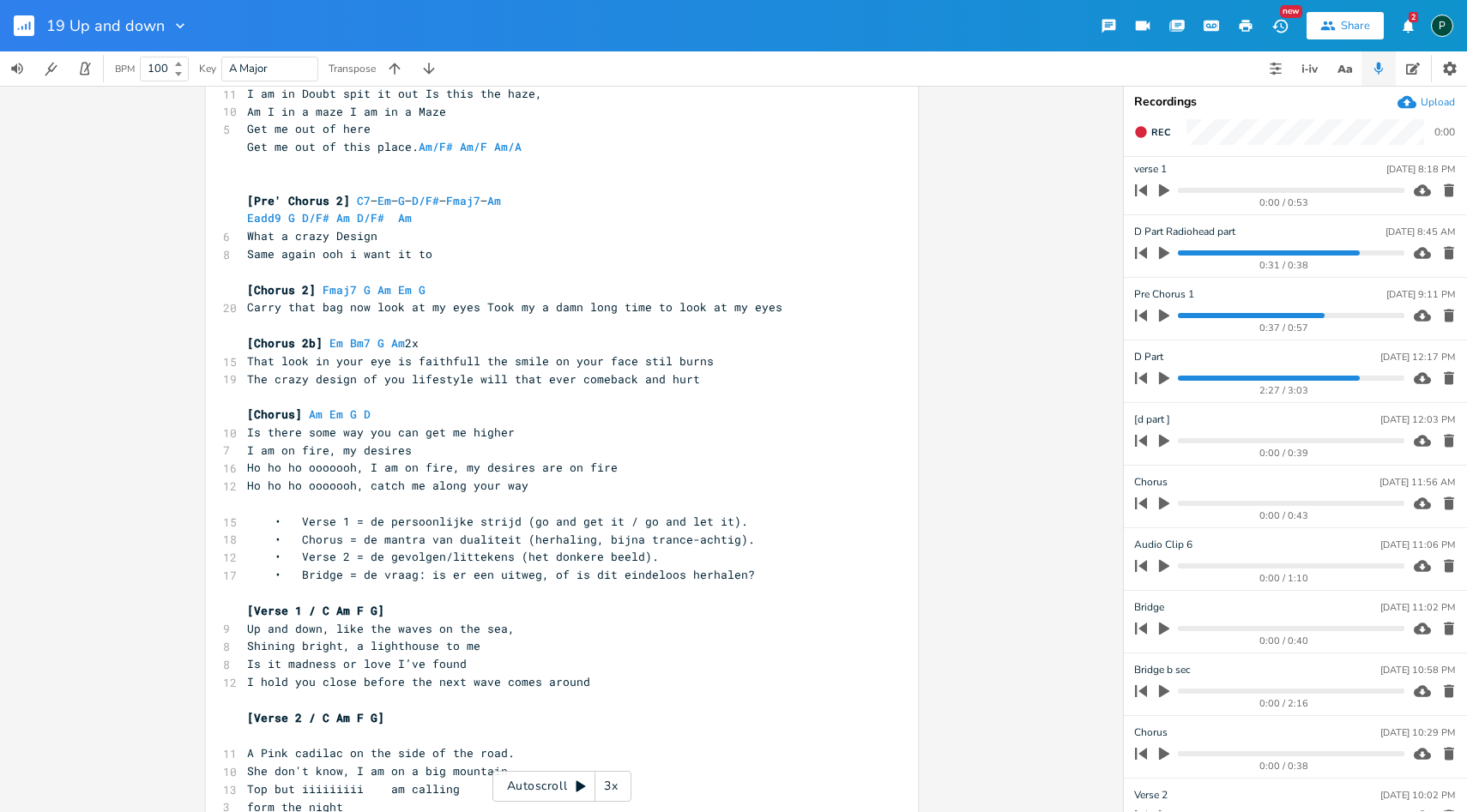
click at [1167, 383] on icon "button" at bounding box center [1165, 378] width 15 height 15
click at [1361, 375] on progress at bounding box center [1290, 377] width 226 height 5
click at [1444, 382] on icon "button" at bounding box center [1449, 378] width 11 height 12
click at [1163, 379] on icon "button" at bounding box center [1164, 378] width 11 height 12
click at [1232, 373] on div "0:03 / 0:39" at bounding box center [1266, 378] width 276 height 28
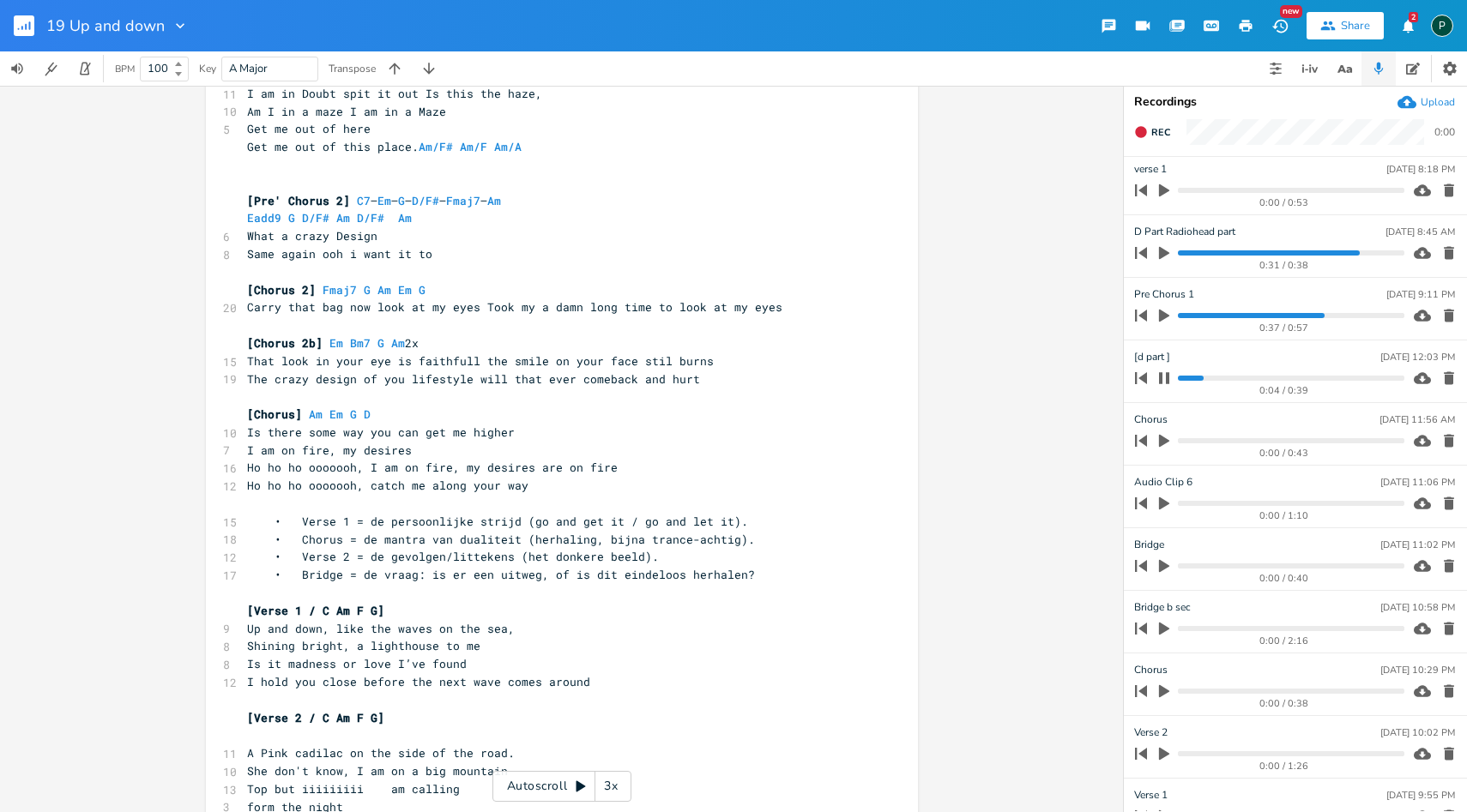
click at [1231, 383] on div "0:04 / 0:39" at bounding box center [1266, 378] width 276 height 28
click at [1231, 380] on progress at bounding box center [1290, 377] width 226 height 5
click at [1268, 378] on progress at bounding box center [1290, 377] width 226 height 5
click at [1308, 375] on progress at bounding box center [1290, 377] width 226 height 5
click at [1263, 379] on progress at bounding box center [1290, 377] width 226 height 5
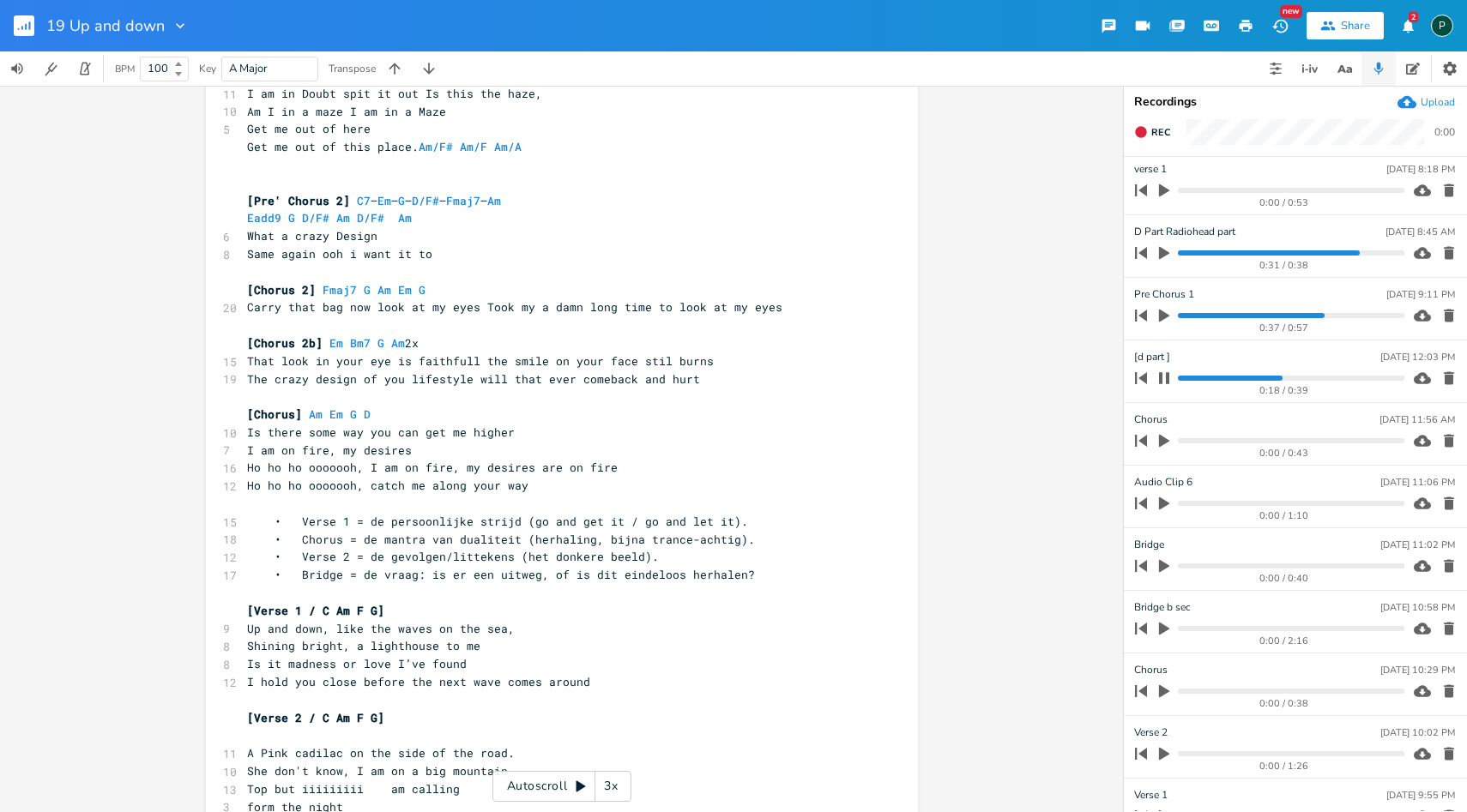
click at [1241, 376] on progress at bounding box center [1290, 377] width 226 height 5
click at [1180, 375] on div "0:19 / 0:39" at bounding box center [1266, 378] width 276 height 28
click at [1182, 381] on div "0:19 / 0:39" at bounding box center [1266, 378] width 276 height 28
click at [1182, 380] on progress at bounding box center [1290, 377] width 226 height 5
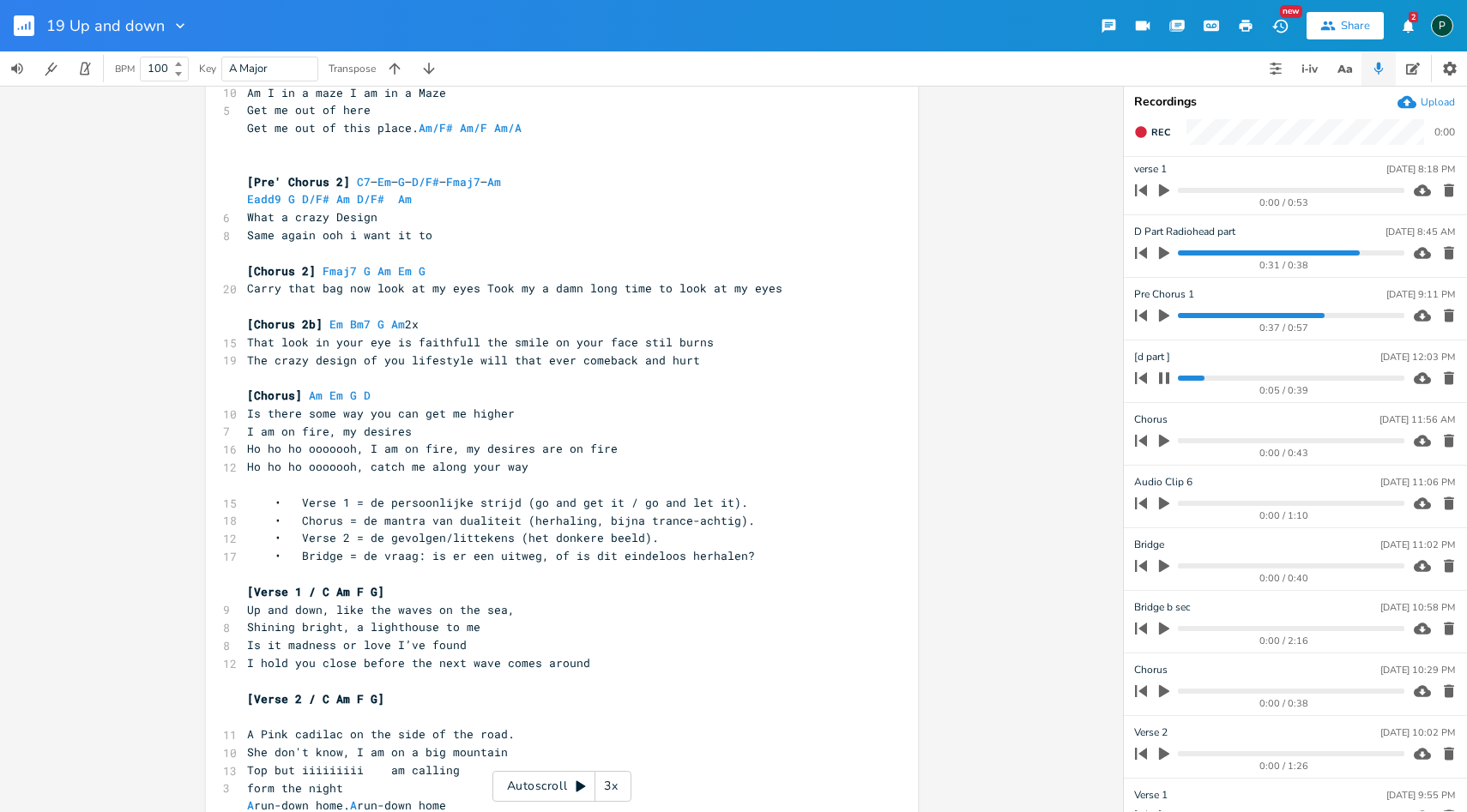
scroll to position [352, 0]
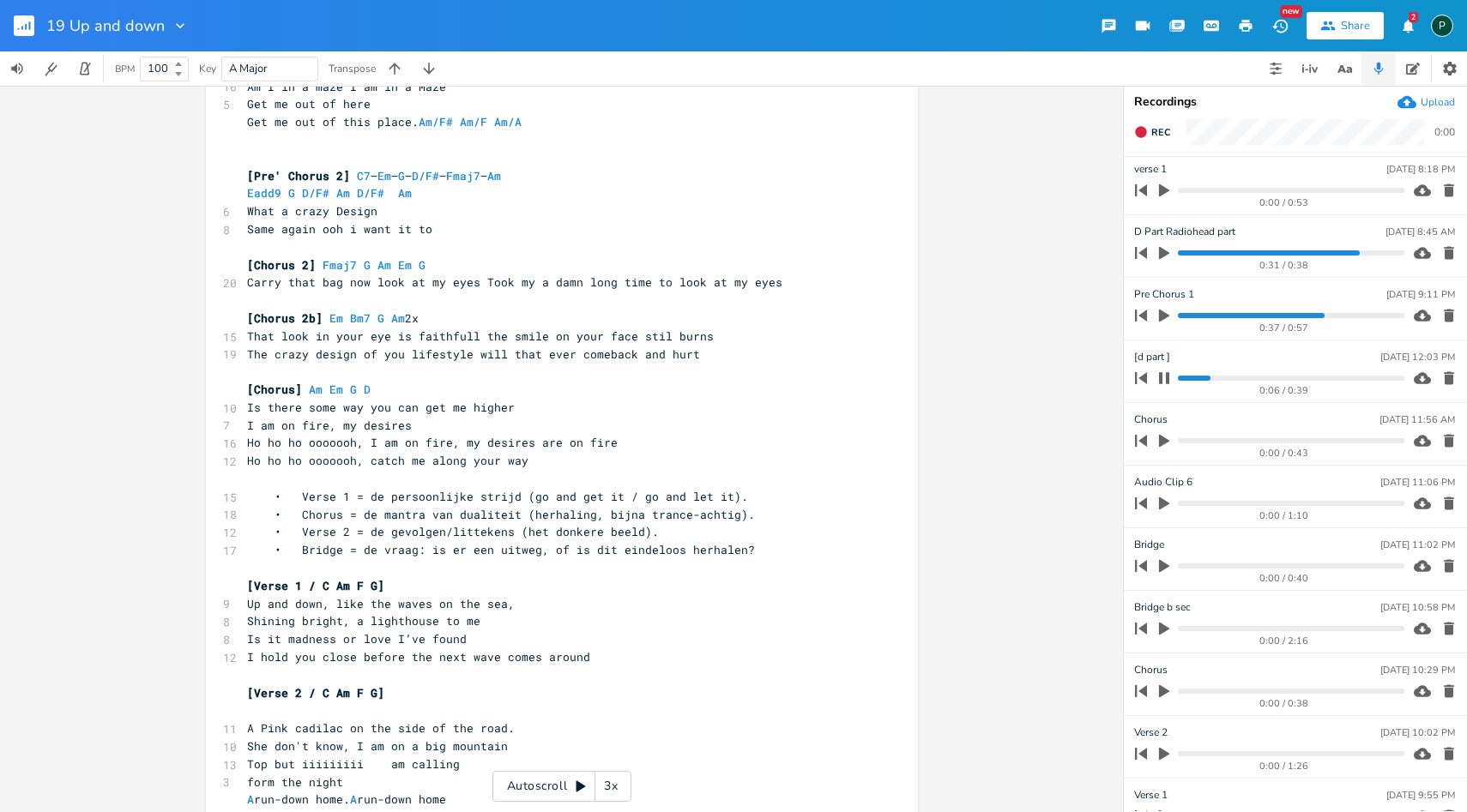
click at [1166, 383] on icon "button" at bounding box center [1164, 378] width 11 height 12
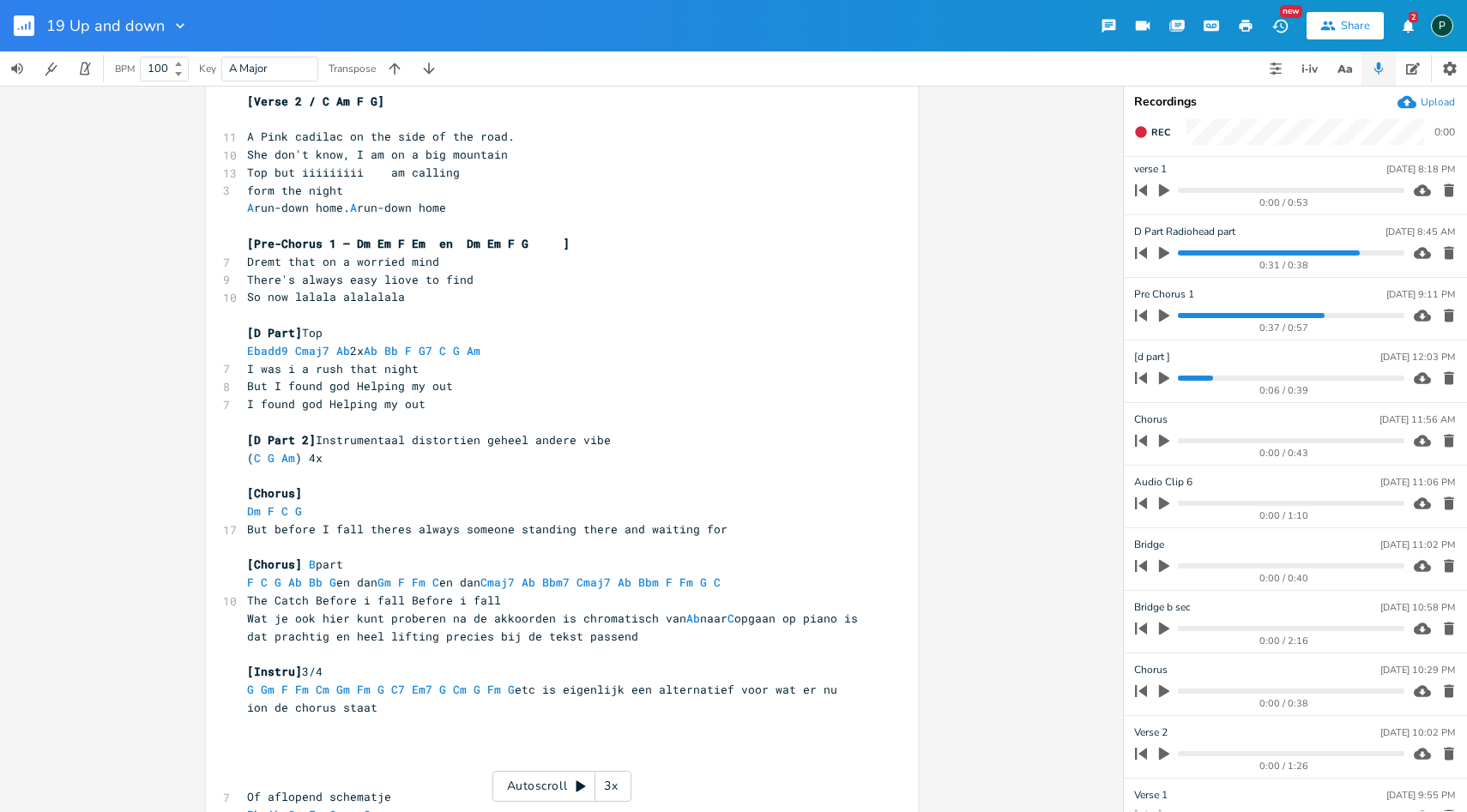
scroll to position [946, 0]
click at [1161, 381] on icon "button" at bounding box center [1164, 378] width 11 height 12
click at [1161, 381] on icon "button" at bounding box center [1164, 378] width 11 height 12
click at [1160, 382] on icon "button" at bounding box center [1164, 378] width 11 height 12
click at [1186, 378] on progress at bounding box center [1290, 377] width 226 height 5
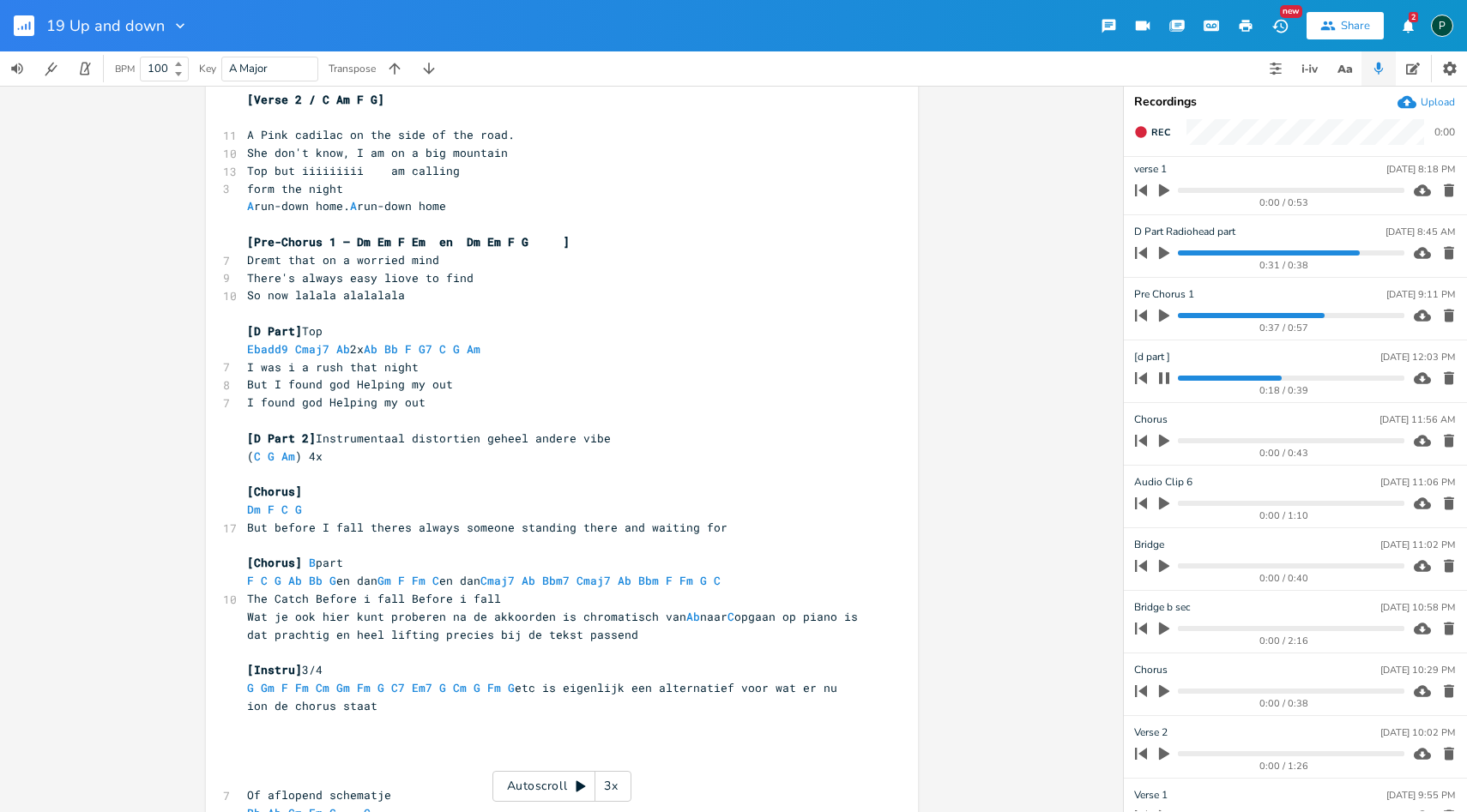
click at [1165, 378] on icon "button" at bounding box center [1165, 378] width 13 height 13
click at [320, 405] on span "I found god Helping my out" at bounding box center [336, 402] width 179 height 15
click at [381, 405] on pre "Helping my out" at bounding box center [553, 402] width 619 height 18
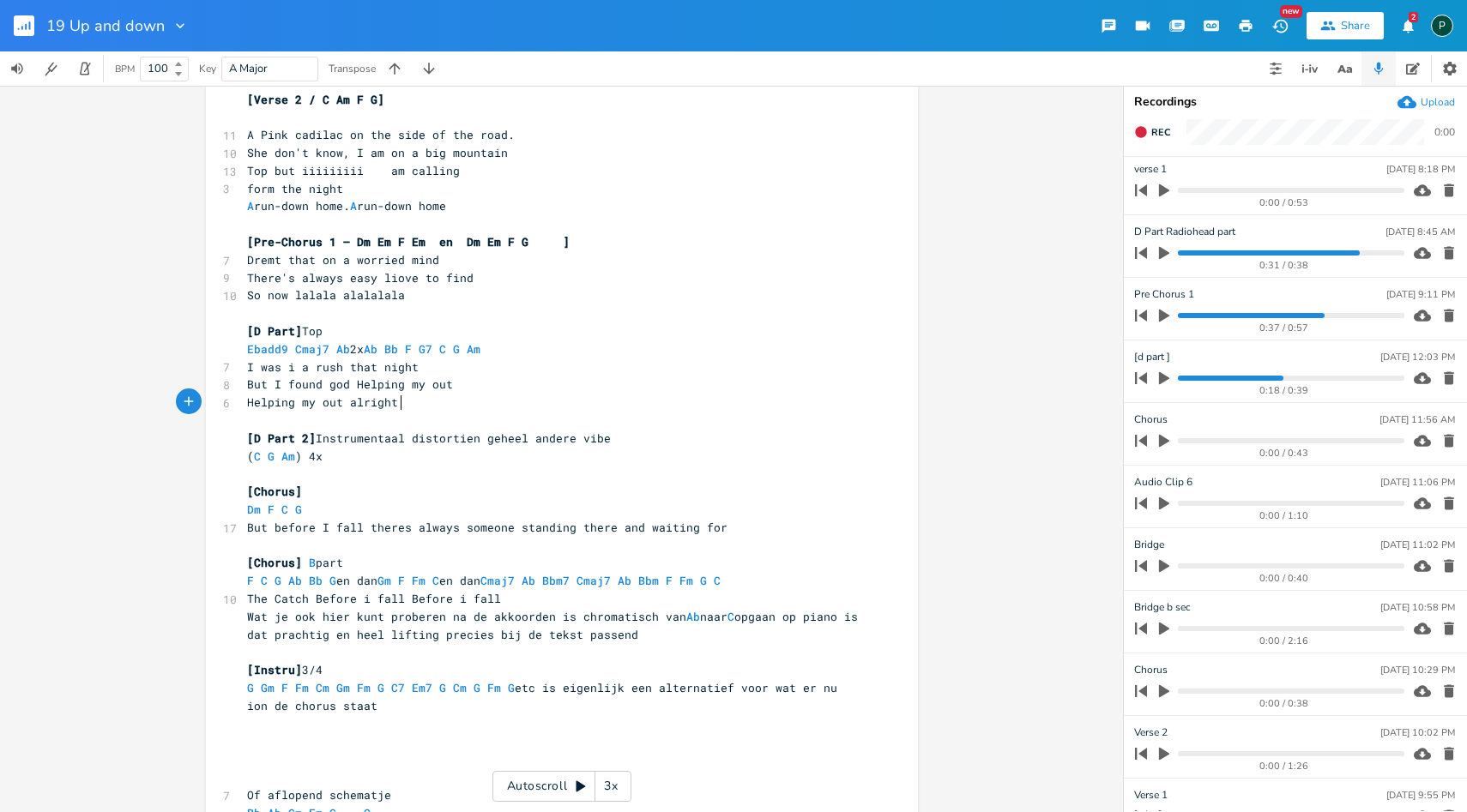
type textarea "alright"
click at [1164, 380] on icon "button" at bounding box center [1164, 378] width 11 height 12
click at [1207, 381] on div "0:21 / 0:39" at bounding box center [1266, 378] width 276 height 28
click at [1211, 378] on progress at bounding box center [1290, 377] width 226 height 5
click at [1182, 378] on progress at bounding box center [1290, 377] width 226 height 5
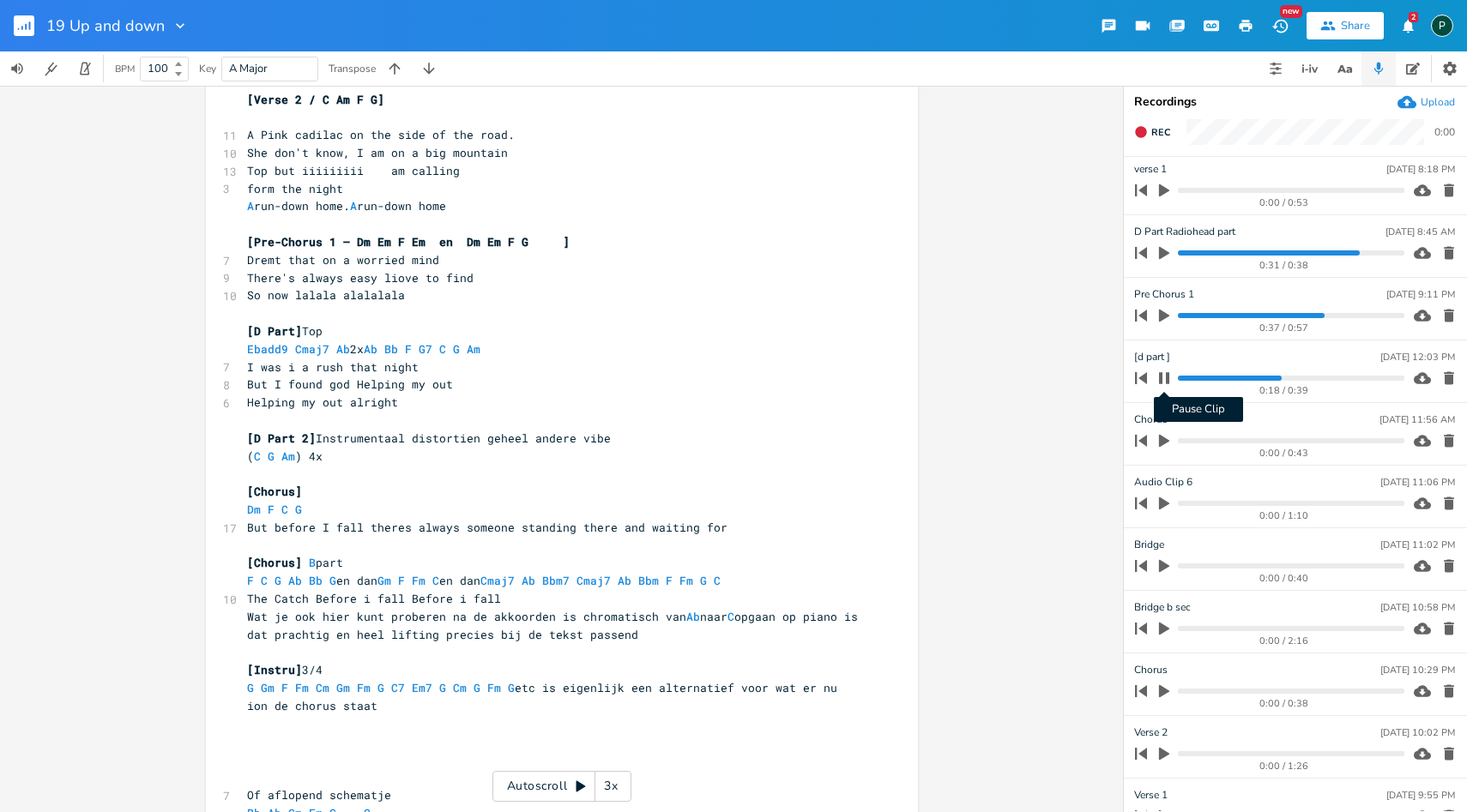
click at [1164, 379] on icon "button" at bounding box center [1165, 378] width 13 height 13
type input "D Part Radiohead"
click at [1258, 349] on div "D Part Radiohead [DATE] 12:03 PM" at bounding box center [1294, 357] width 321 height 15
click at [1444, 250] on icon "button" at bounding box center [1449, 252] width 11 height 12
click at [285, 348] on span "Ebadd9 Cmaj7 Ab 2x Ab Bb F G7 C G Am" at bounding box center [370, 349] width 247 height 15
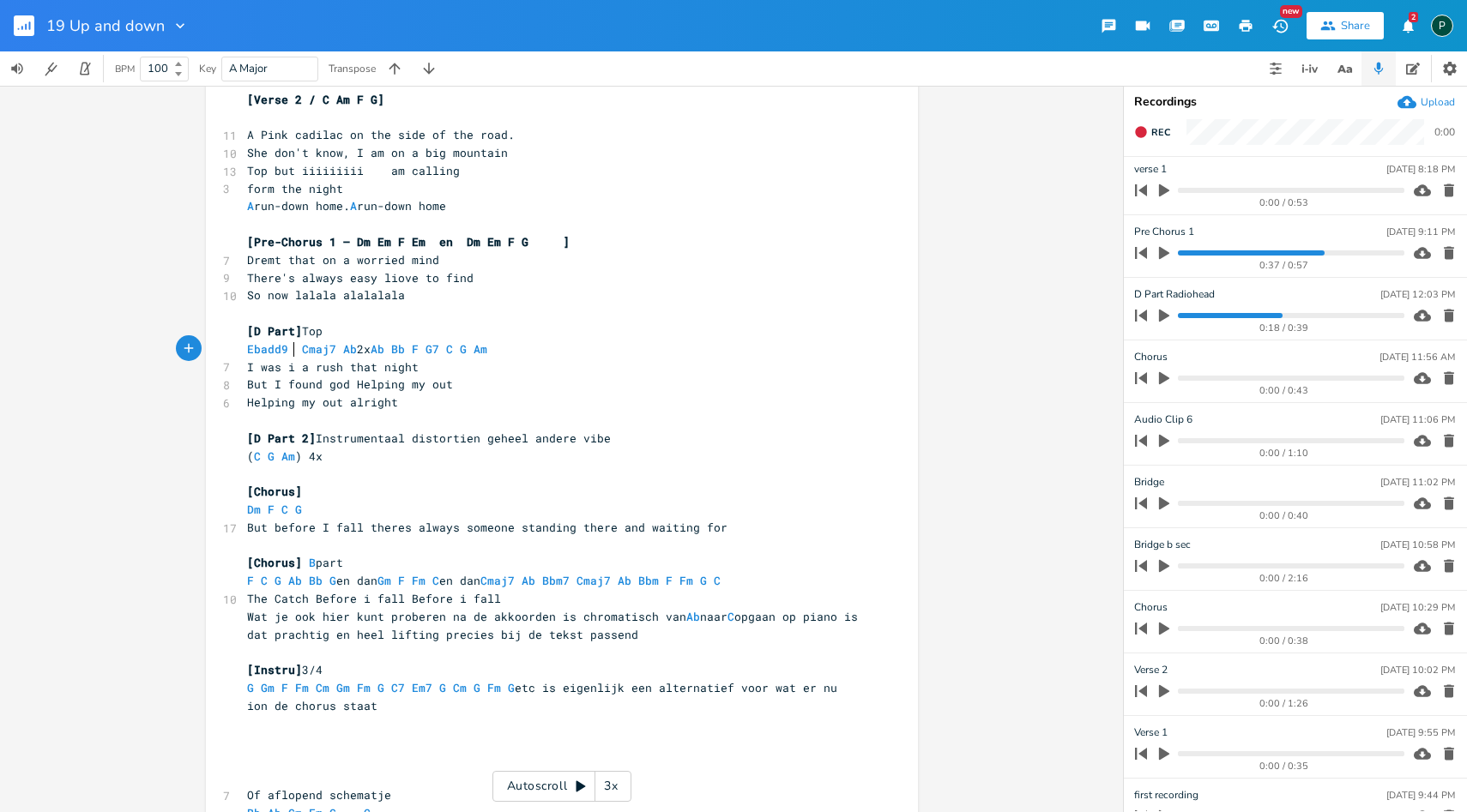
scroll to position [0, 8]
type textarea "Ee"
type textarea "add9"
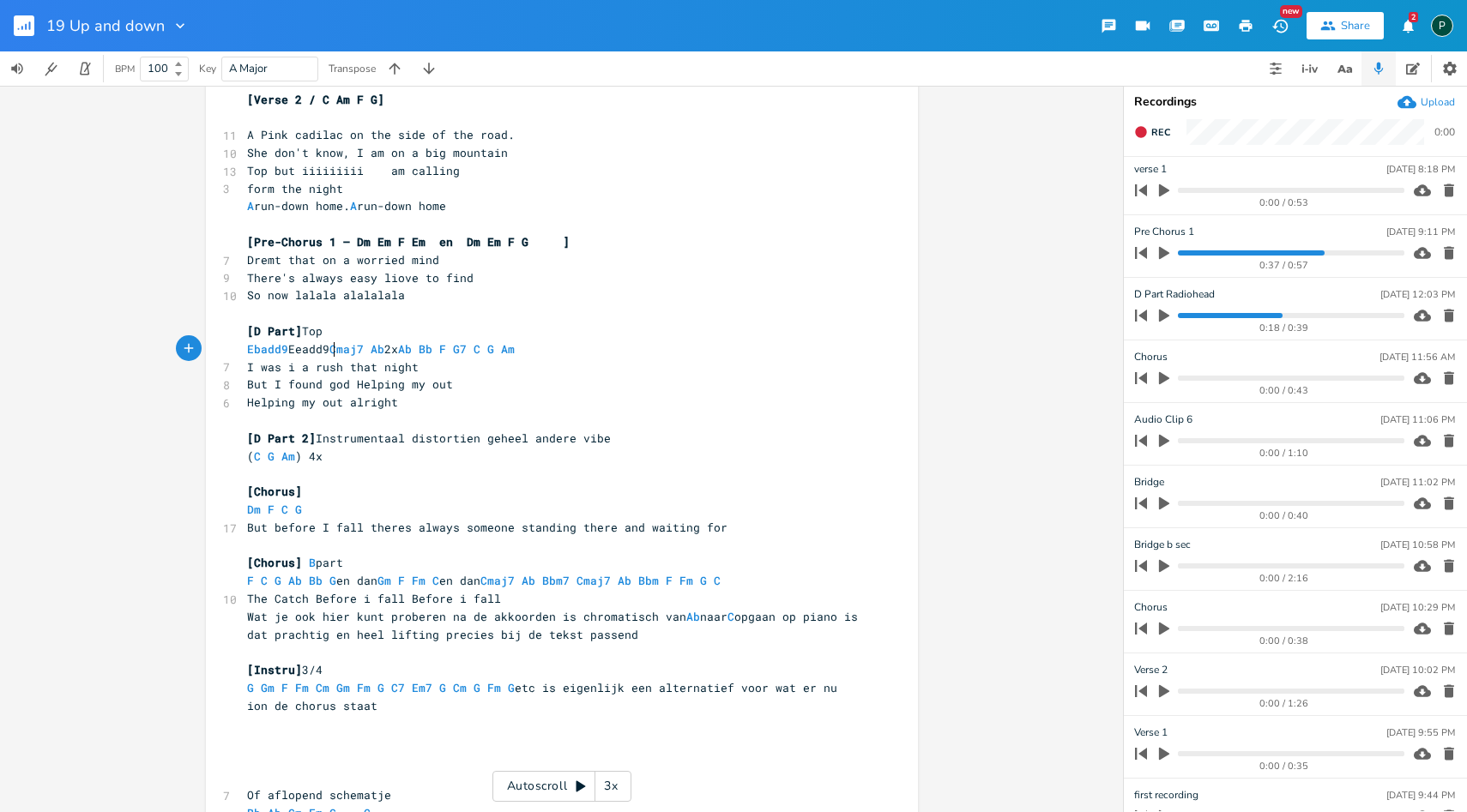
click at [304, 351] on span "Ebadd9 Eeadd9 Cmaj7 Ab 2x Ab Bb F G7 C G Am" at bounding box center [387, 349] width 281 height 15
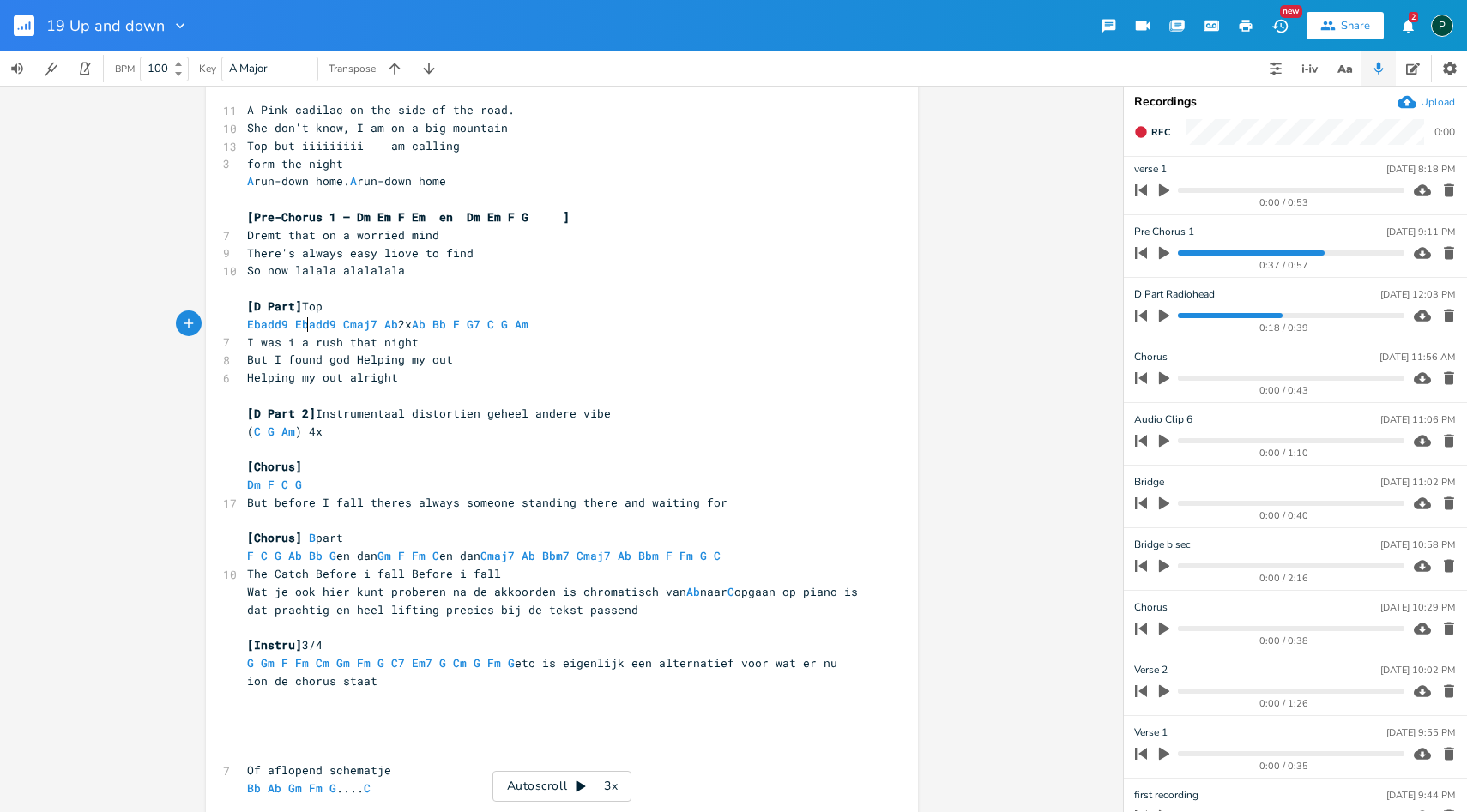
scroll to position [972, 0]
type textarea "b"
type textarea "D"
click at [244, 326] on pre "Ebadd9 Dadd9 Cmaj7 Ab 2x Ab Bb F G7 C G Am" at bounding box center [553, 322] width 619 height 18
type textarea "D"
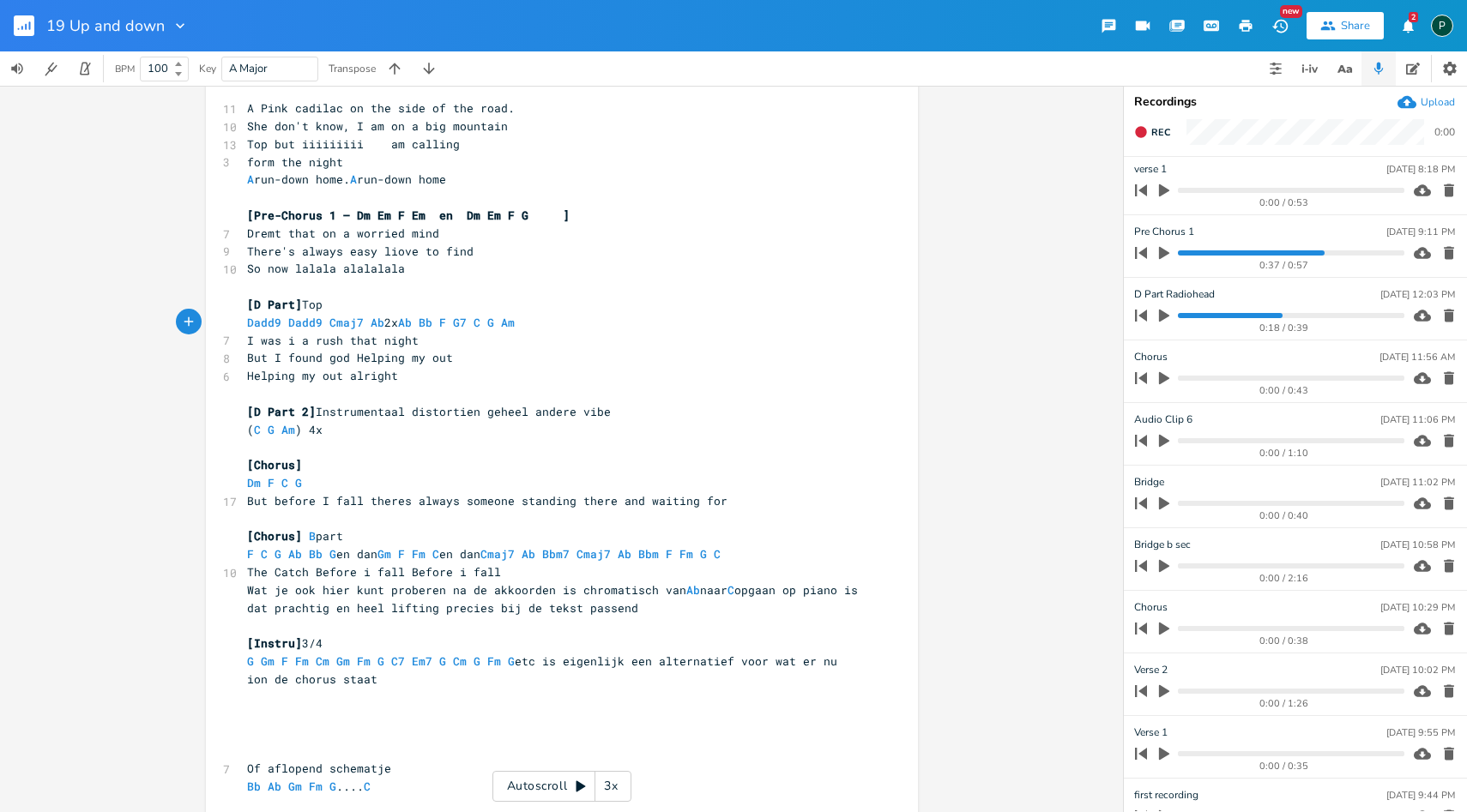
click at [361, 332] on pre "I was i a rush that night" at bounding box center [553, 341] width 619 height 18
type textarea "D"
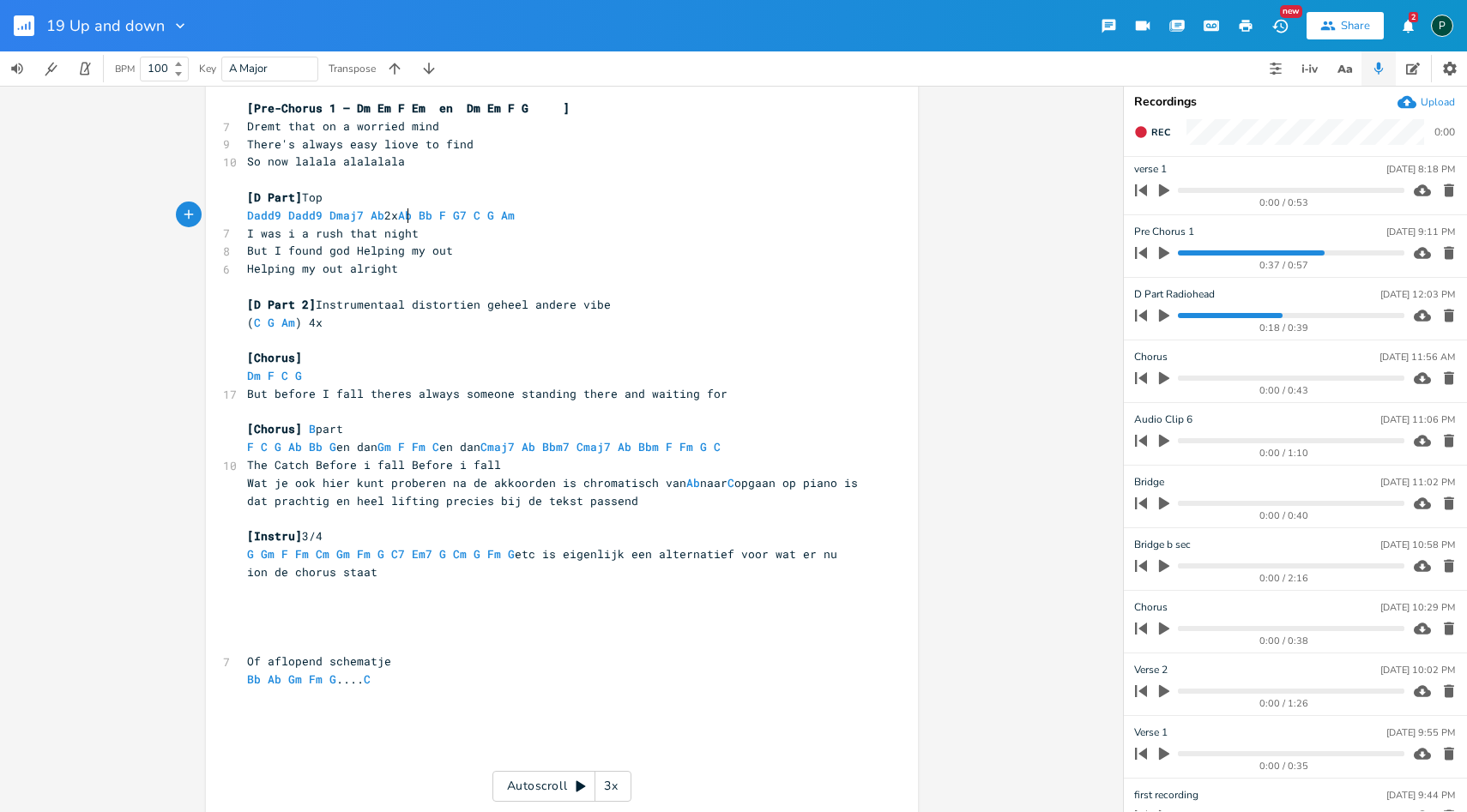
scroll to position [1087, 0]
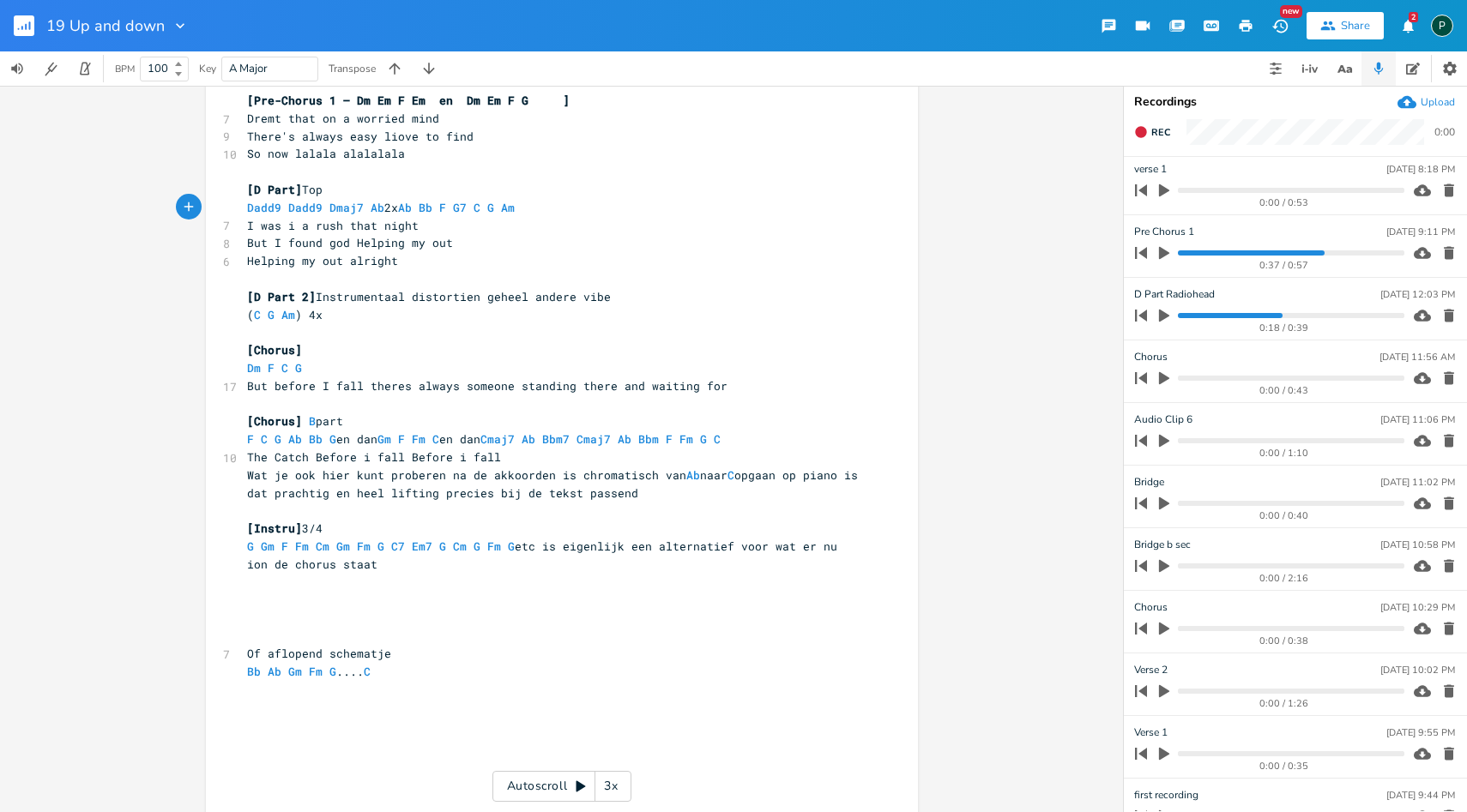
click at [288, 317] on span "( C G Am ) 4x" at bounding box center [284, 315] width 76 height 15
type textarea "Am/A C G"
